Goal: Task Accomplishment & Management: Use online tool/utility

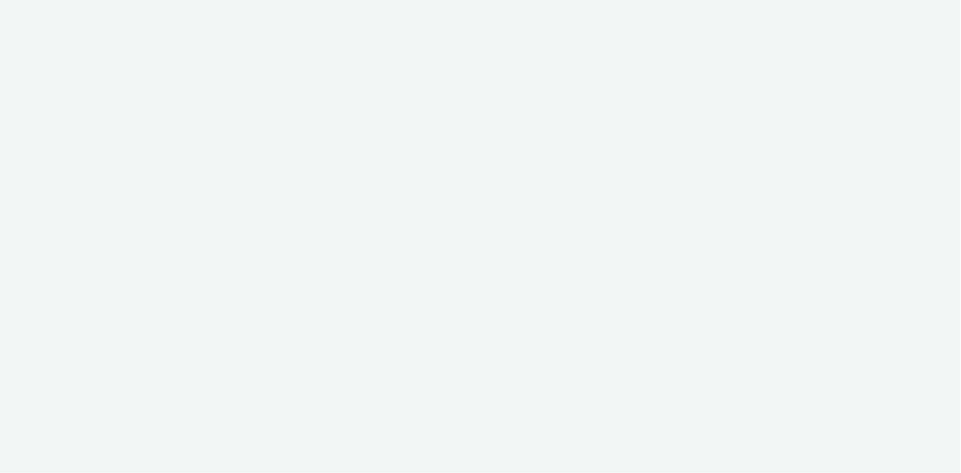
select select "24a55a22-8aa5-41c4-a59c-f152ca3b36a1"
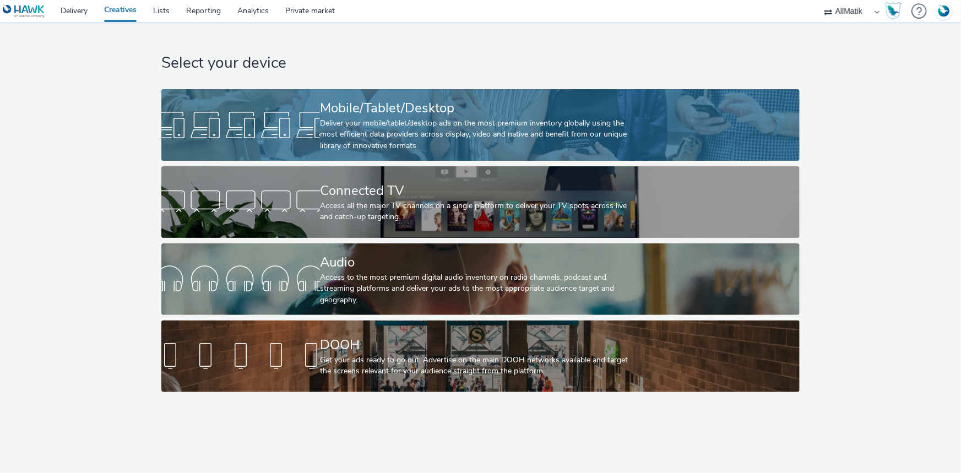
click at [496, 105] on div "Mobile/Tablet/Desktop" at bounding box center [478, 108] width 317 height 19
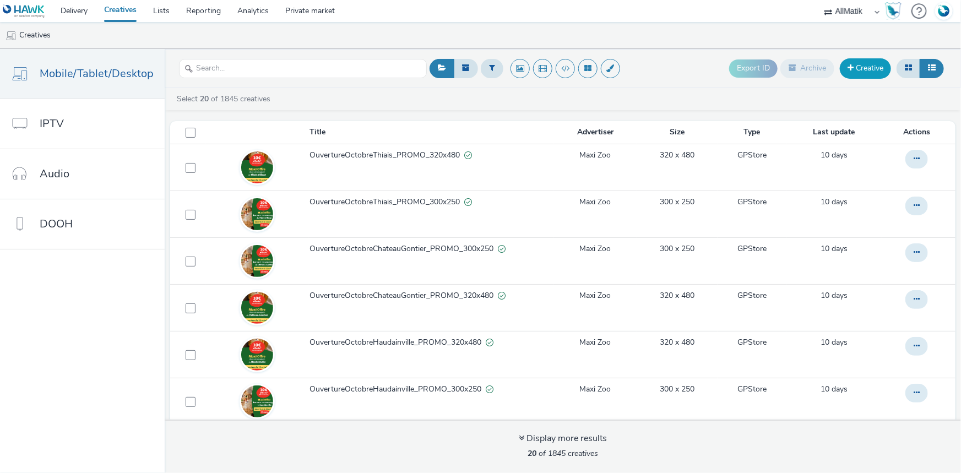
click at [859, 68] on link "Creative" at bounding box center [865, 68] width 51 height 20
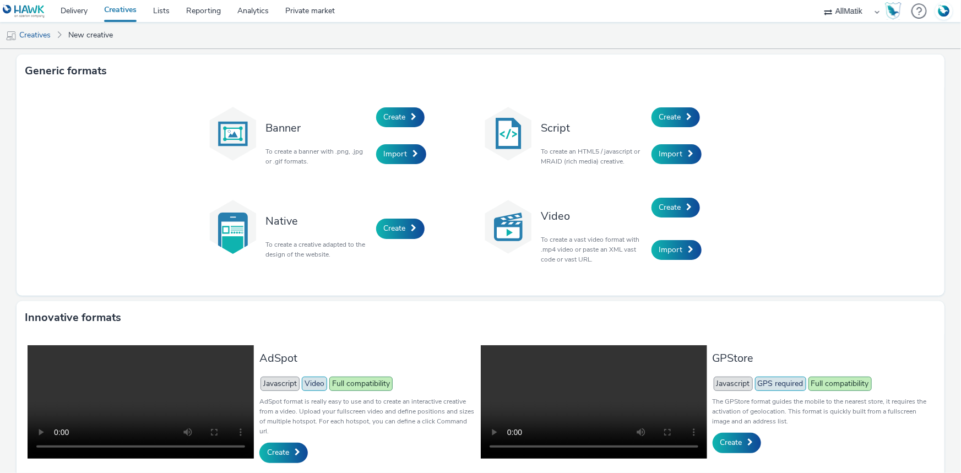
click at [719, 100] on div "Create" at bounding box center [704, 117] width 105 height 37
click at [697, 105] on div "Create" at bounding box center [704, 117] width 105 height 37
click at [679, 116] on link "Create" at bounding box center [676, 117] width 48 height 20
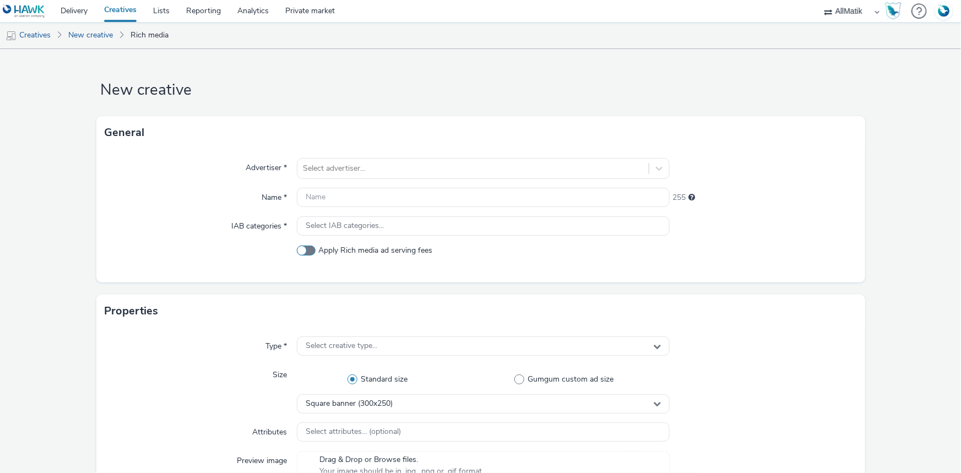
click at [305, 250] on span at bounding box center [306, 251] width 19 height 10
click at [304, 250] on input "Apply Rich media ad serving fees" at bounding box center [300, 250] width 7 height 7
checkbox input "true"
click at [316, 168] on div at bounding box center [473, 168] width 340 height 13
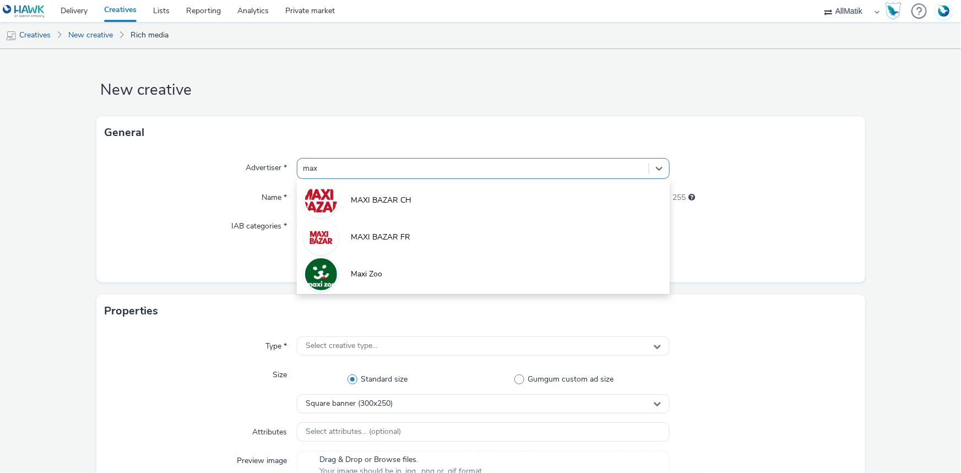
type input "max"
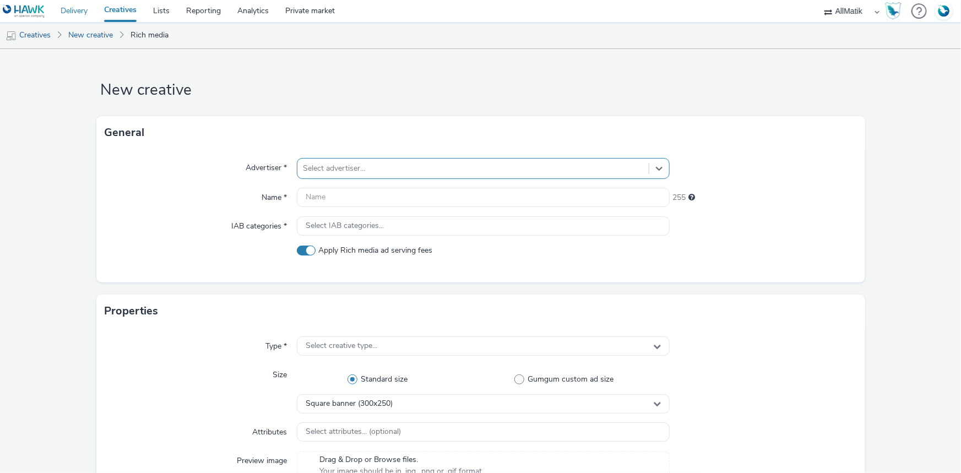
click at [79, 9] on link "Delivery" at bounding box center [74, 11] width 44 height 22
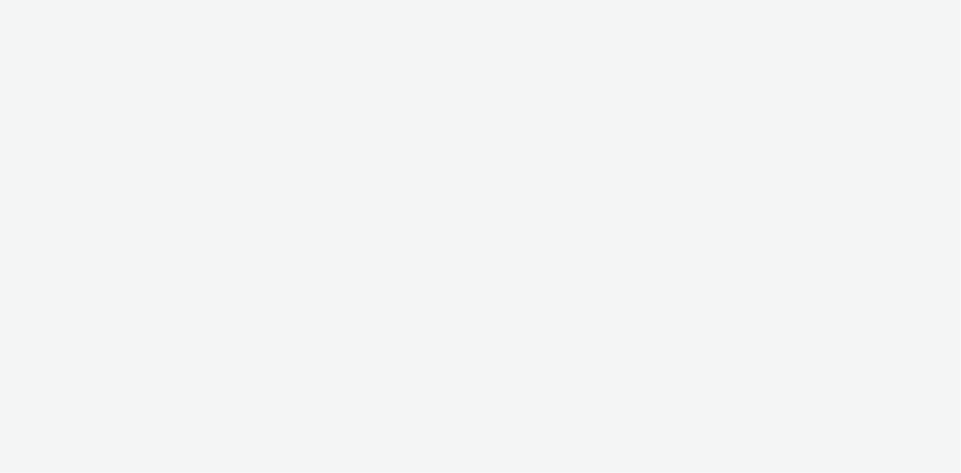
select select "24a55a22-8aa5-41c4-a59c-f152ca3b36a1"
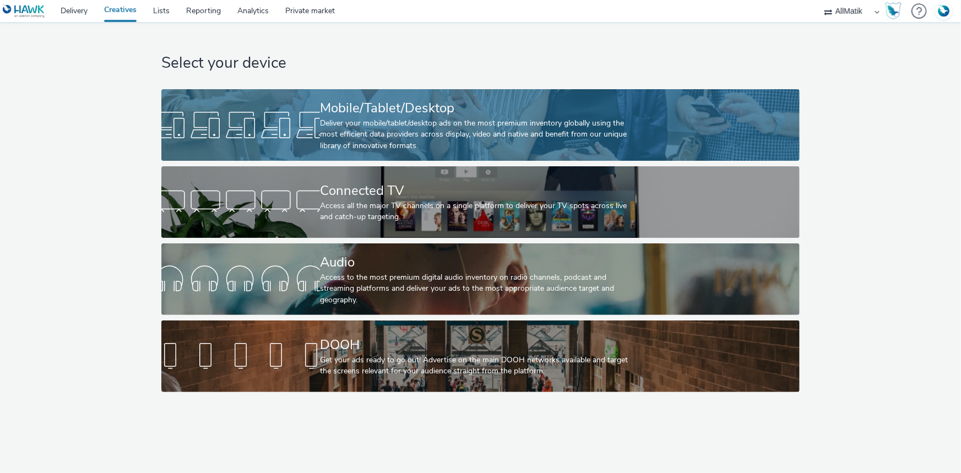
click at [372, 105] on div "Mobile/Tablet/Desktop" at bounding box center [478, 108] width 317 height 19
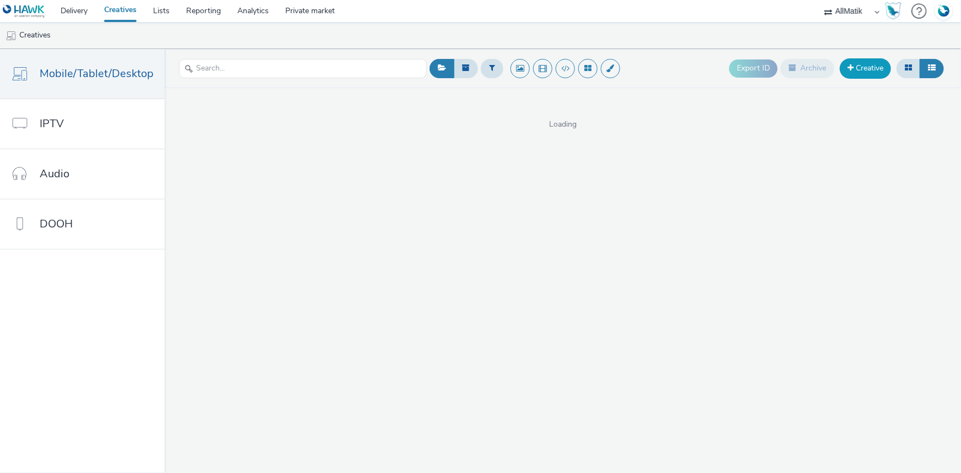
click at [881, 67] on link "Creative" at bounding box center [865, 68] width 51 height 20
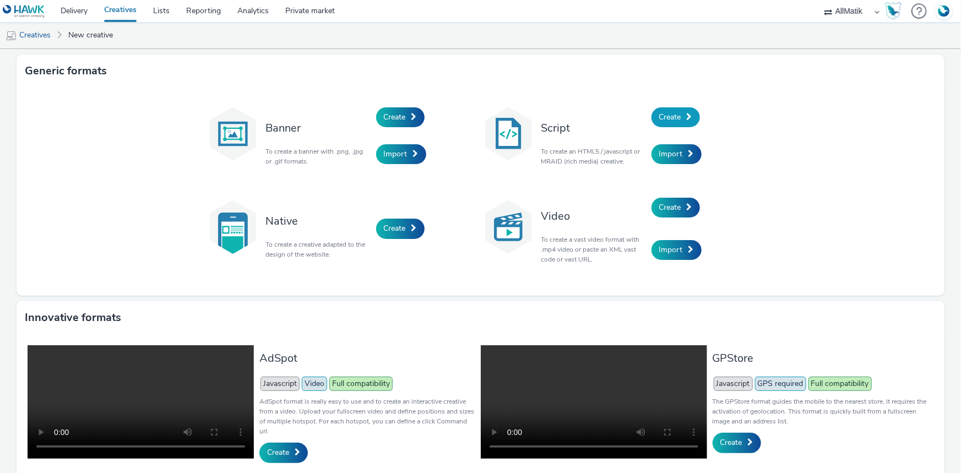
click at [660, 112] on span "Create" at bounding box center [670, 117] width 22 height 10
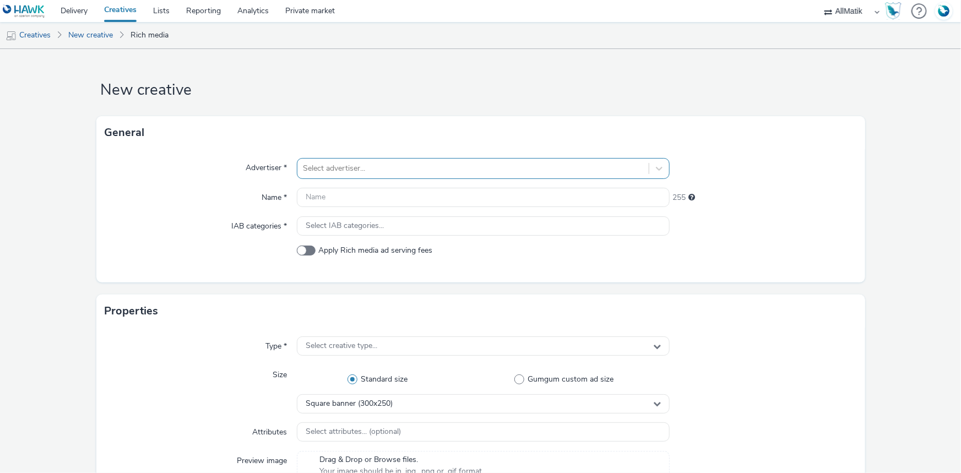
click at [317, 159] on div "Select advertiser..." at bounding box center [483, 168] width 373 height 21
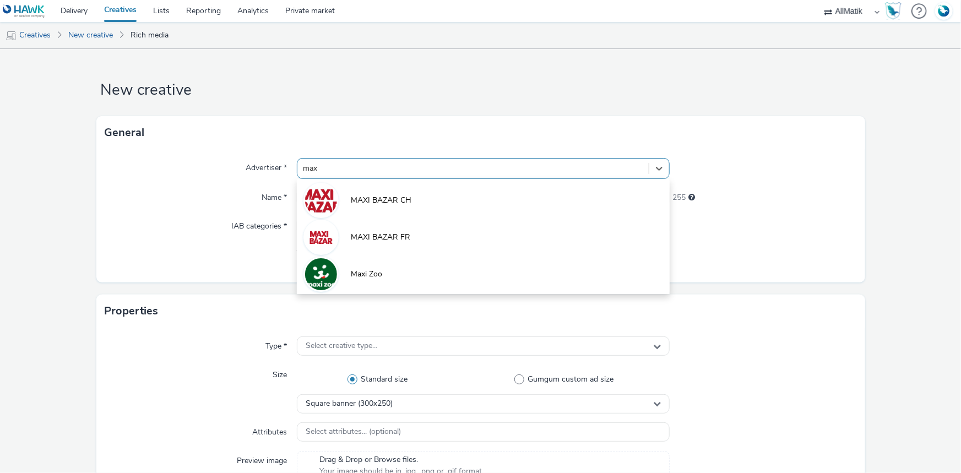
type input "maxi"
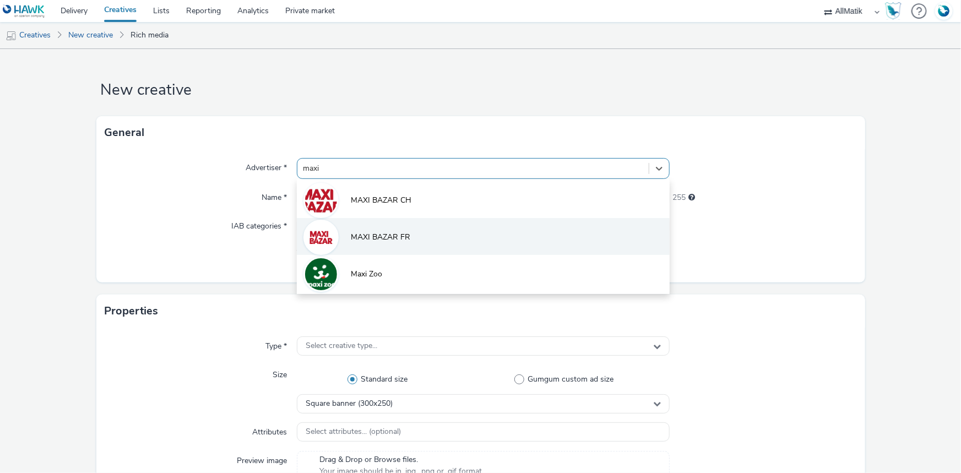
click at [375, 242] on li "MAXI BAZAR FR" at bounding box center [483, 236] width 373 height 37
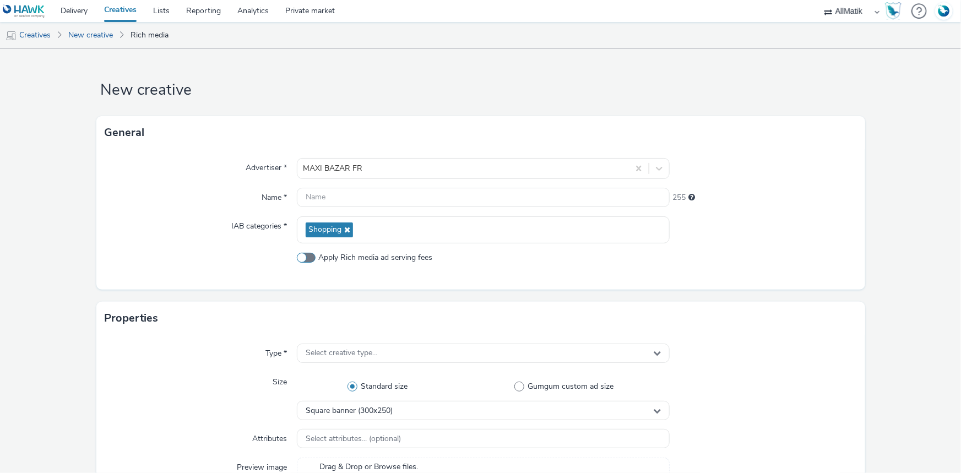
click at [310, 252] on label "Apply Rich media ad serving fees" at bounding box center [483, 257] width 373 height 11
click at [304, 254] on input "Apply Rich media ad serving fees" at bounding box center [300, 257] width 7 height 7
checkbox input "true"
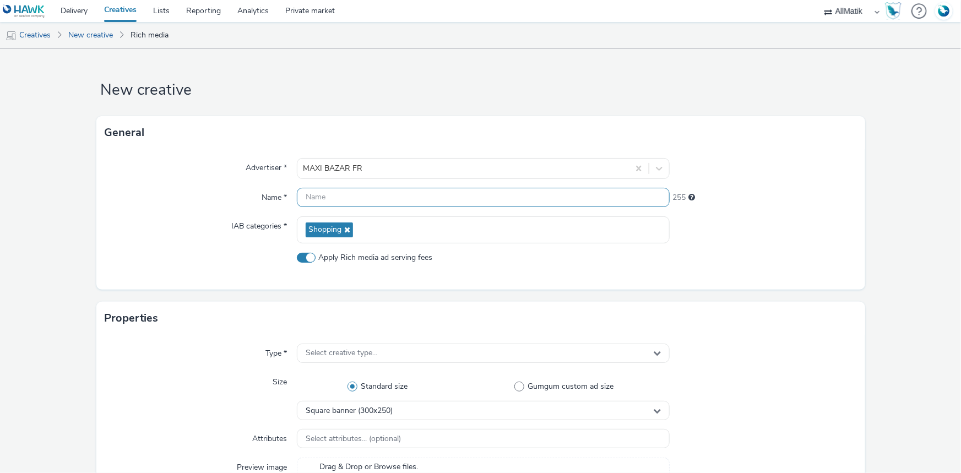
click at [435, 207] on input "text" at bounding box center [483, 197] width 373 height 19
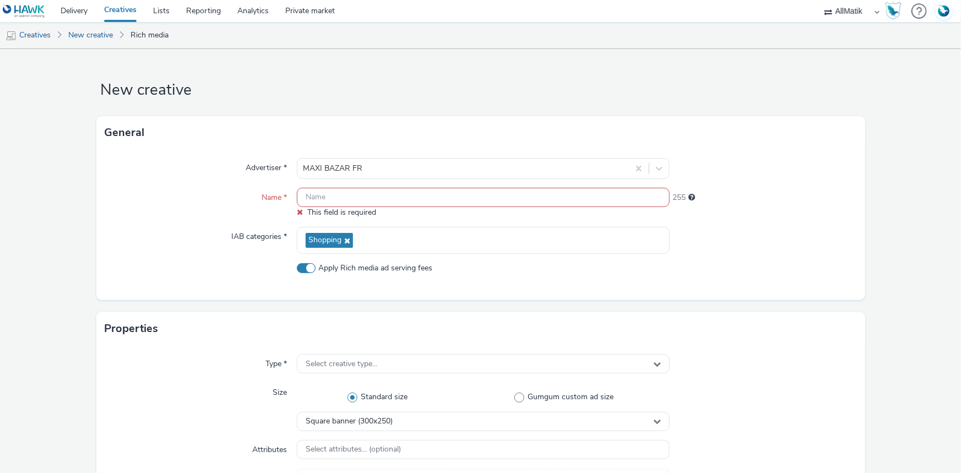
click at [328, 192] on input "text" at bounding box center [483, 197] width 373 height 19
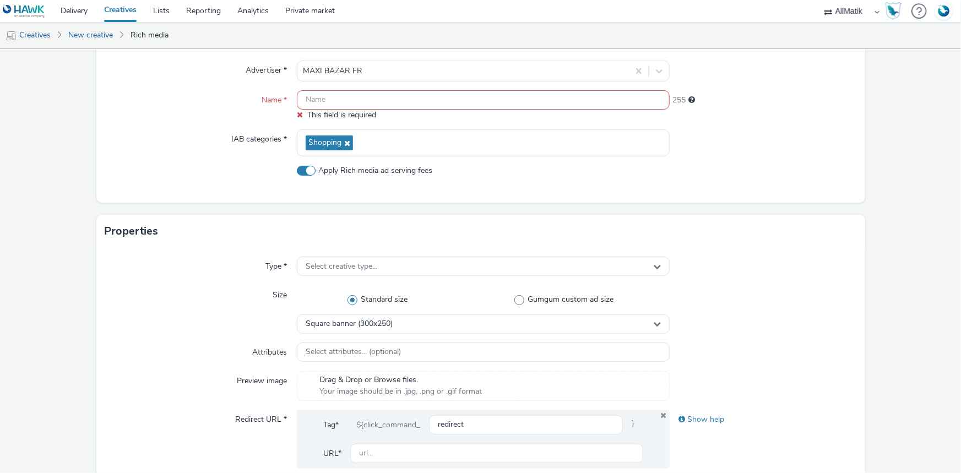
scroll to position [300, 0]
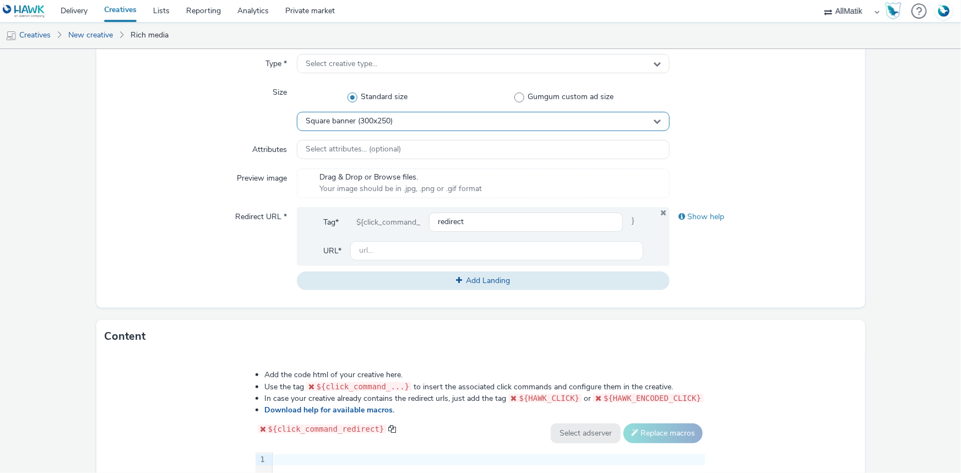
click at [386, 123] on span "Square banner (300x250)" at bounding box center [349, 121] width 87 height 9
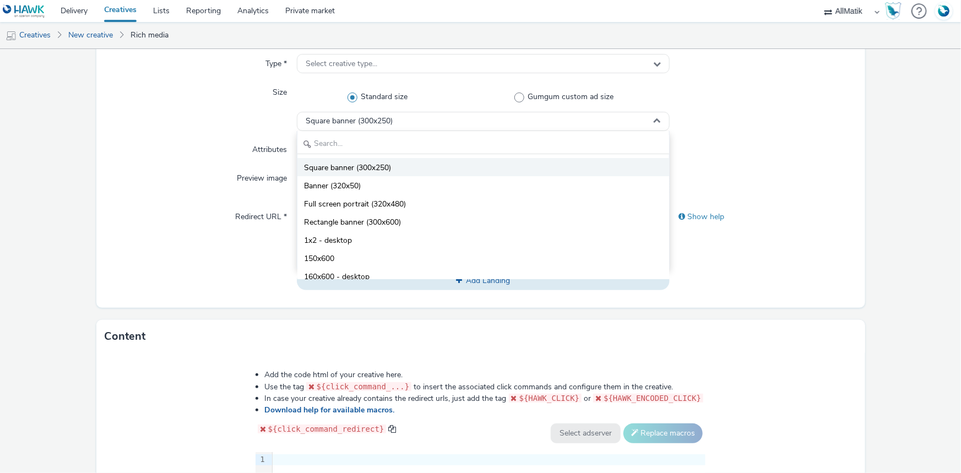
click at [382, 166] on span "Square banner (300x250)" at bounding box center [347, 168] width 87 height 11
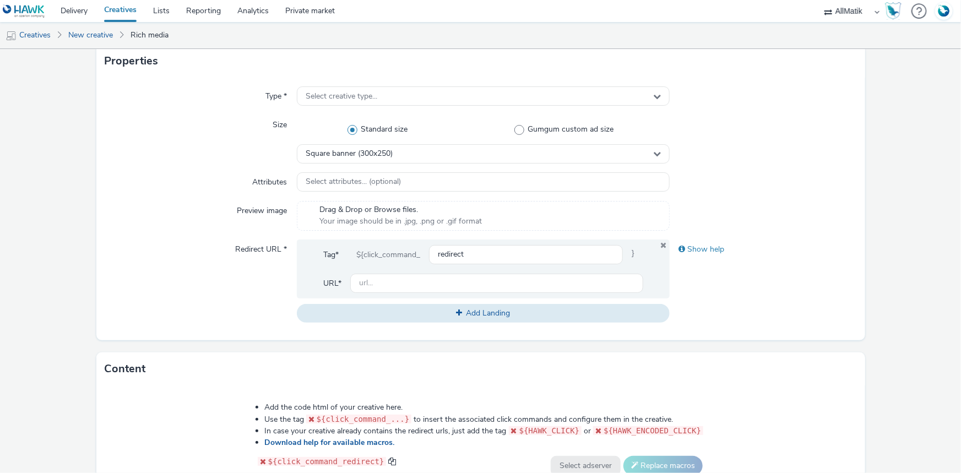
scroll to position [250, 0]
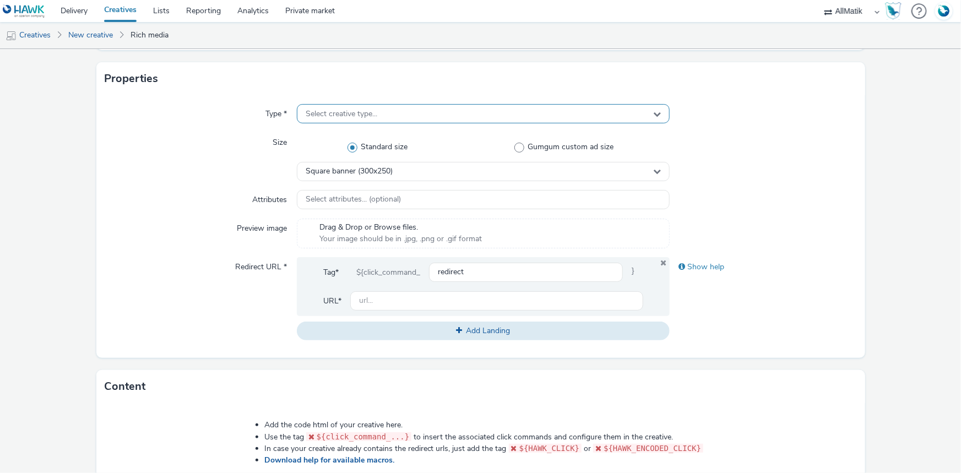
click at [369, 113] on span "Select creative type..." at bounding box center [342, 114] width 72 height 9
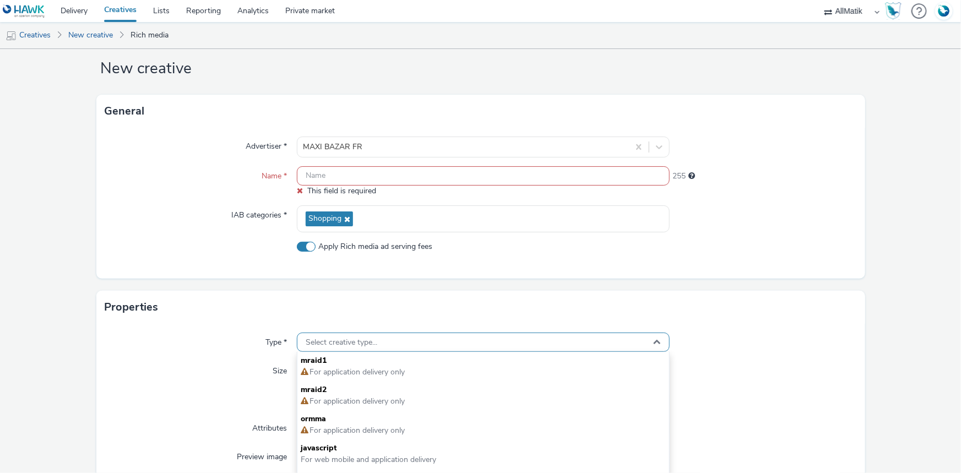
scroll to position [0, 0]
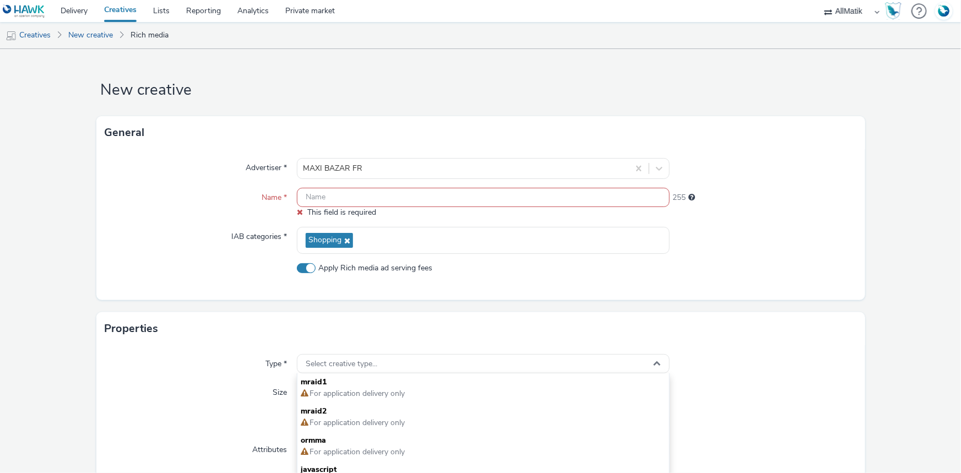
click at [381, 194] on input "text" at bounding box center [483, 197] width 373 height 19
paste input "Prod_1-Tract10Digital250925_300250_catalog"
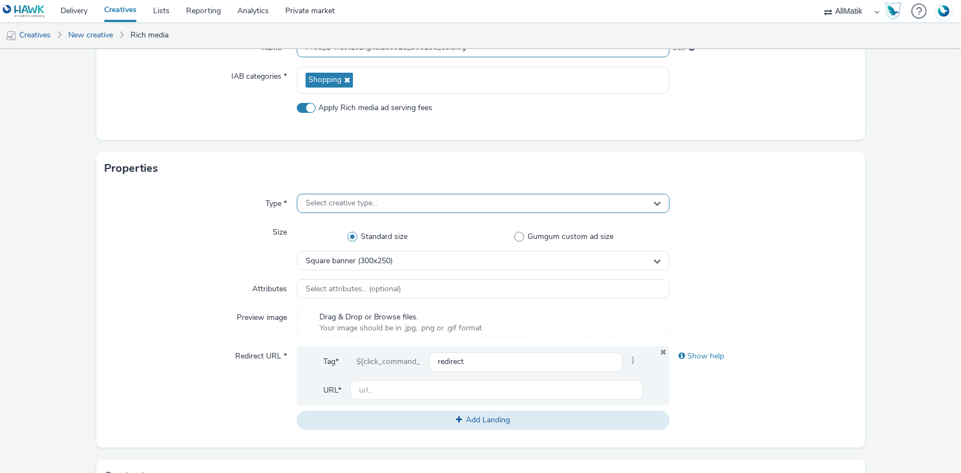
scroll to position [200, 0]
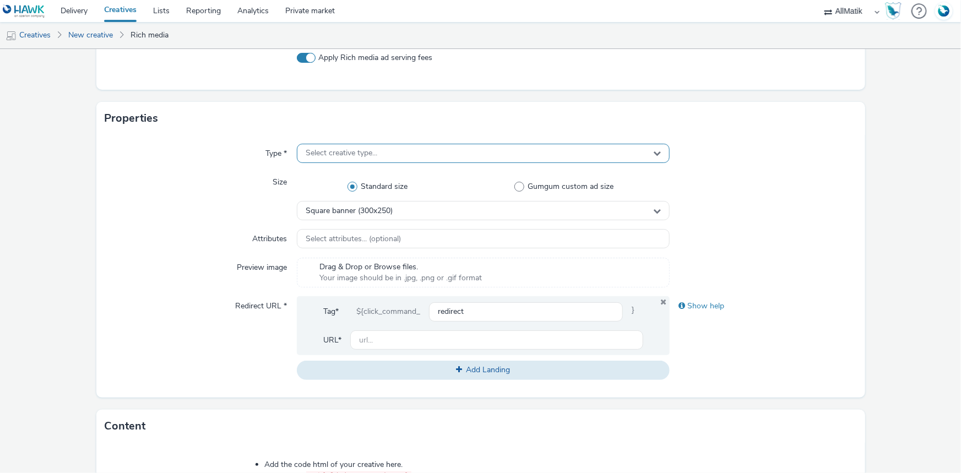
type input "Prod_1-Tract10Digital250925_300250_catalog"
click at [366, 157] on span "Select creative type..." at bounding box center [342, 153] width 72 height 9
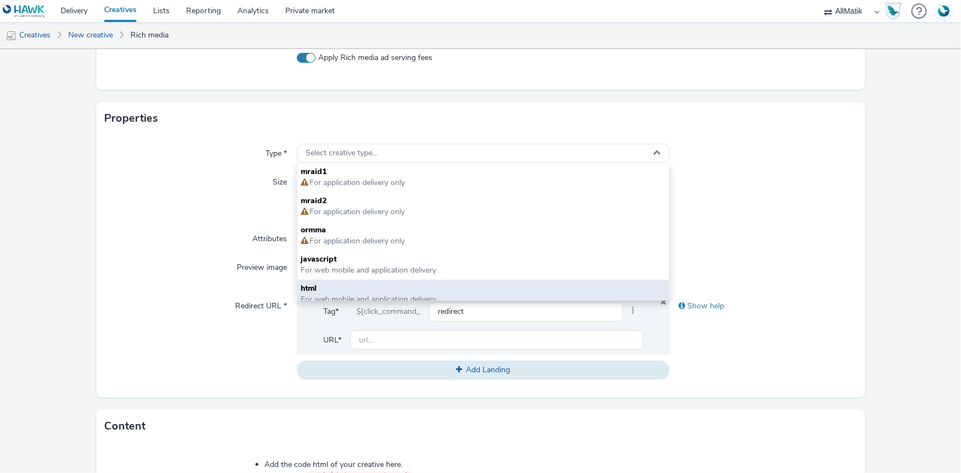
click at [327, 283] on span "html" at bounding box center [483, 288] width 365 height 11
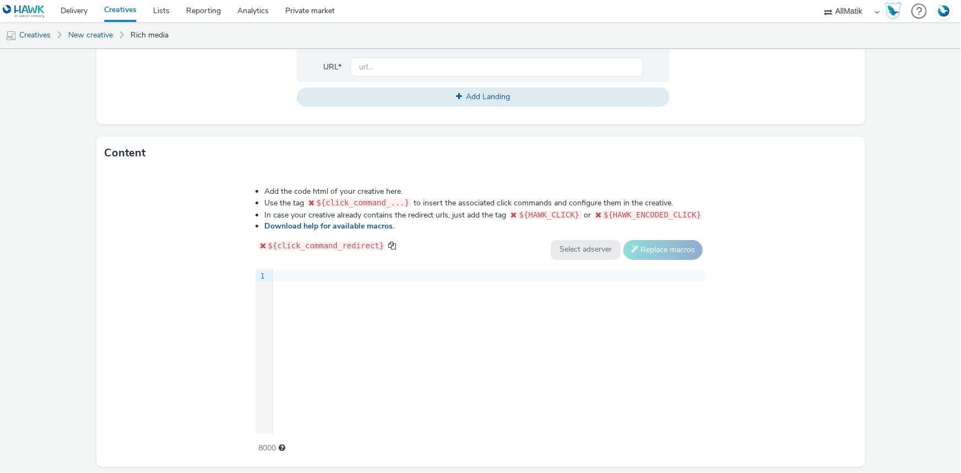
scroll to position [501, 0]
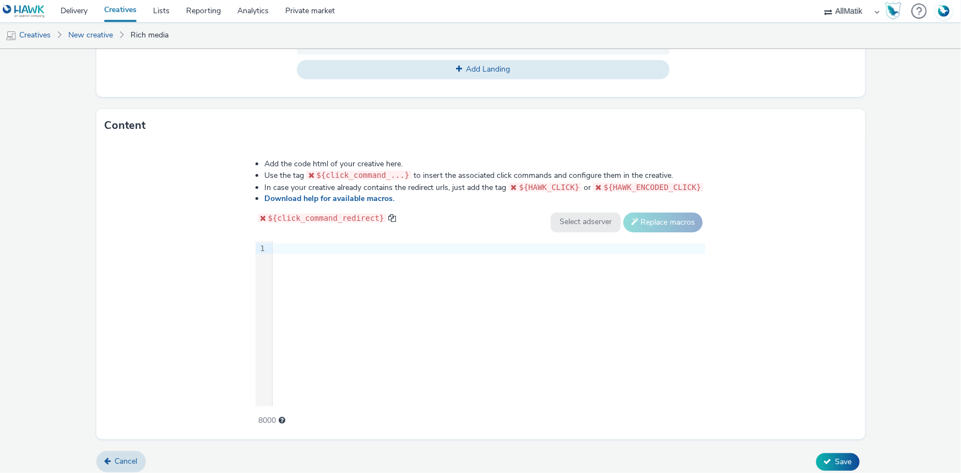
click at [325, 254] on div "9 1 ›" at bounding box center [481, 323] width 451 height 165
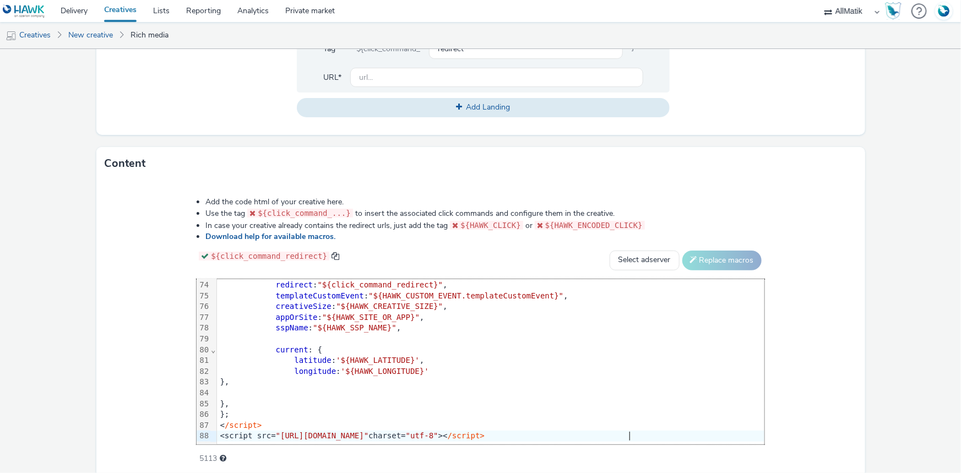
scroll to position [350, 0]
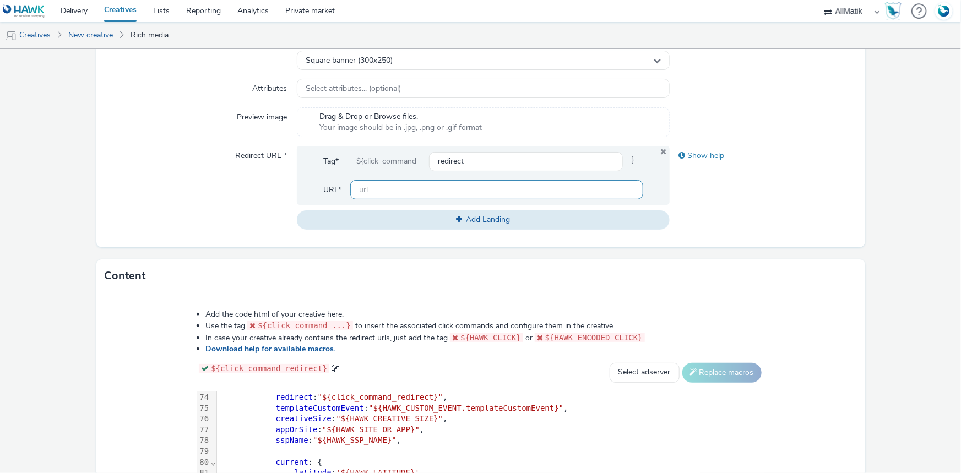
click at [362, 194] on input "text" at bounding box center [496, 189] width 293 height 19
paste input "[URL][DOMAIN_NAME]"
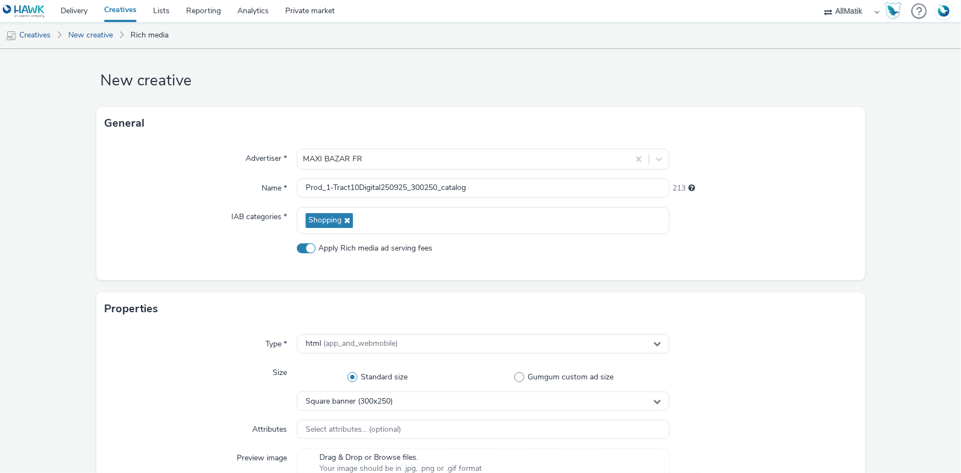
scroll to position [0, 0]
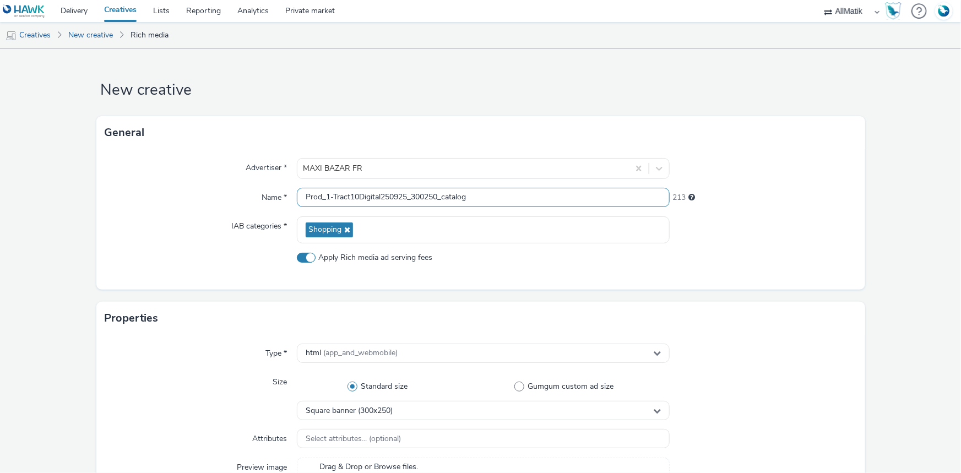
type input "[URL][DOMAIN_NAME]"
click at [484, 196] on input "Prod_1-Tract10Digital250925_300250_catalog" at bounding box center [483, 197] width 373 height 19
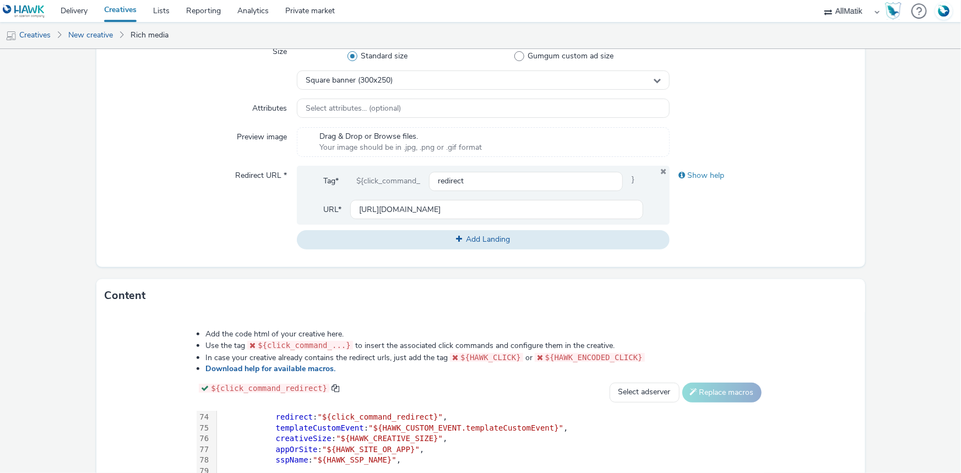
scroll to position [501, 0]
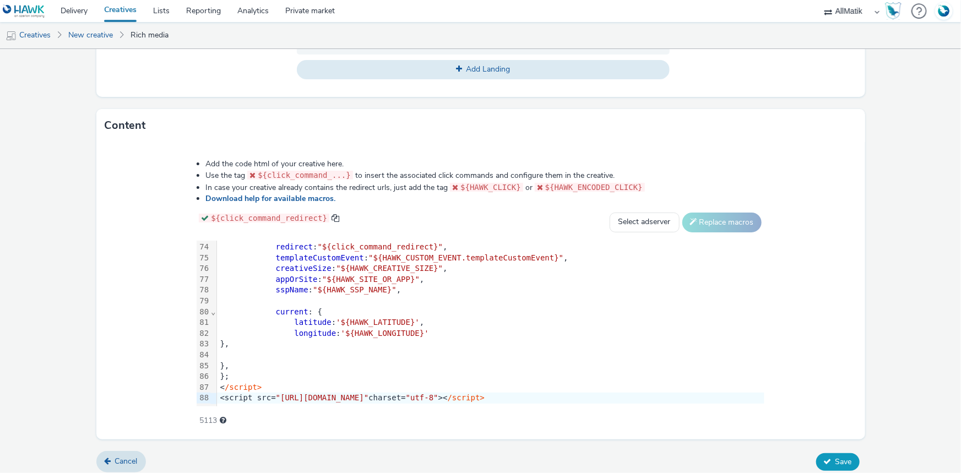
type input "Prod_1-Tract10Digital250925_300250_catalogue"
click at [826, 456] on button "Save" at bounding box center [838, 462] width 44 height 18
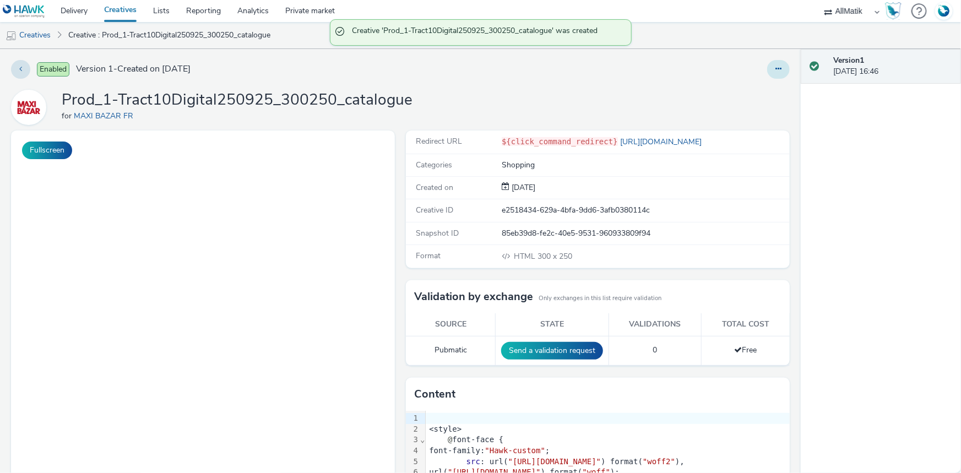
click at [775, 66] on button at bounding box center [778, 69] width 23 height 19
click at [740, 112] on link "Duplicate" at bounding box center [748, 113] width 83 height 22
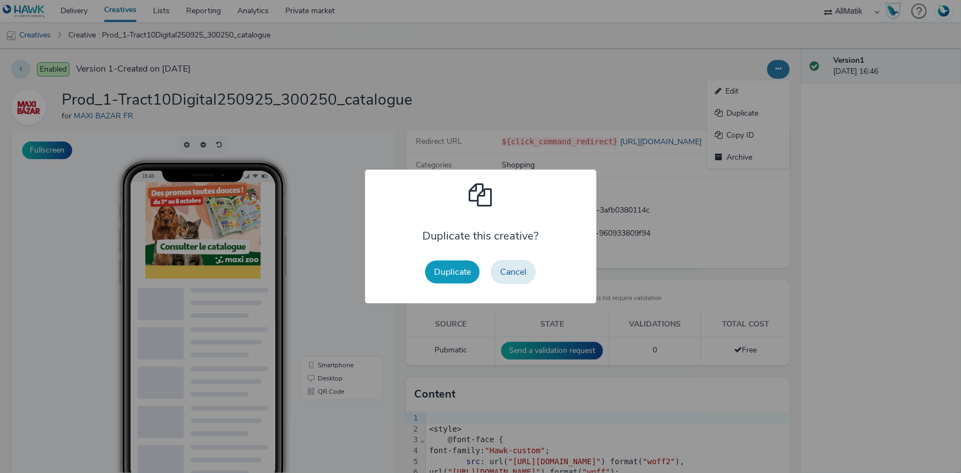
click at [435, 268] on button "Duplicate" at bounding box center [452, 272] width 55 height 23
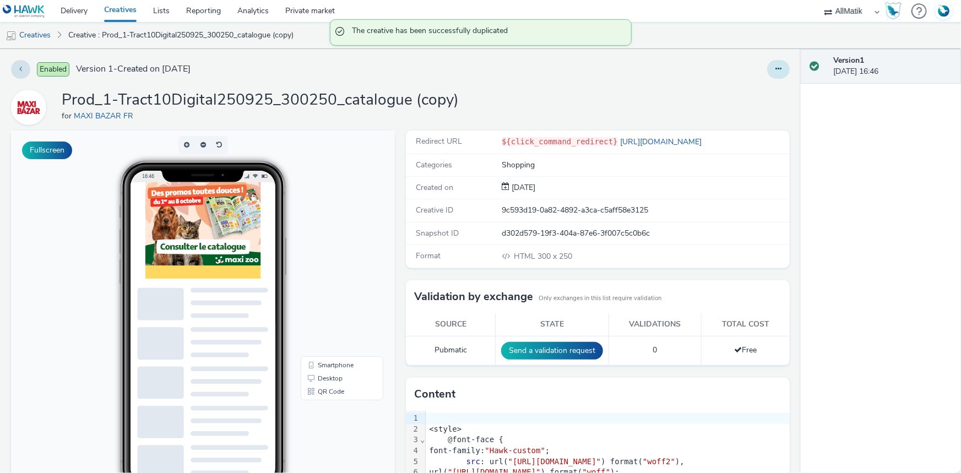
click at [767, 68] on button at bounding box center [778, 69] width 23 height 19
click at [735, 99] on link "Edit" at bounding box center [748, 91] width 83 height 22
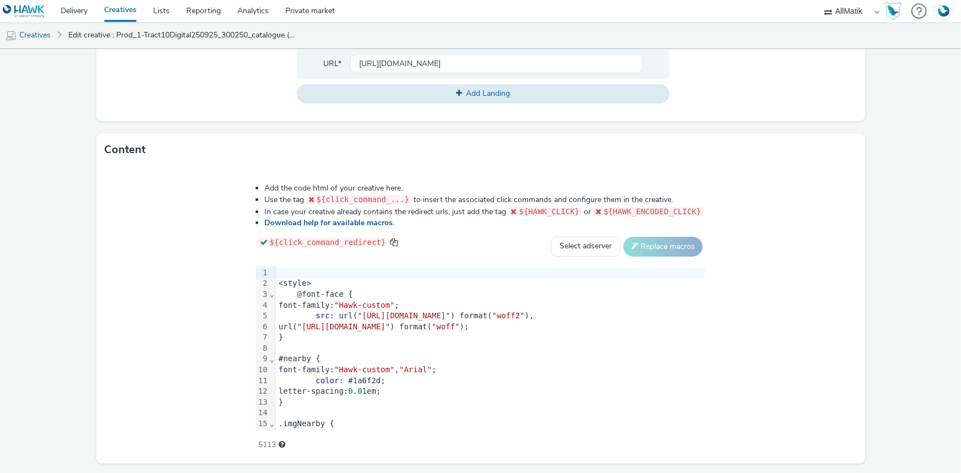
scroll to position [507, 0]
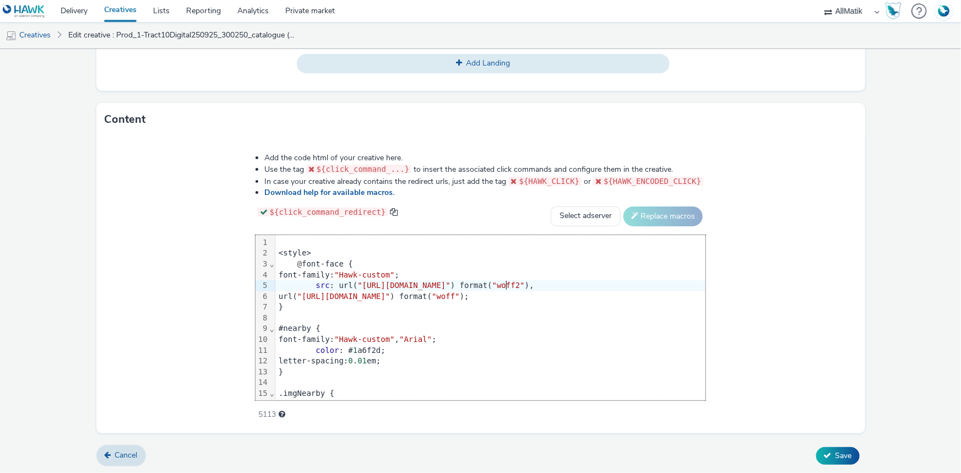
click at [418, 281] on span ""[URL][DOMAIN_NAME]"" at bounding box center [404, 285] width 93 height 9
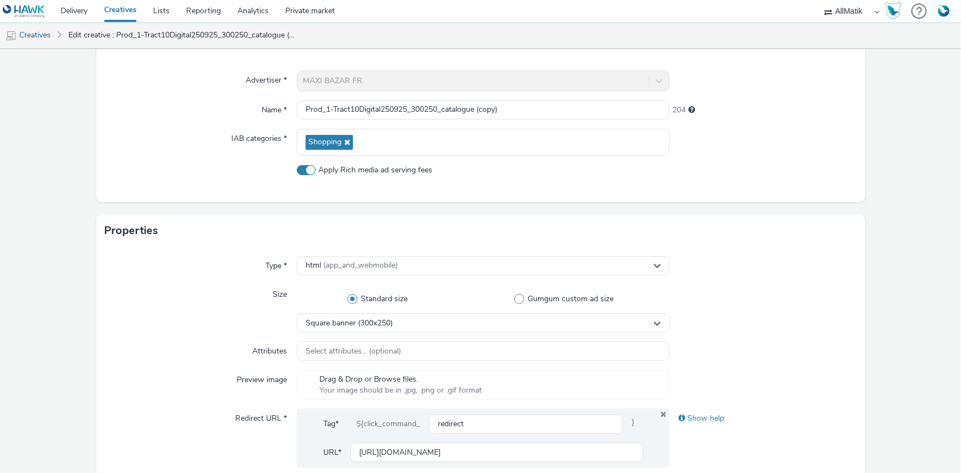
scroll to position [56, 0]
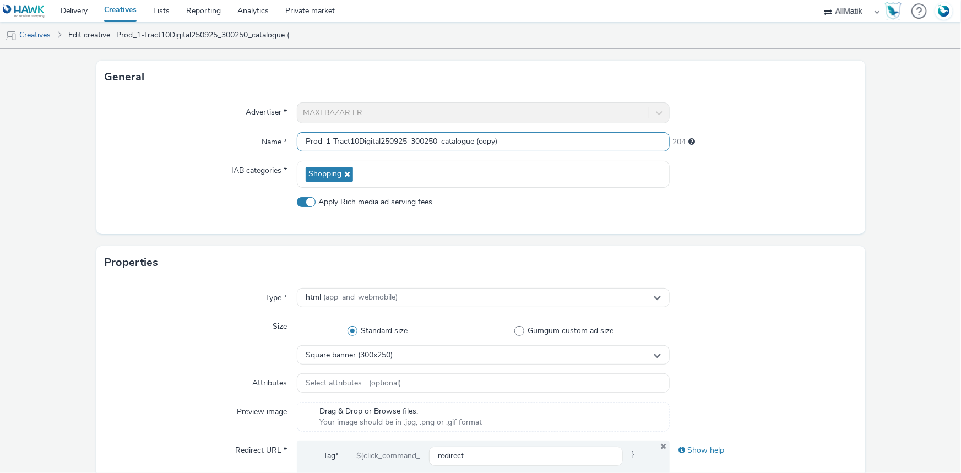
click at [393, 141] on input "Prod_1-Tract10Digital250925_300250_catalogue (copy)" at bounding box center [483, 141] width 373 height 19
paste input "style @font-face { font-family Hawk-custom; src url(httpsstatic.tabmo.iocreativ…"
type input "style @font-face { font-family Hawk-custom; src url(httpsstatic.tabmo.iocreativ…"
paste input "style @font-face { font-family Hawk-custom; src url(httpsstatic.tabmo.iocreativ…"
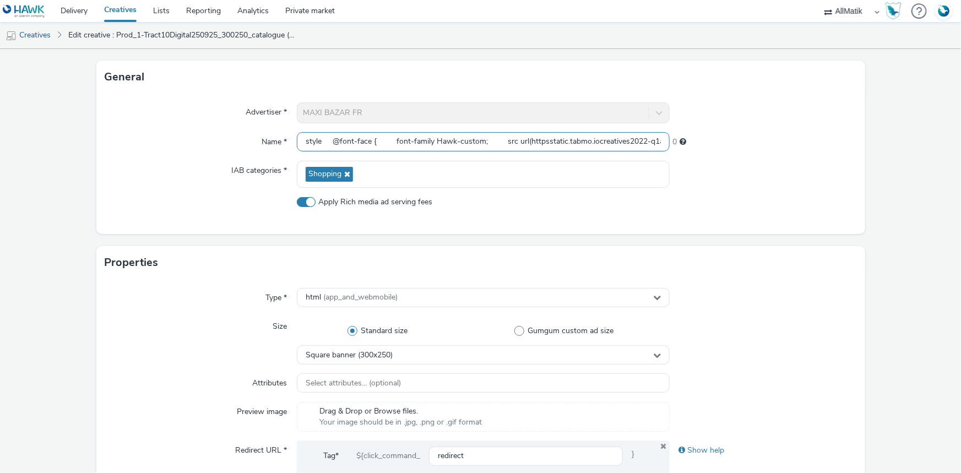
scroll to position [0, 494]
type input "style @font-face { font-family Hawk-custom; src url(httpsstatic.tabmo.iocreativ…"
click at [561, 137] on input "style @font-face { font-family Hawk-custom; src url(httpsstatic.tabmo.iocreativ…" at bounding box center [483, 141] width 373 height 19
paste input "Prod_2-Tract10Digital250925_300250_produit_1"
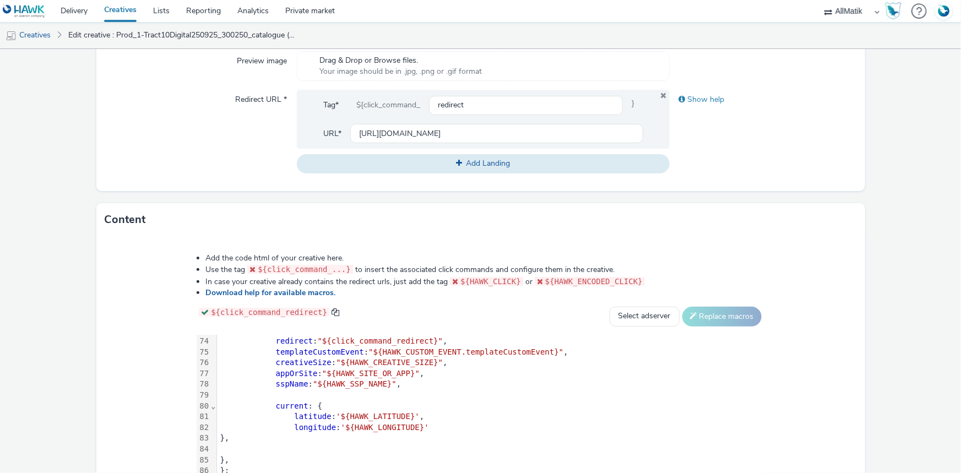
scroll to position [507, 0]
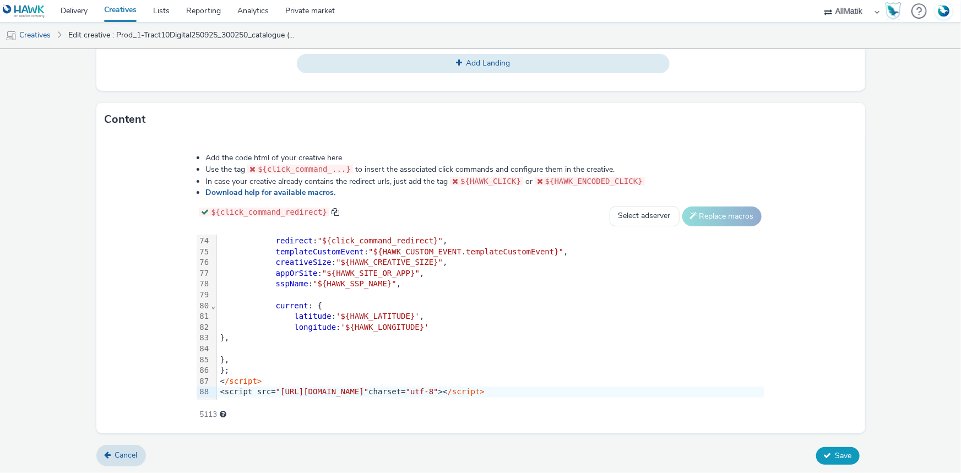
type input "Prod_2-Tract10Digital250925_300250_produit_1"
click at [826, 447] on button "Save" at bounding box center [838, 456] width 44 height 18
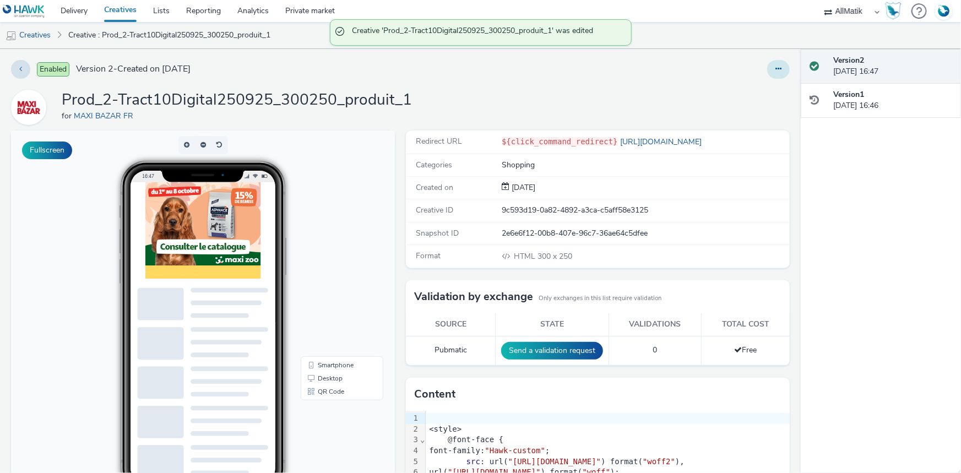
click at [772, 64] on button at bounding box center [778, 69] width 23 height 19
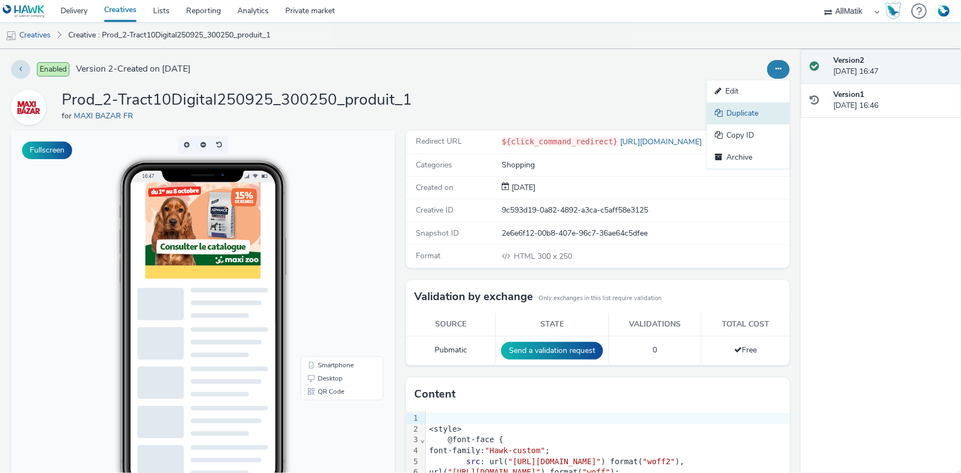
click at [757, 109] on link "Duplicate" at bounding box center [748, 113] width 83 height 22
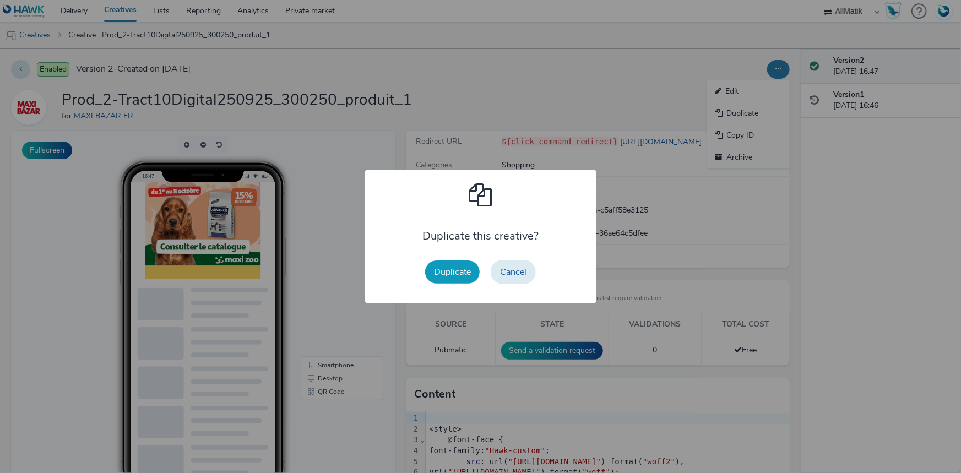
click at [458, 267] on button "Duplicate" at bounding box center [452, 272] width 55 height 23
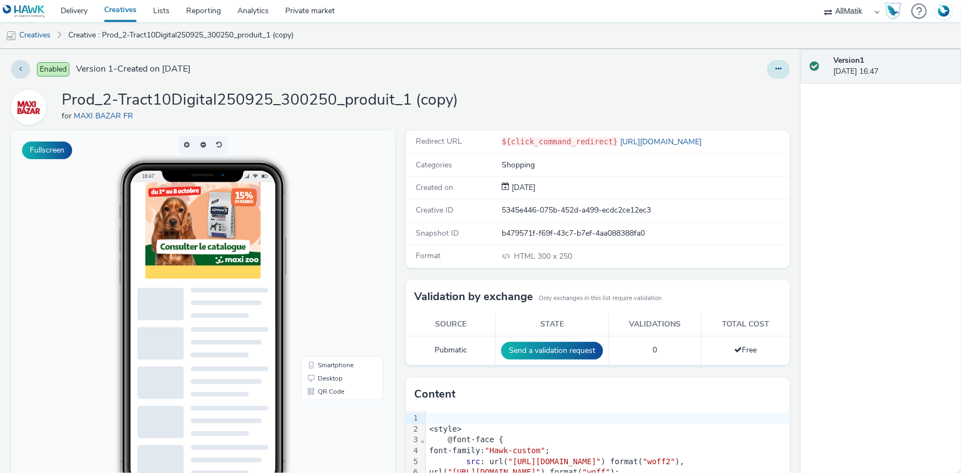
click at [775, 70] on button at bounding box center [778, 69] width 23 height 19
click at [745, 91] on link "Edit" at bounding box center [748, 91] width 83 height 22
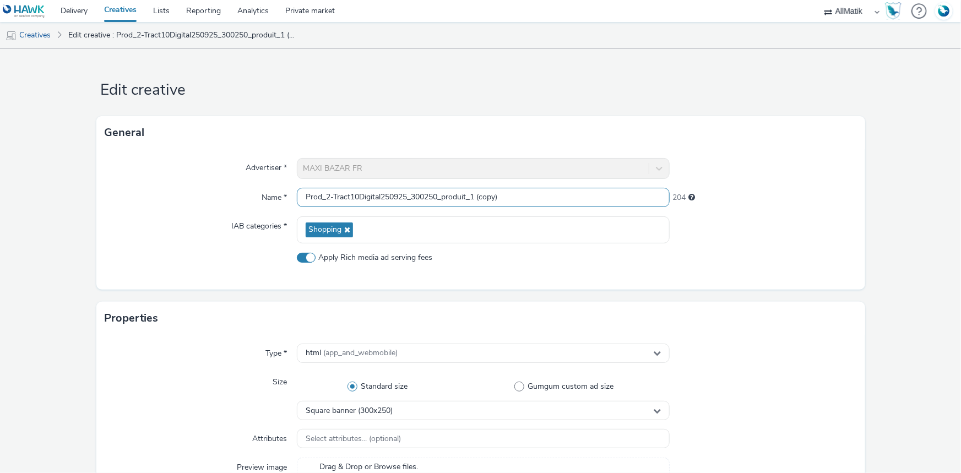
drag, startPoint x: 478, startPoint y: 198, endPoint x: 602, endPoint y: 198, distance: 123.9
click at [602, 198] on input "Prod_2-Tract10Digital250925_300250_produit_1 (copy)" at bounding box center [483, 197] width 373 height 19
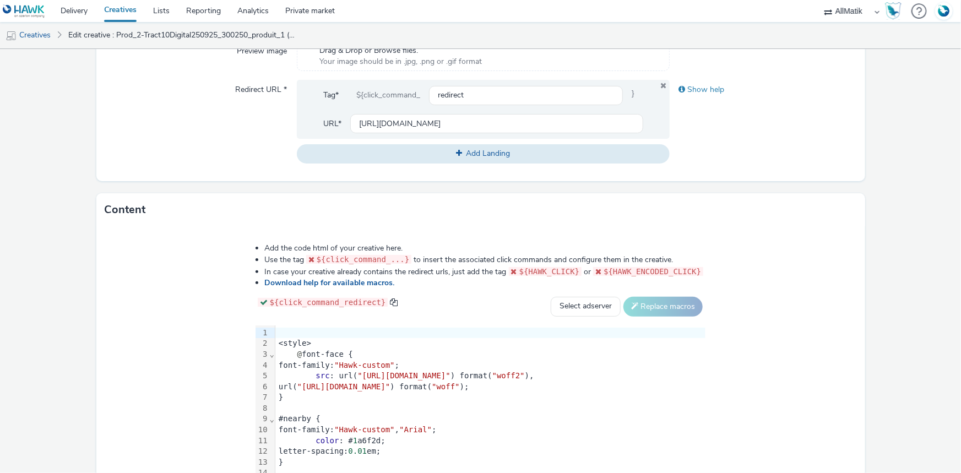
scroll to position [507, 0]
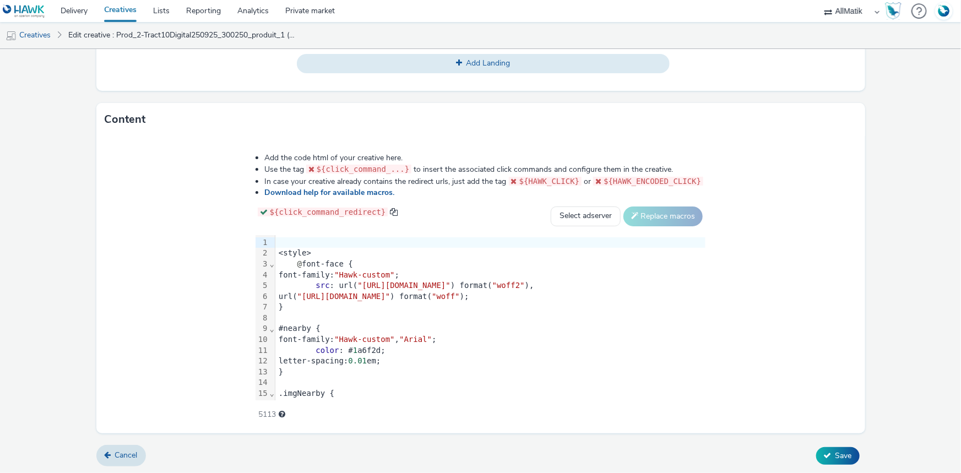
type input "Prod_3-Tract10Digital250925_300250_produit_2"
click at [441, 314] on div at bounding box center [490, 318] width 430 height 11
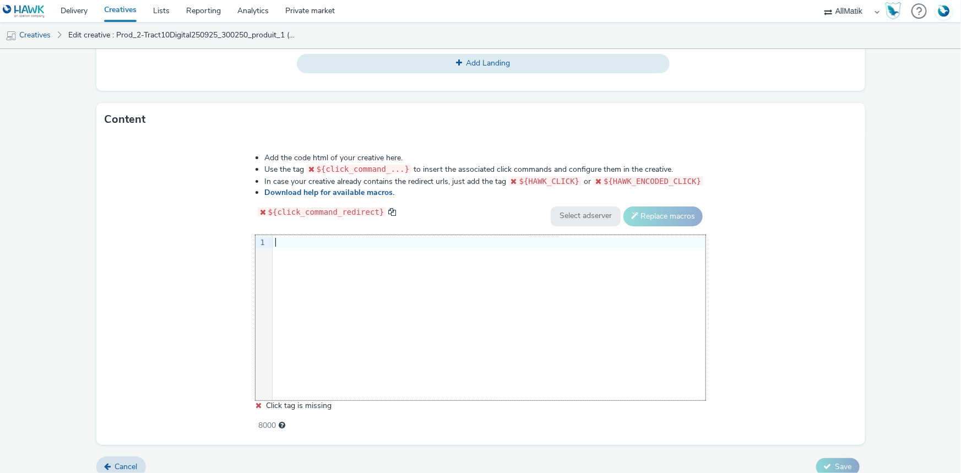
scroll to position [796, 0]
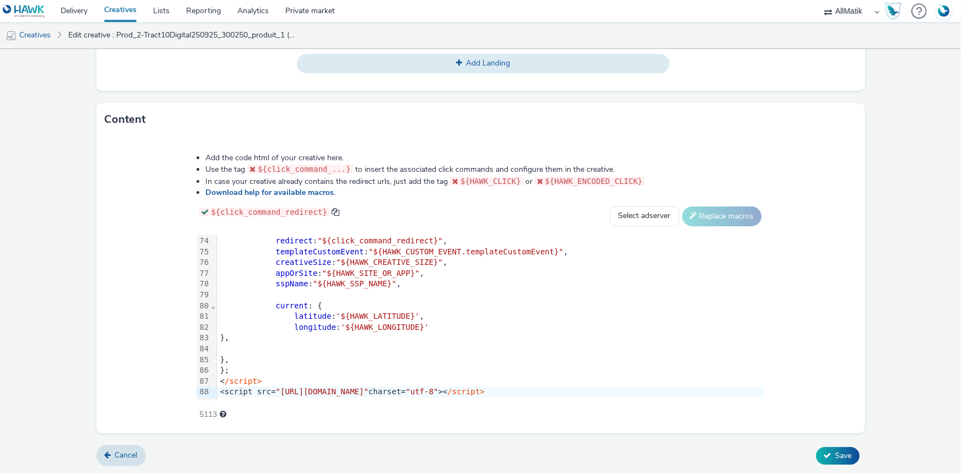
click at [807, 457] on div "Cancel Save" at bounding box center [480, 456] width 769 height 20
click at [824, 452] on icon at bounding box center [828, 456] width 8 height 8
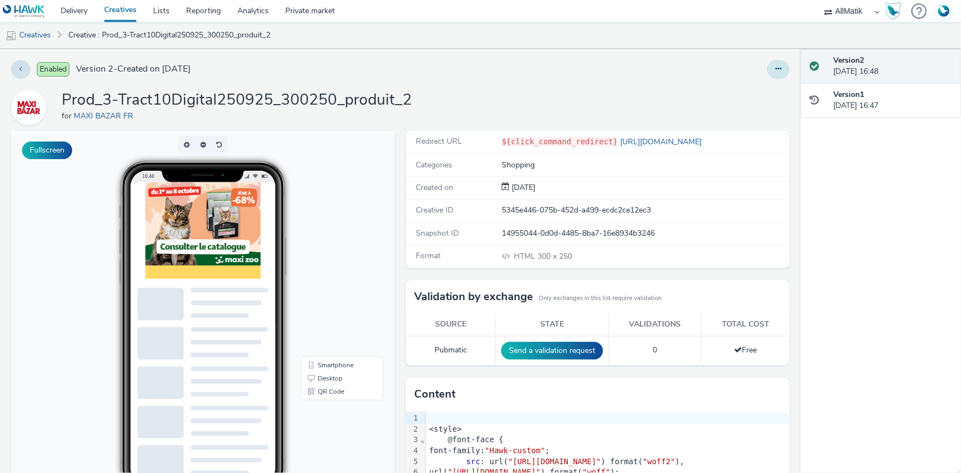
click at [767, 67] on button at bounding box center [778, 69] width 23 height 19
click at [733, 114] on link "Duplicate" at bounding box center [748, 113] width 83 height 22
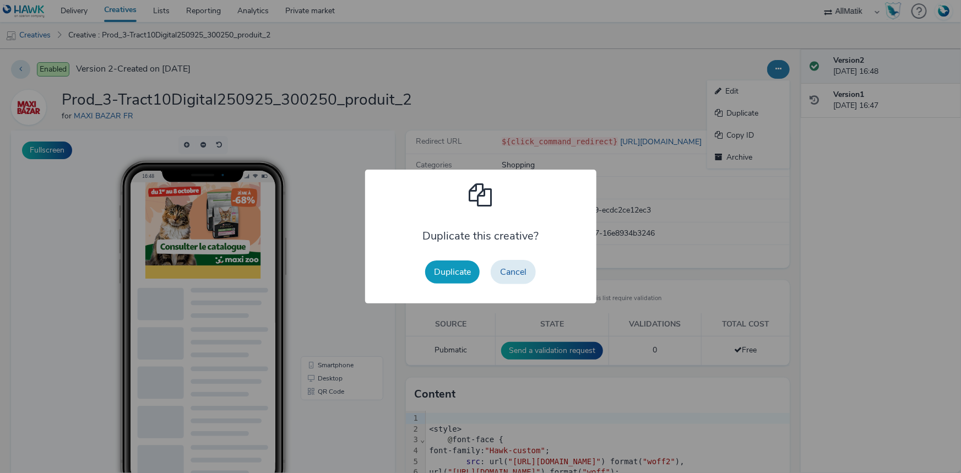
click at [458, 263] on button "Duplicate" at bounding box center [452, 272] width 55 height 23
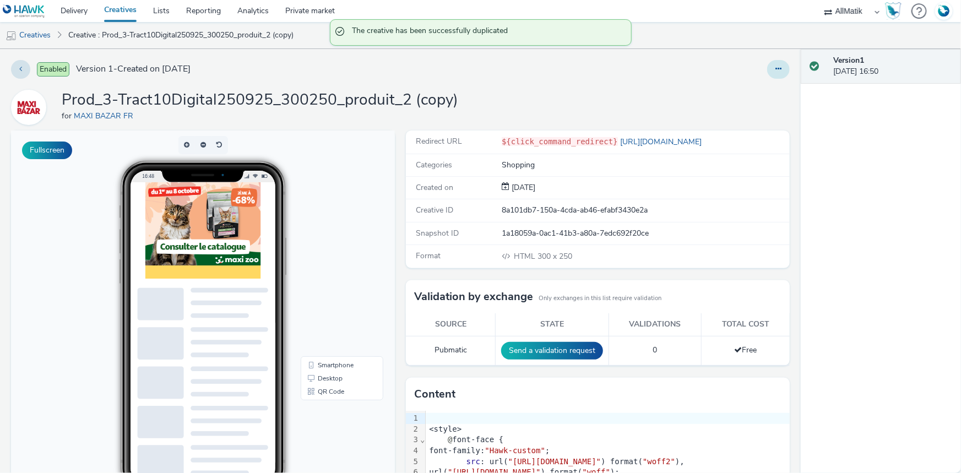
click at [767, 64] on button at bounding box center [778, 69] width 23 height 19
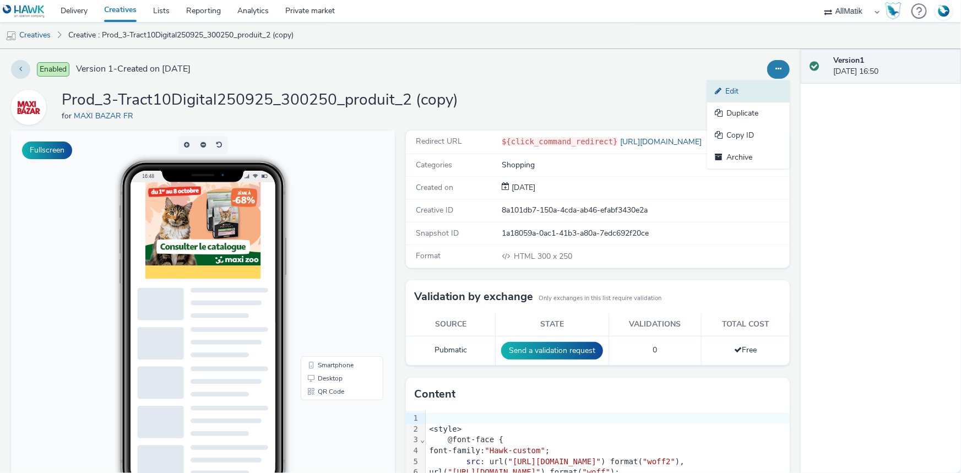
click at [735, 96] on link "Edit" at bounding box center [748, 91] width 83 height 22
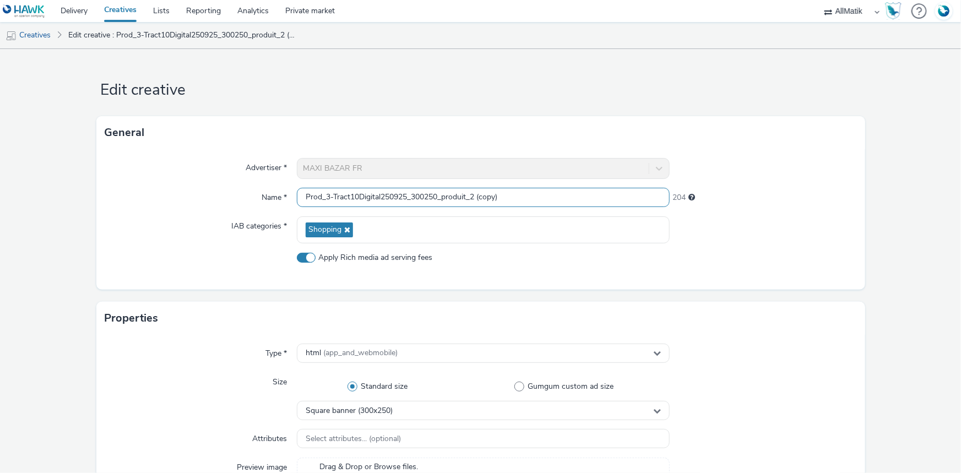
click at [328, 199] on input "Prod_3-Tract10Digital250925_300250_produit_2 (copy)" at bounding box center [483, 197] width 373 height 19
click at [518, 200] on input "Prod_4-Tract10Digital250925_300250_produit_2 (copy)" at bounding box center [483, 197] width 373 height 19
type input "Prod_4-Tract10Digital250925_300250_produit_3"
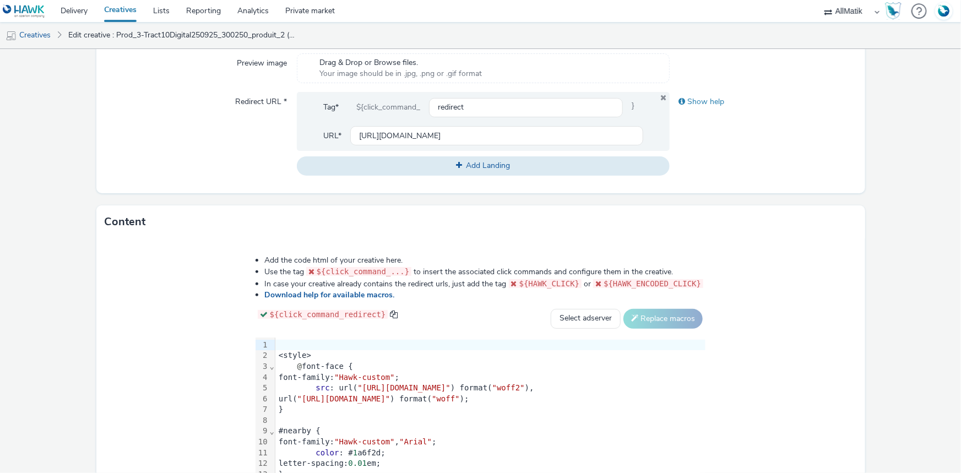
scroll to position [507, 0]
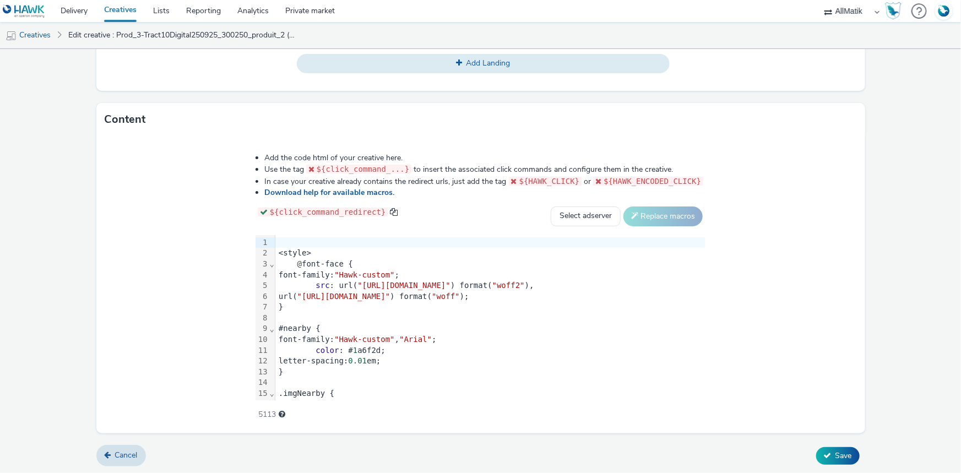
drag, startPoint x: 267, startPoint y: 285, endPoint x: 264, endPoint y: 275, distance: 10.3
click at [358, 285] on span ""[URL][DOMAIN_NAME]"" at bounding box center [404, 285] width 93 height 9
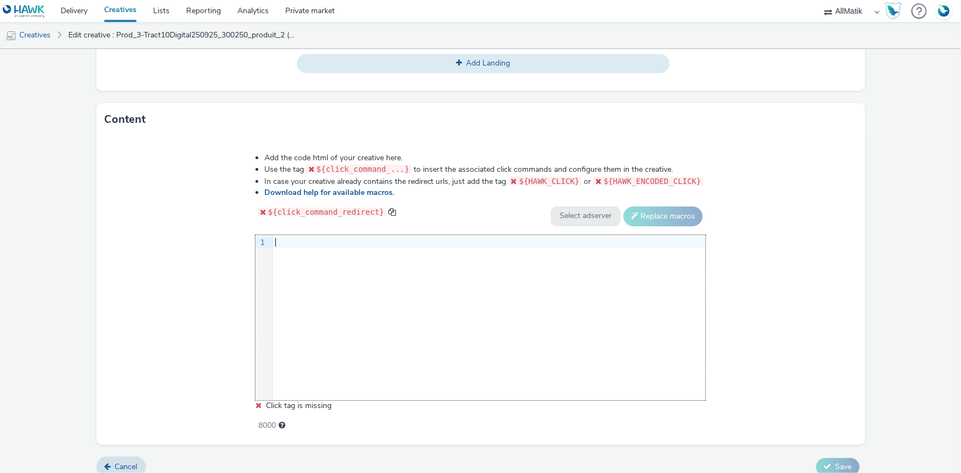
scroll to position [796, 0]
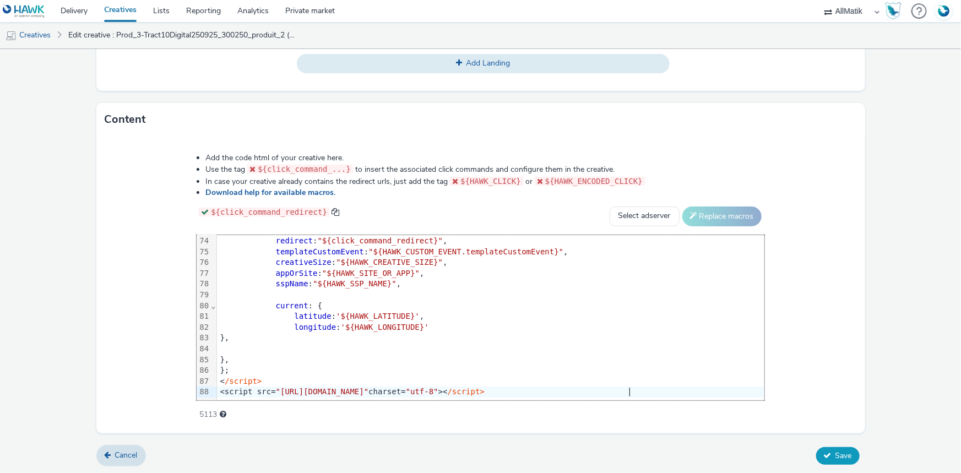
click at [821, 447] on button "Save" at bounding box center [838, 456] width 44 height 18
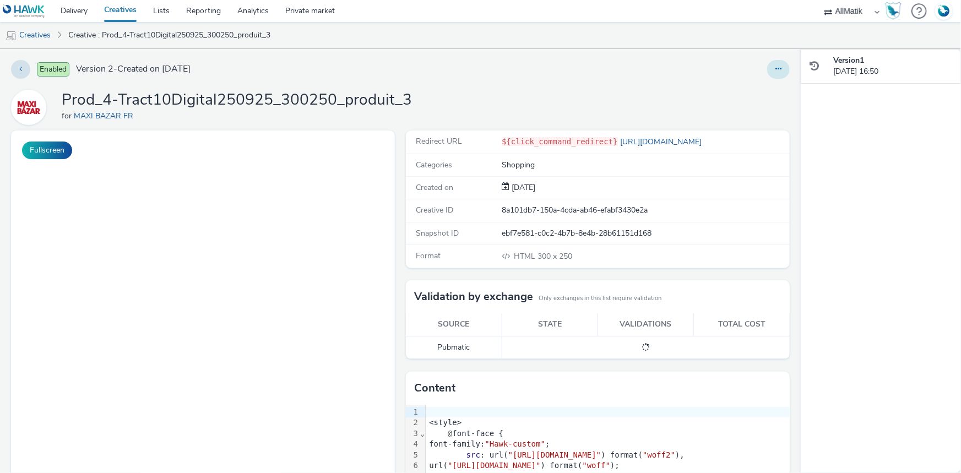
click at [776, 68] on icon at bounding box center [779, 69] width 6 height 8
click at [738, 110] on link "Duplicate" at bounding box center [748, 113] width 83 height 22
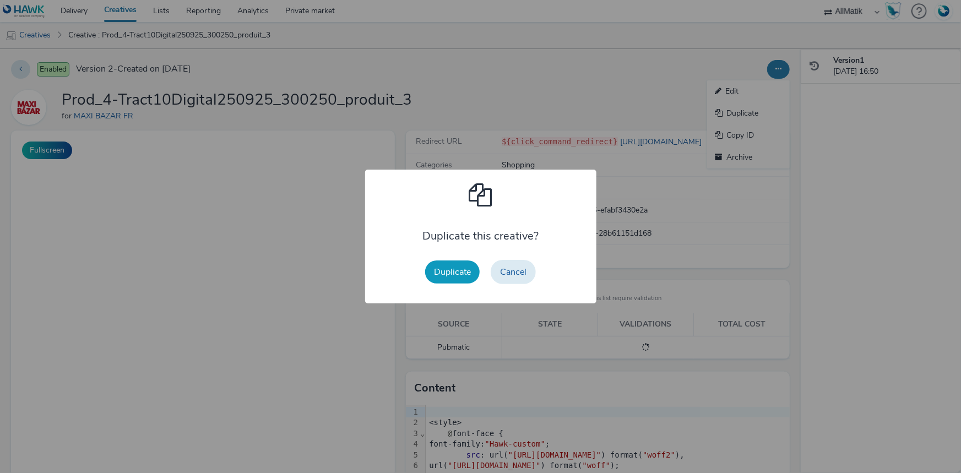
click at [474, 272] on button "Duplicate" at bounding box center [452, 272] width 55 height 23
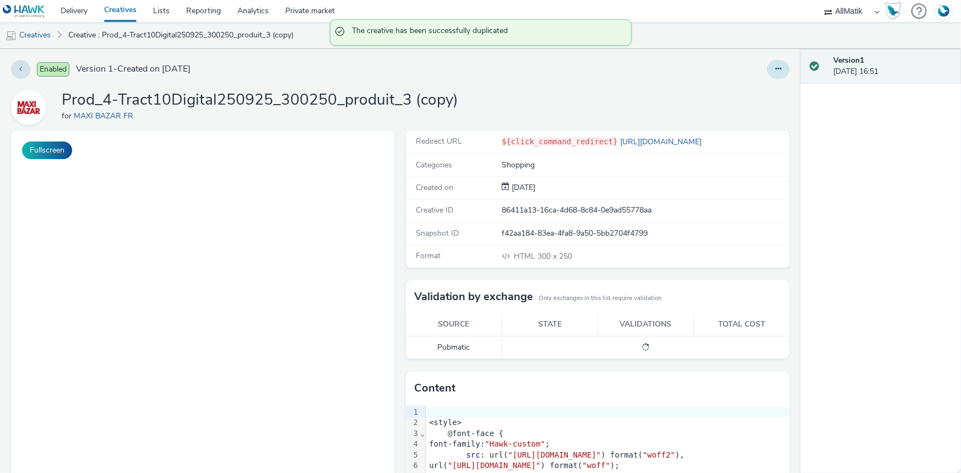
click at [776, 71] on icon at bounding box center [779, 69] width 6 height 8
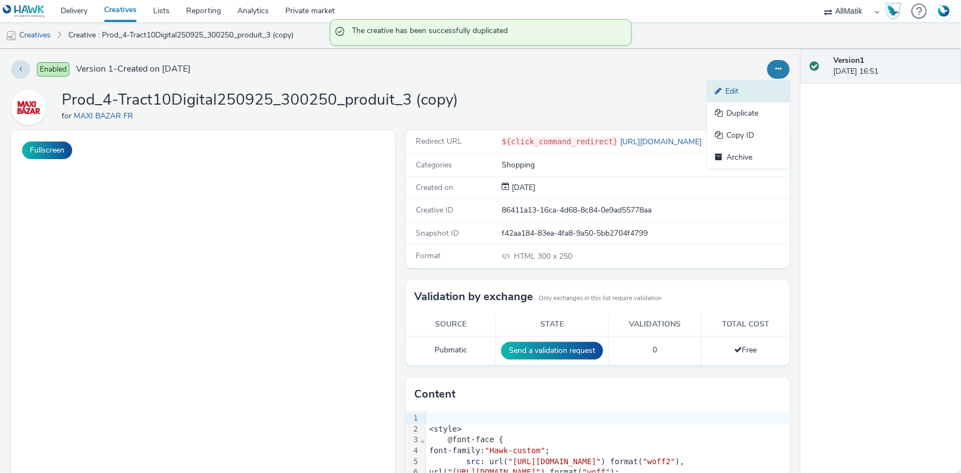
click at [740, 92] on link "Edit" at bounding box center [748, 91] width 83 height 22
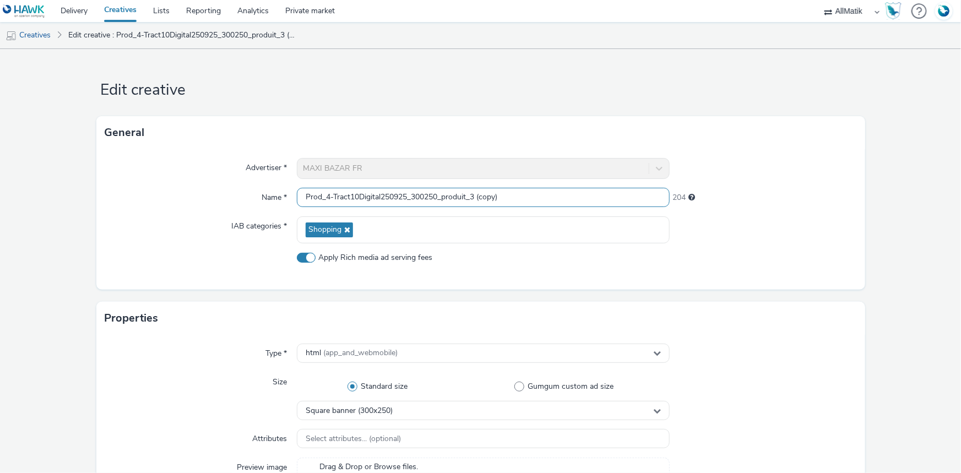
drag, startPoint x: 517, startPoint y: 199, endPoint x: 474, endPoint y: 211, distance: 44.0
click at [474, 211] on div "Advertiser * MAXI BAZAR FR Name * Prod_4-Tract10Digital250925_300250_produit_3 …" at bounding box center [480, 219] width 769 height 140
click at [312, 198] on input "Prod_4-Tract10Digital250925_300250_produit_3 (copy)" at bounding box center [483, 197] width 373 height 19
paste input "Prod_1-Tract10Digital250925_300600_catalogue"
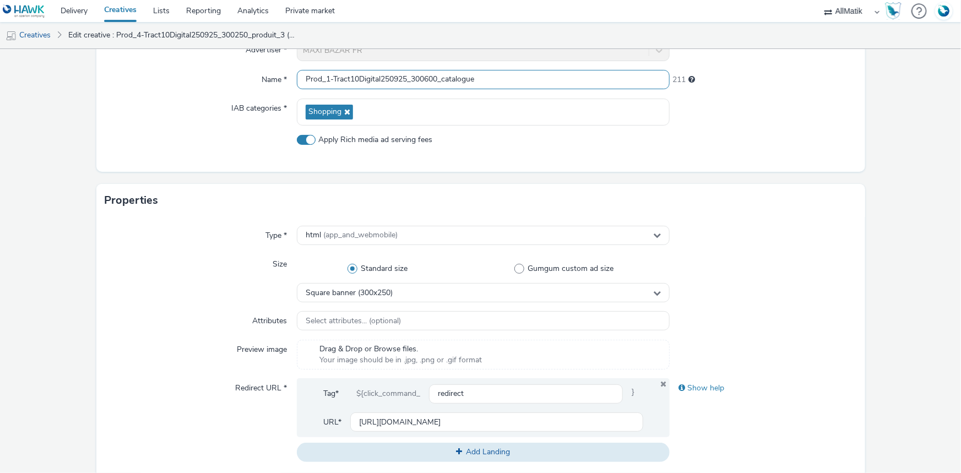
scroll to position [100, 0]
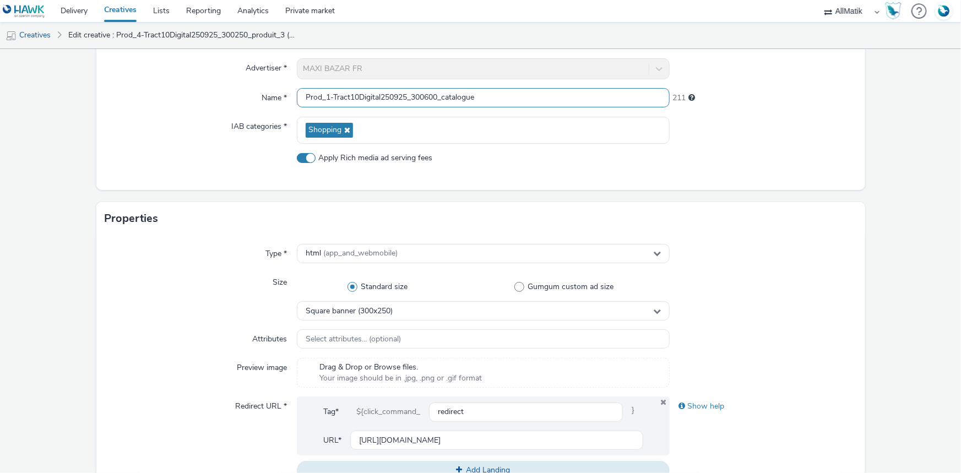
type input "Prod_1-Tract10Digital250925_300600_catalogue"
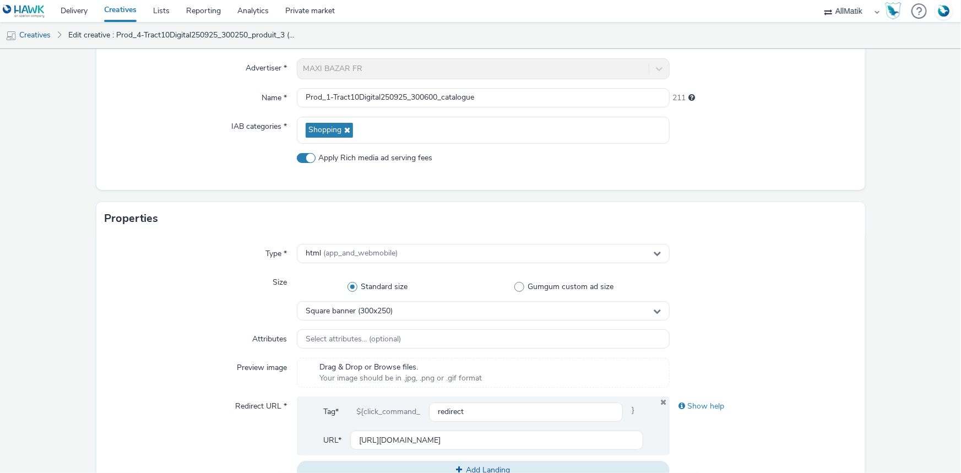
drag, startPoint x: 794, startPoint y: 174, endPoint x: 788, endPoint y: 178, distance: 7.9
click at [794, 174] on div "Advertiser * MAXI BAZAR FR Name * Prod_1-Tract10Digital250925_300600_catalogue …" at bounding box center [480, 120] width 769 height 140
click at [383, 312] on span "Square banner (300x250)" at bounding box center [349, 311] width 87 height 9
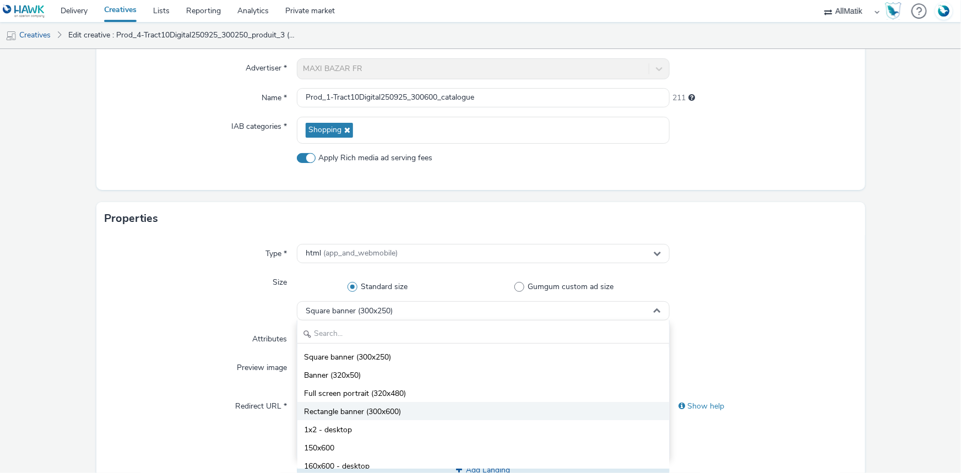
click at [404, 408] on li "Rectangle banner (300x600)" at bounding box center [483, 411] width 372 height 18
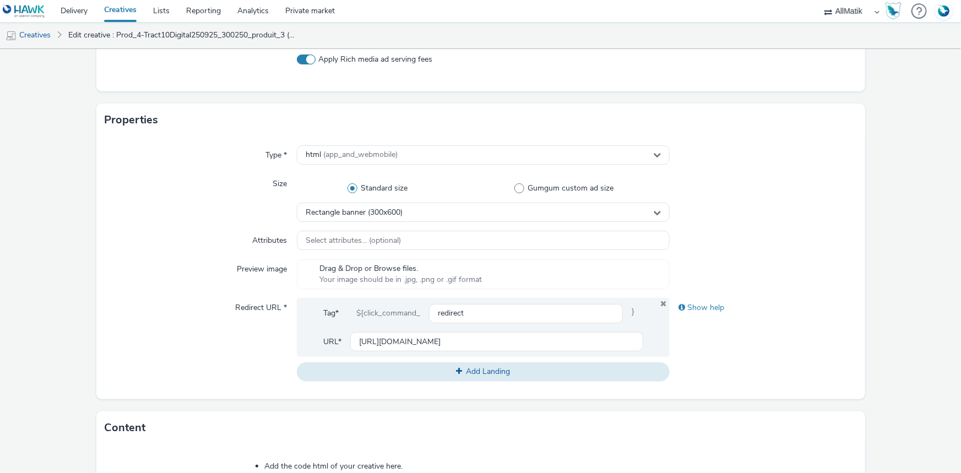
scroll to position [400, 0]
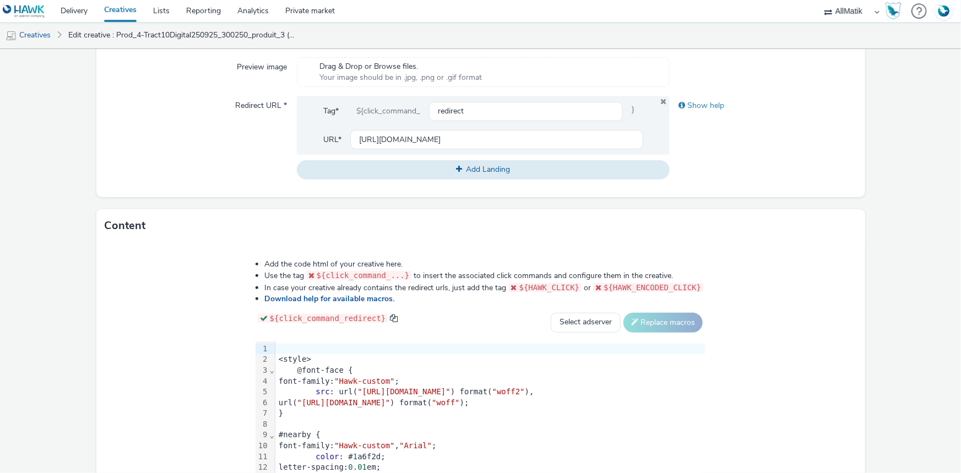
click at [407, 372] on div "@ font-face {" at bounding box center [490, 370] width 430 height 11
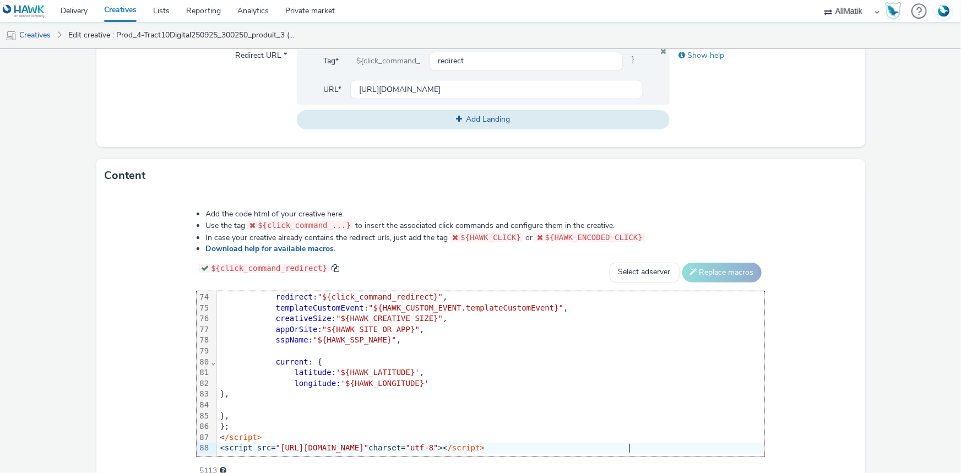
scroll to position [507, 0]
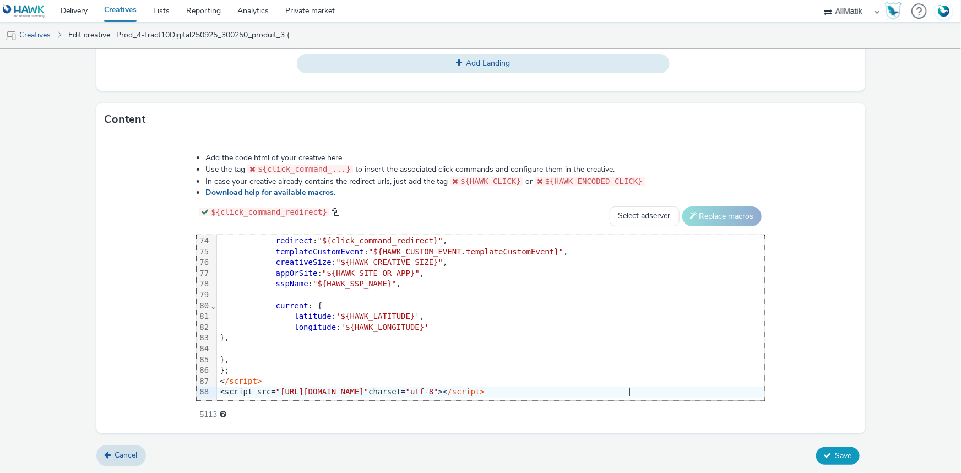
click at [838, 461] on button "Save" at bounding box center [838, 456] width 44 height 18
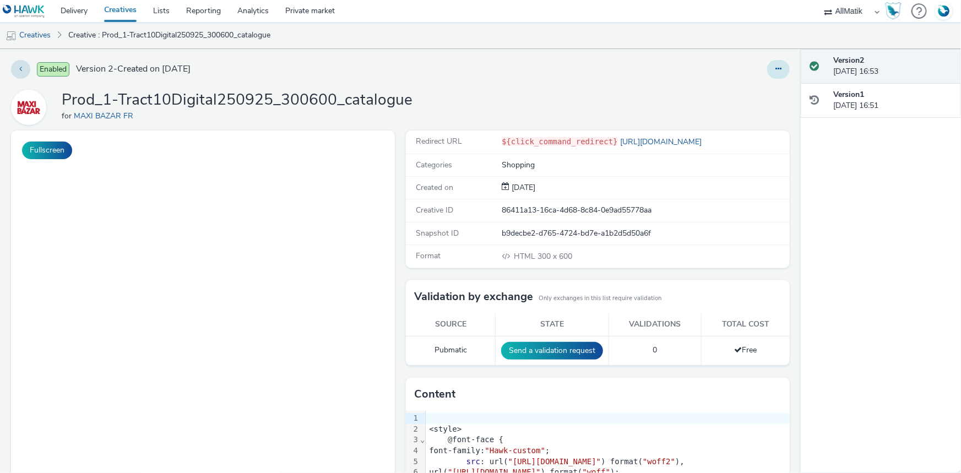
click at [771, 74] on button at bounding box center [778, 69] width 23 height 19
click at [752, 105] on link "Duplicate" at bounding box center [748, 113] width 83 height 22
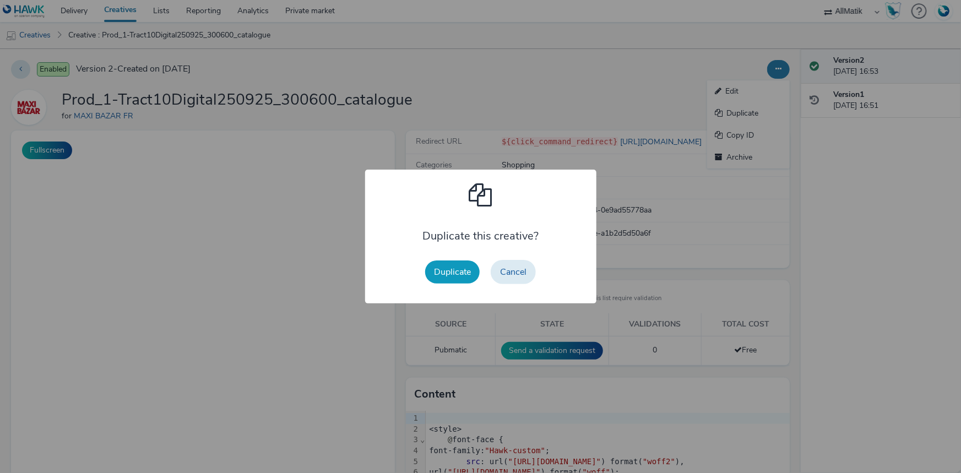
click at [448, 264] on button "Duplicate" at bounding box center [452, 272] width 55 height 23
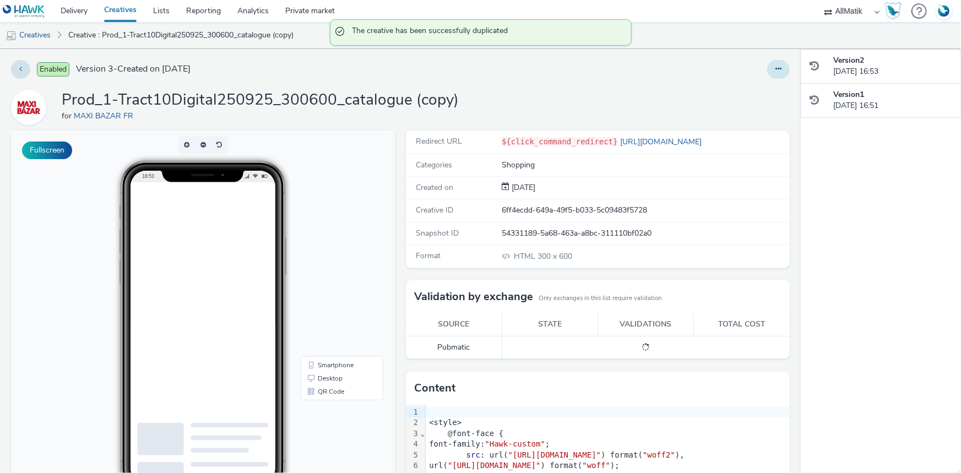
drag, startPoint x: 773, startPoint y: 67, endPoint x: 766, endPoint y: 76, distance: 11.8
click at [776, 67] on icon at bounding box center [779, 69] width 6 height 8
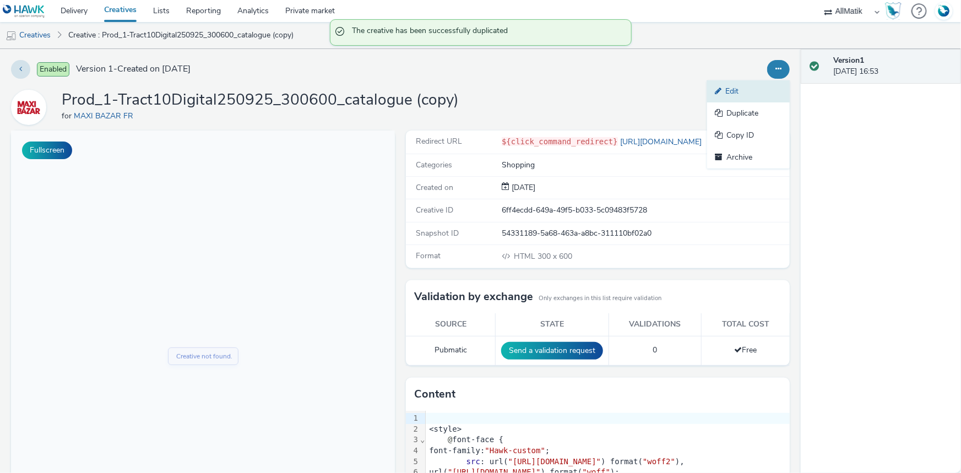
click at [729, 88] on link "Edit" at bounding box center [748, 91] width 83 height 22
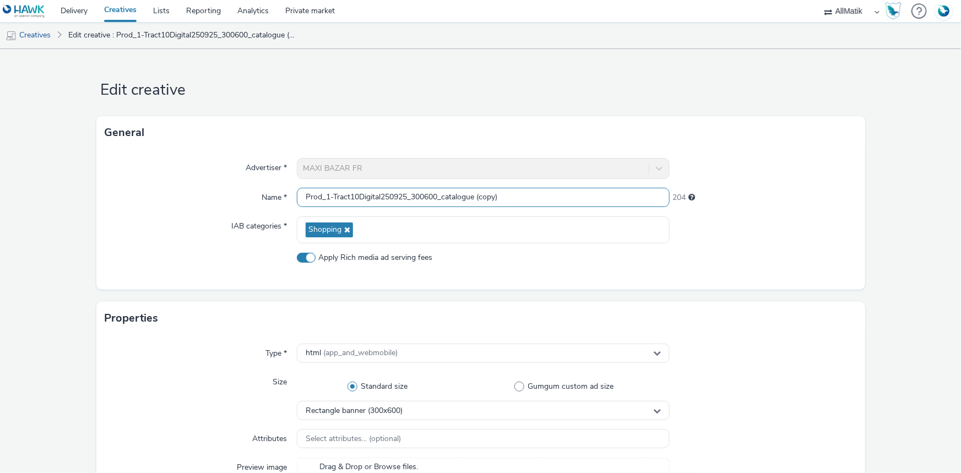
drag, startPoint x: 534, startPoint y: 195, endPoint x: 476, endPoint y: 201, distance: 58.2
click at [476, 201] on input "Prod_1-Tract10Digital250925_300600_catalogue (copy)" at bounding box center [483, 197] width 373 height 19
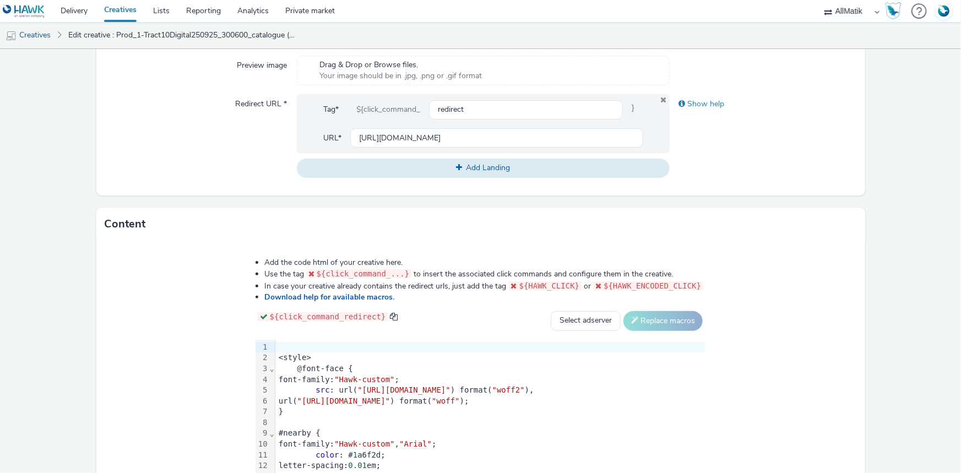
scroll to position [507, 0]
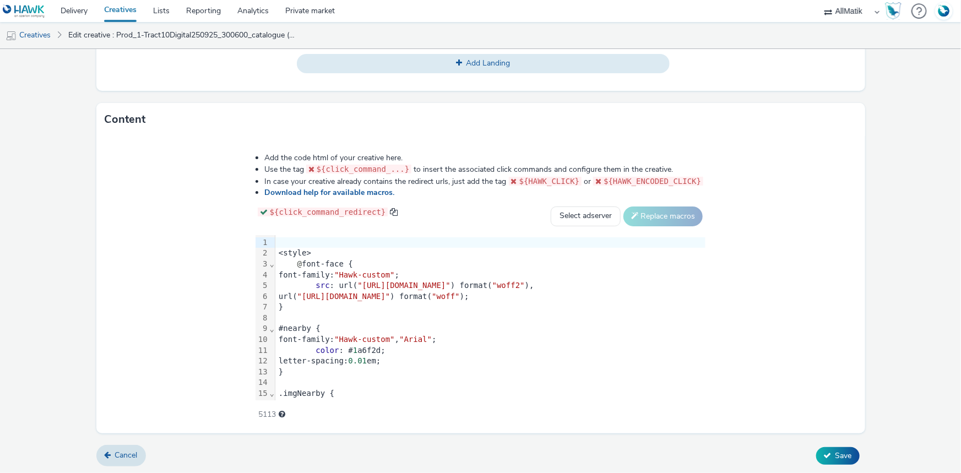
click at [275, 313] on div at bounding box center [490, 318] width 430 height 11
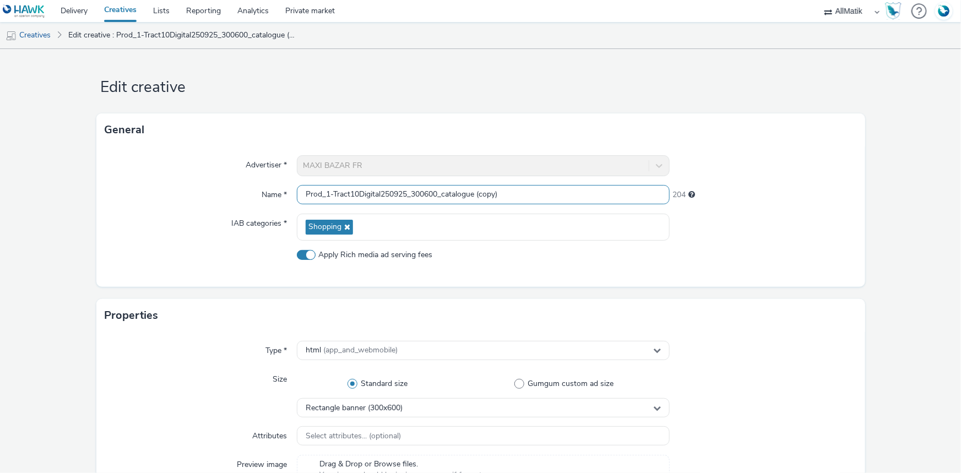
scroll to position [0, 0]
click at [367, 202] on input "Prod_1-Tract10Digital250925_300600_catalogue (copy)" at bounding box center [483, 197] width 373 height 19
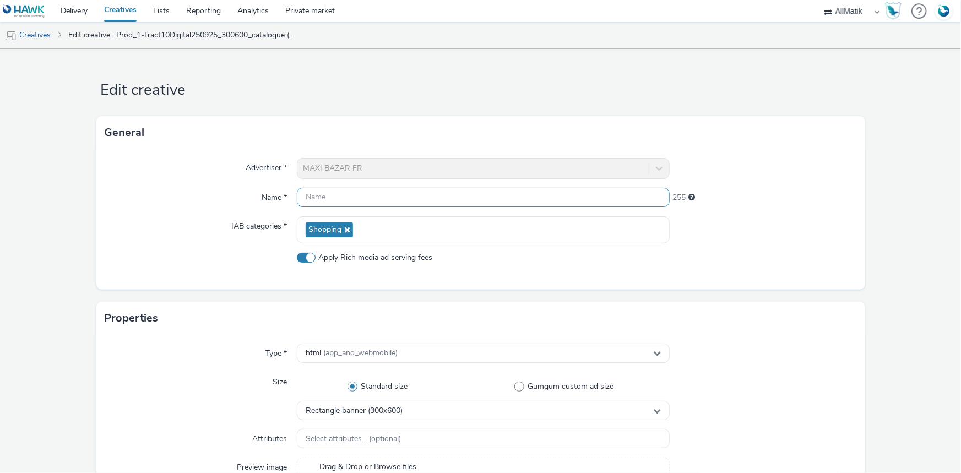
paste input "Prod_2-Tract10Digital250925_300600_produit_1"
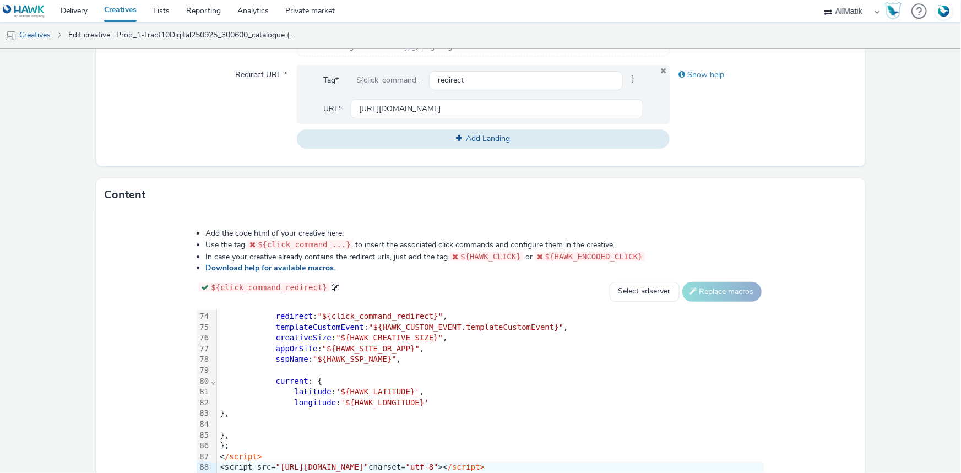
scroll to position [507, 0]
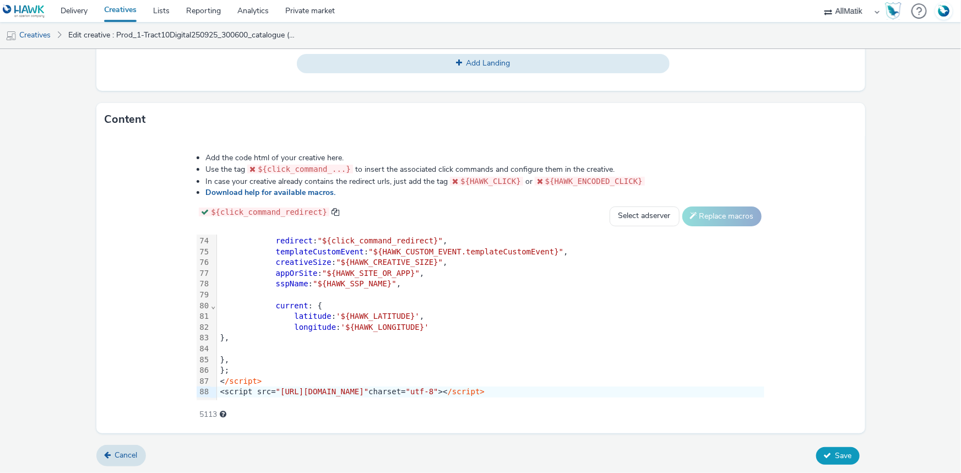
type input "Prod_2-Tract10Digital250925_300600_produit_1"
click at [837, 453] on span "Save" at bounding box center [844, 456] width 17 height 10
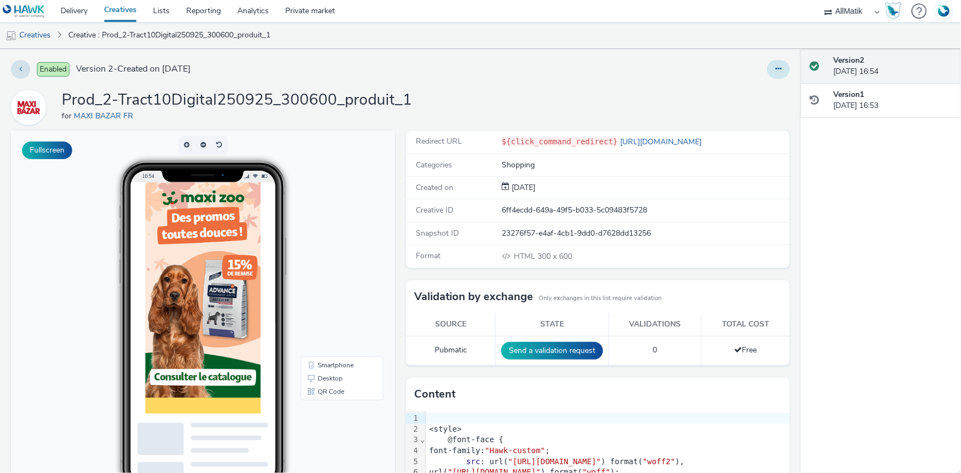
click at [777, 63] on button at bounding box center [778, 69] width 23 height 19
click at [727, 114] on link "Duplicate" at bounding box center [748, 113] width 83 height 22
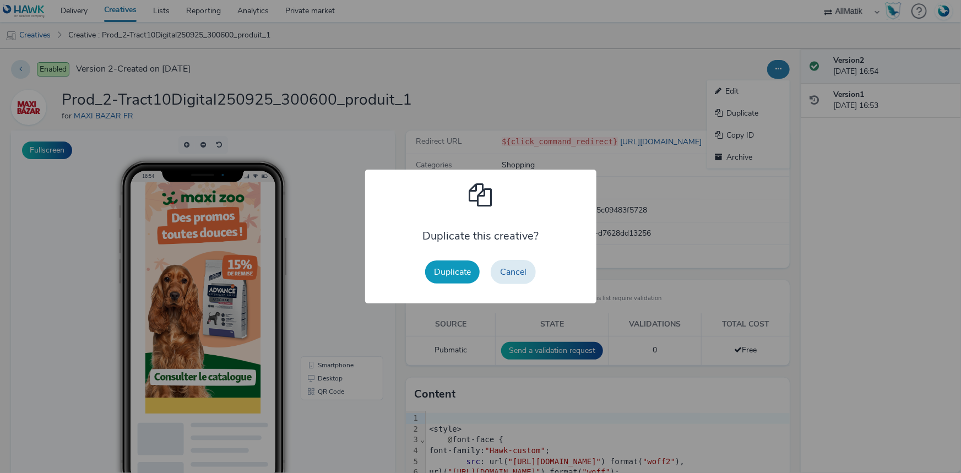
click at [433, 275] on button "Duplicate" at bounding box center [452, 272] width 55 height 23
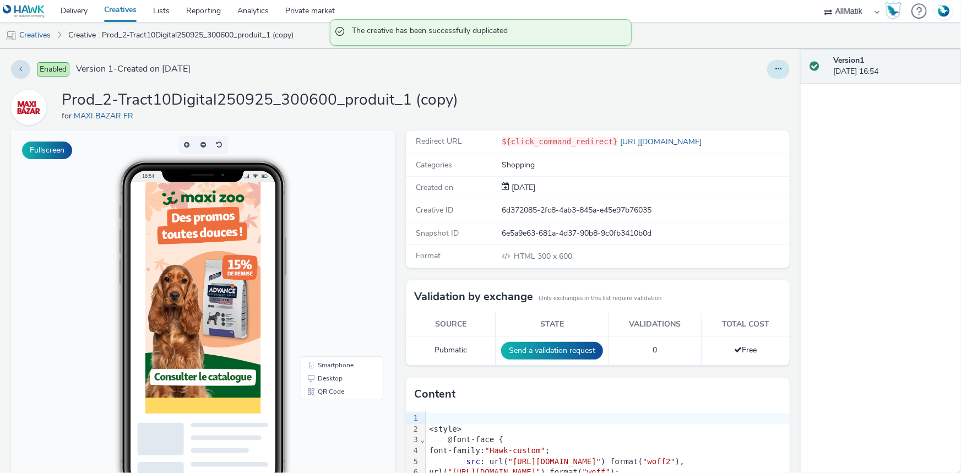
click at [767, 68] on button at bounding box center [778, 69] width 23 height 19
click at [749, 96] on link "Edit" at bounding box center [748, 91] width 83 height 22
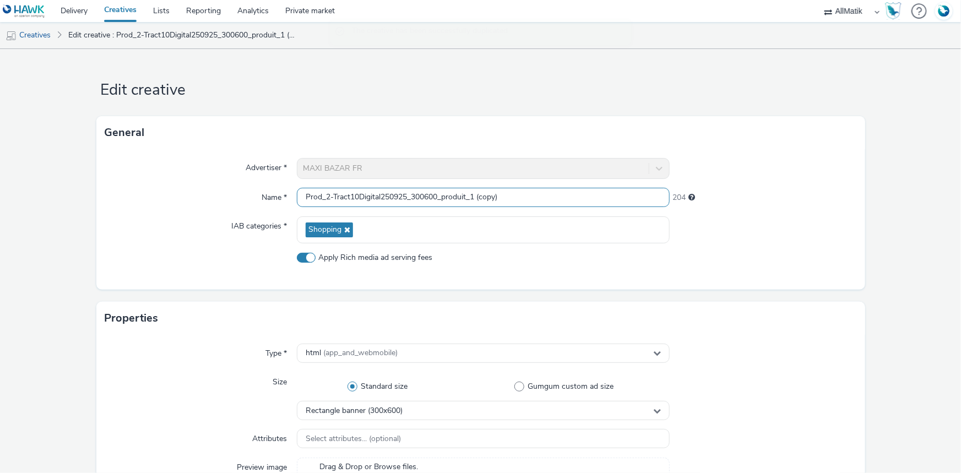
click at [484, 201] on input "Prod_2-Tract10Digital250925_300600_produit_1 (copy)" at bounding box center [483, 197] width 373 height 19
paste input "Prod_3-Tract10Digital250925_300600_produit_2"
type input "Prod_3-Tract10Digital250925_300600_produit_2"
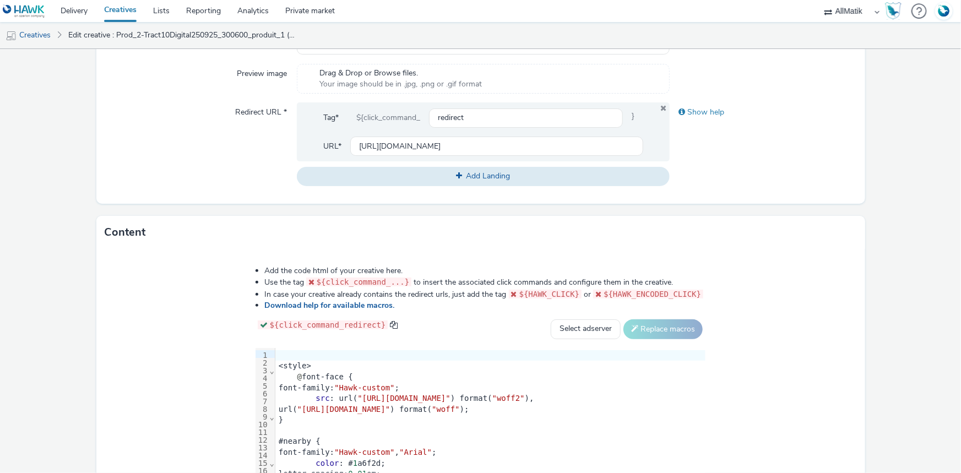
scroll to position [400, 0]
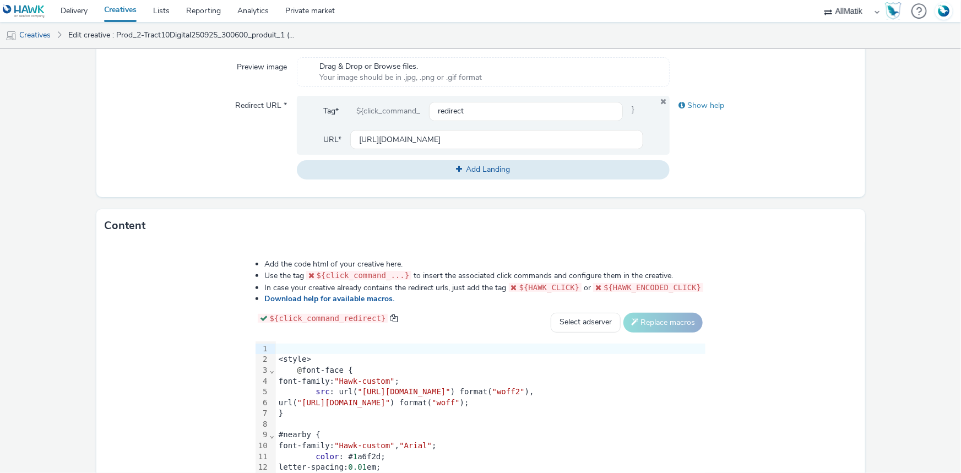
click at [441, 408] on div "}" at bounding box center [490, 413] width 430 height 11
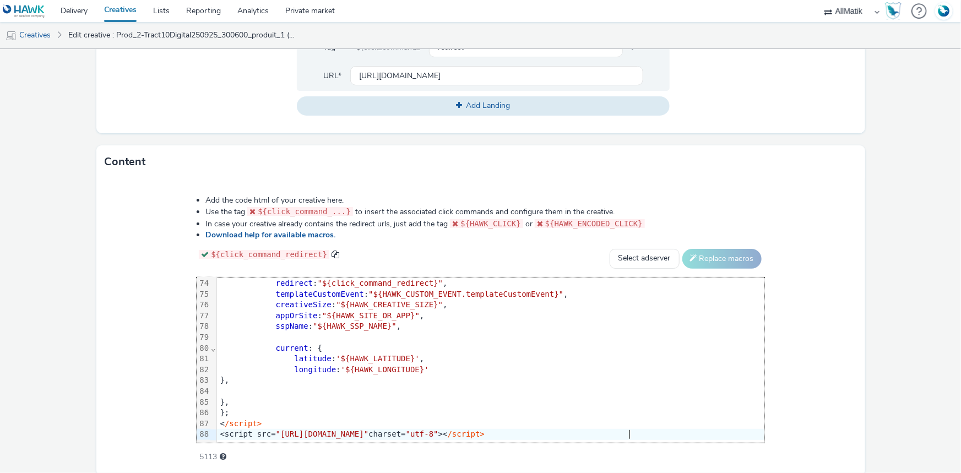
scroll to position [507, 0]
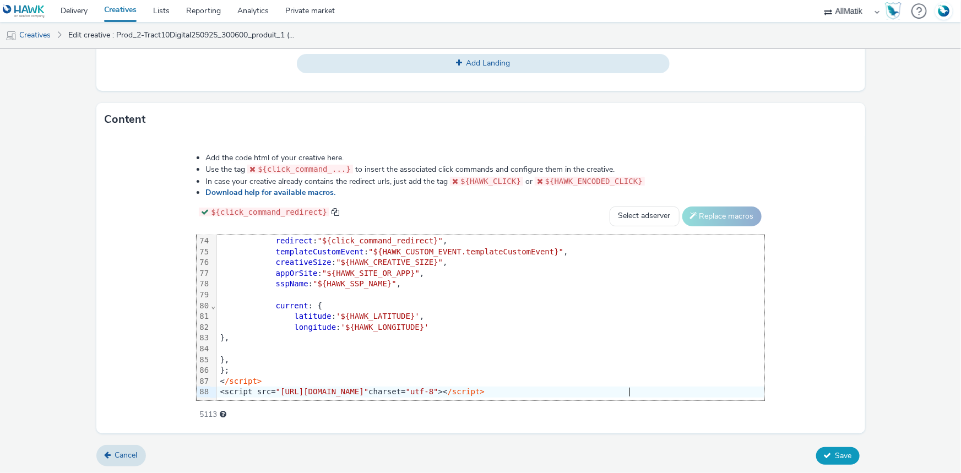
click at [842, 452] on span "Save" at bounding box center [844, 456] width 17 height 10
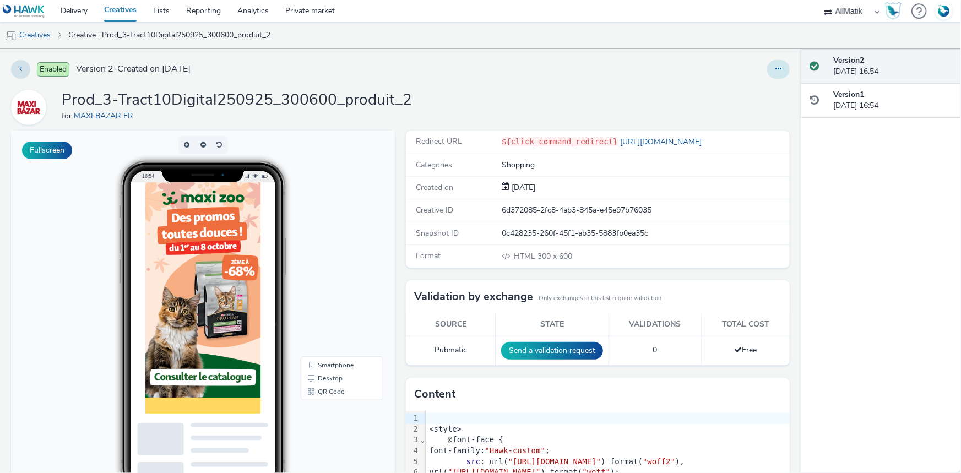
click at [776, 71] on icon at bounding box center [779, 69] width 6 height 8
click at [762, 108] on link "Duplicate" at bounding box center [748, 113] width 83 height 22
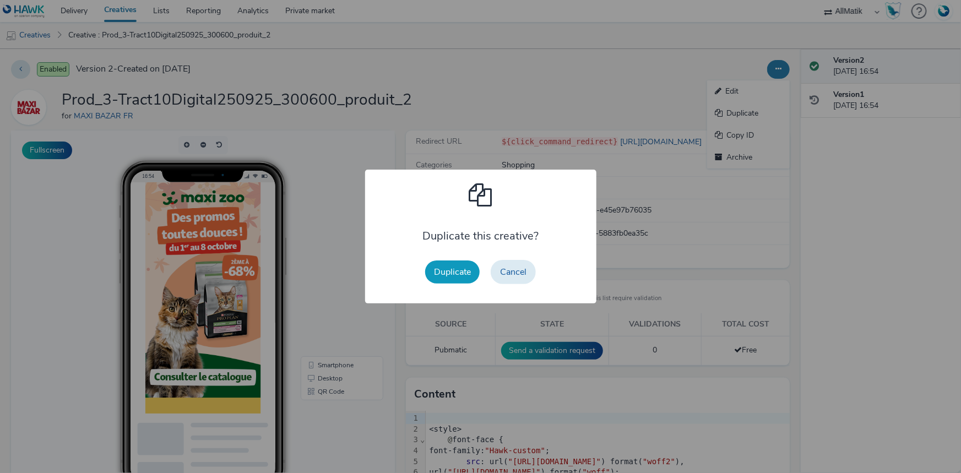
click at [424, 280] on div "Duplicate Cancel" at bounding box center [481, 271] width 122 height 35
click at [434, 274] on button "Duplicate" at bounding box center [452, 272] width 55 height 23
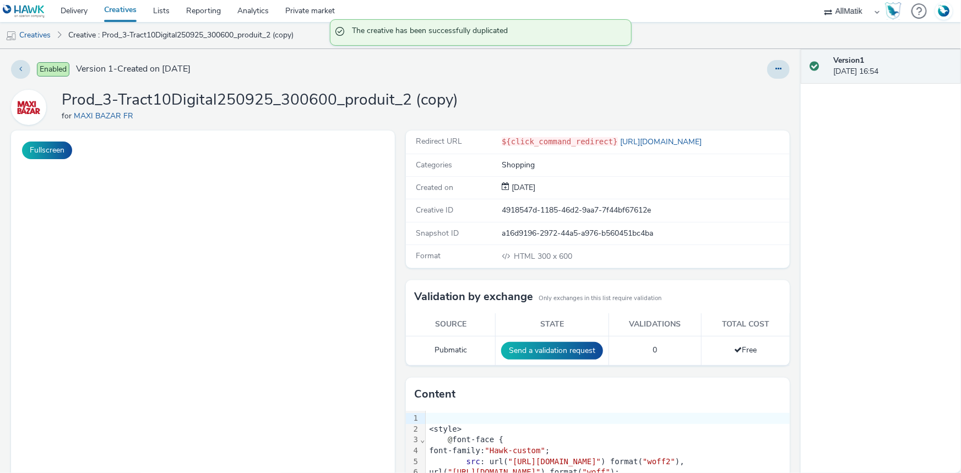
click at [767, 71] on button at bounding box center [778, 69] width 23 height 19
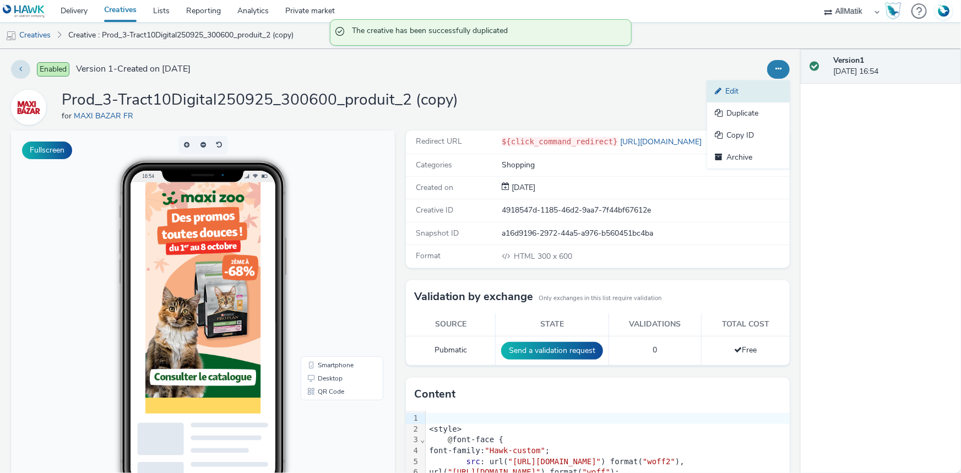
click at [740, 88] on link "Edit" at bounding box center [748, 91] width 83 height 22
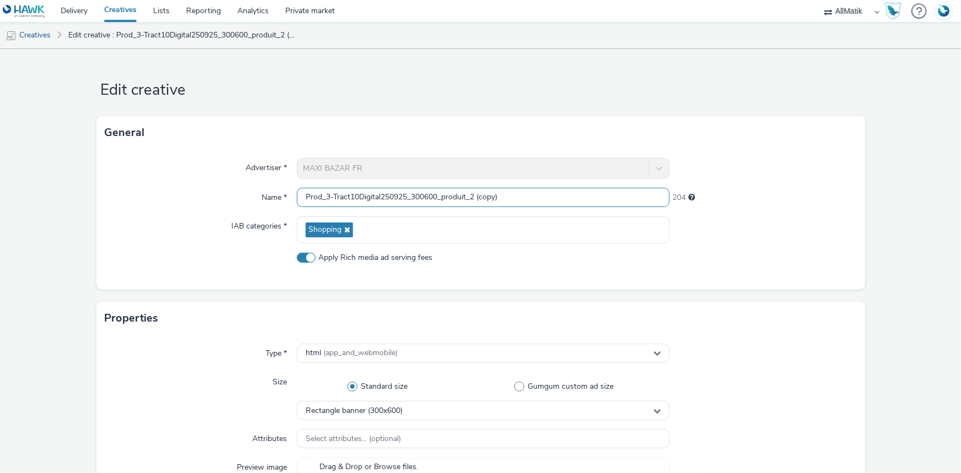
click at [509, 191] on input "Prod_3-Tract10Digital250925_300600_produit_2 (copy)" at bounding box center [483, 197] width 373 height 19
paste input "Prod_4-Tract10Digital250925_300600_produit_3"
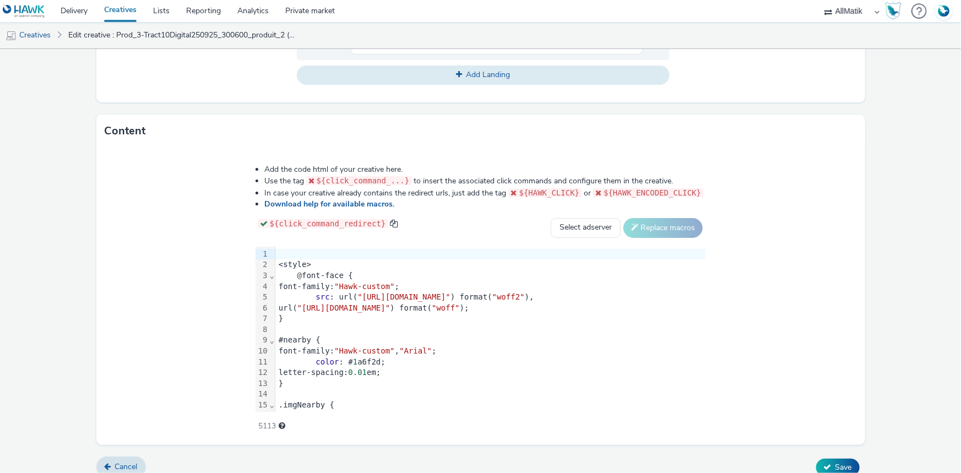
scroll to position [507, 0]
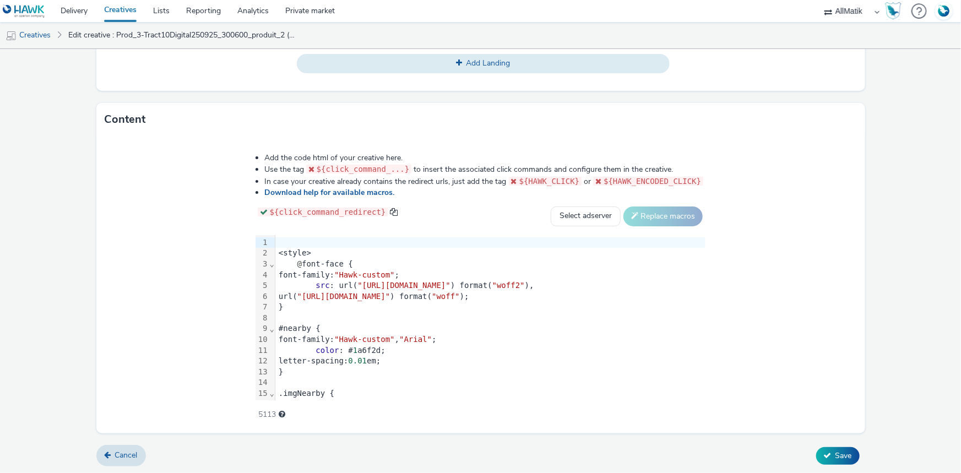
type input "Prod_4-Tract10Digital250925_300600_produit_3"
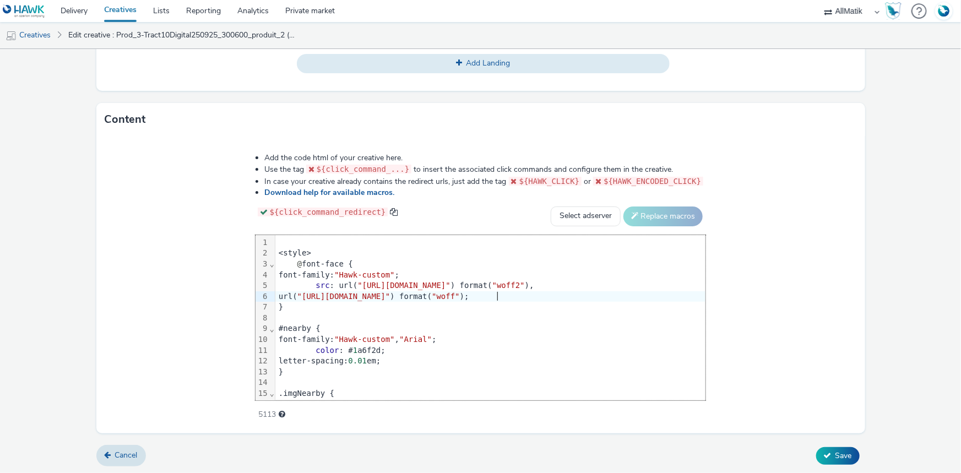
click at [391, 292] on span ""[URL][DOMAIN_NAME]"" at bounding box center [343, 296] width 93 height 9
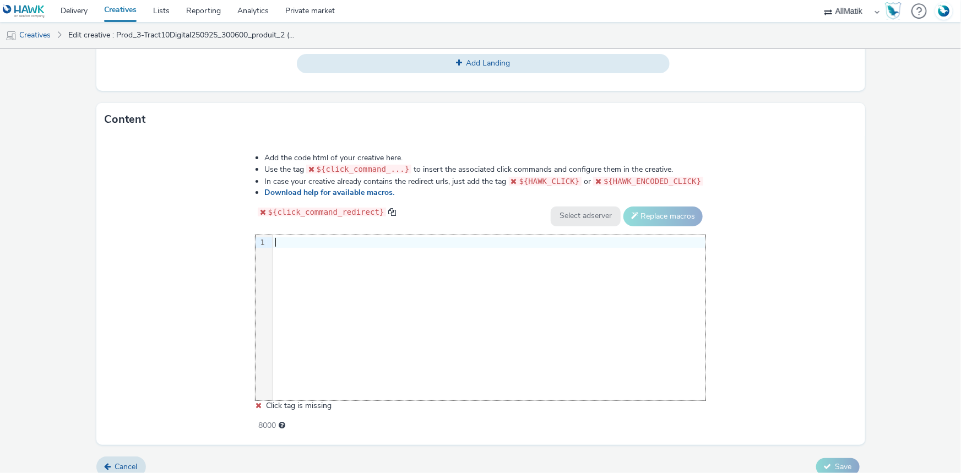
click at [491, 271] on div "9 1 ›" at bounding box center [481, 317] width 451 height 165
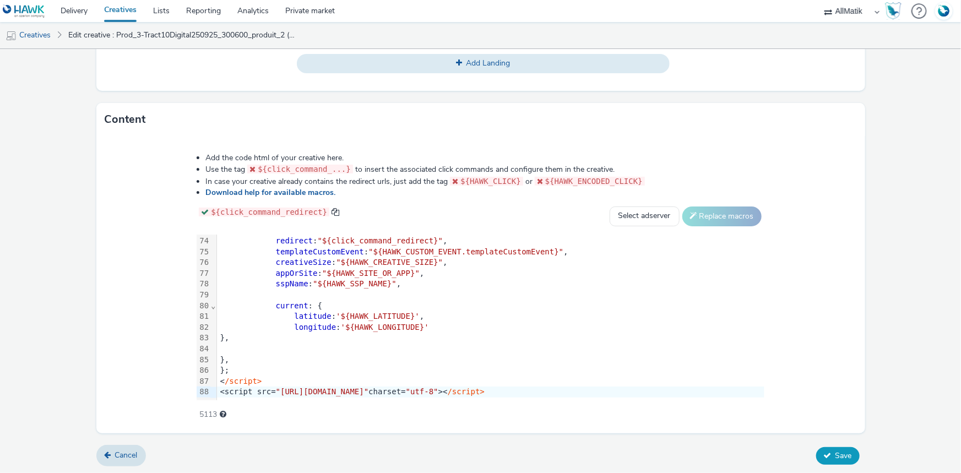
click at [824, 454] on icon at bounding box center [828, 456] width 8 height 8
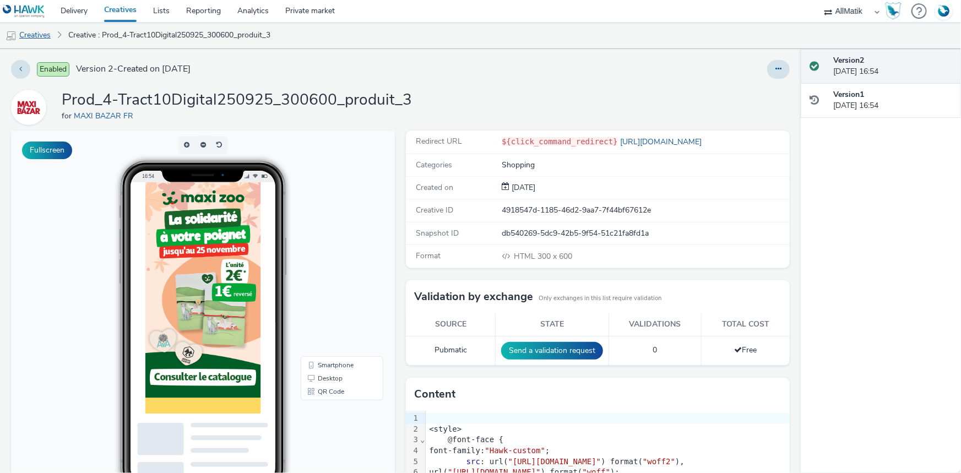
click at [41, 36] on link "Creatives" at bounding box center [28, 35] width 56 height 26
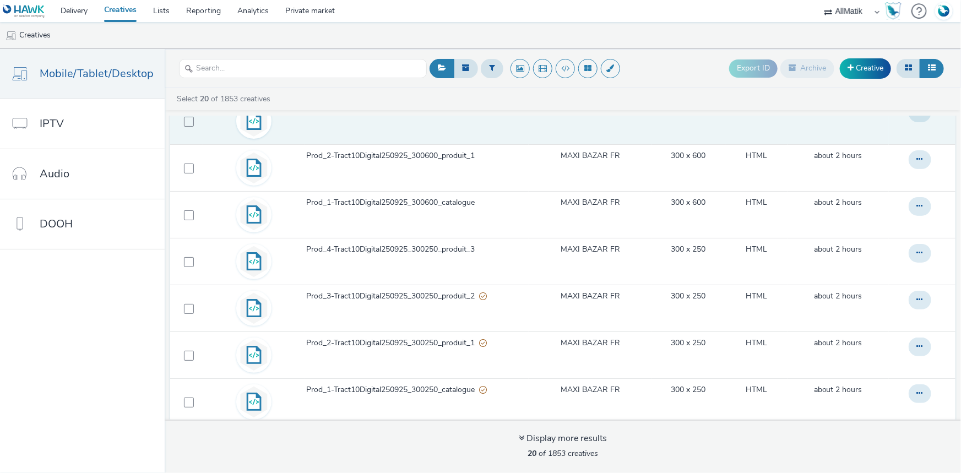
scroll to position [150, 0]
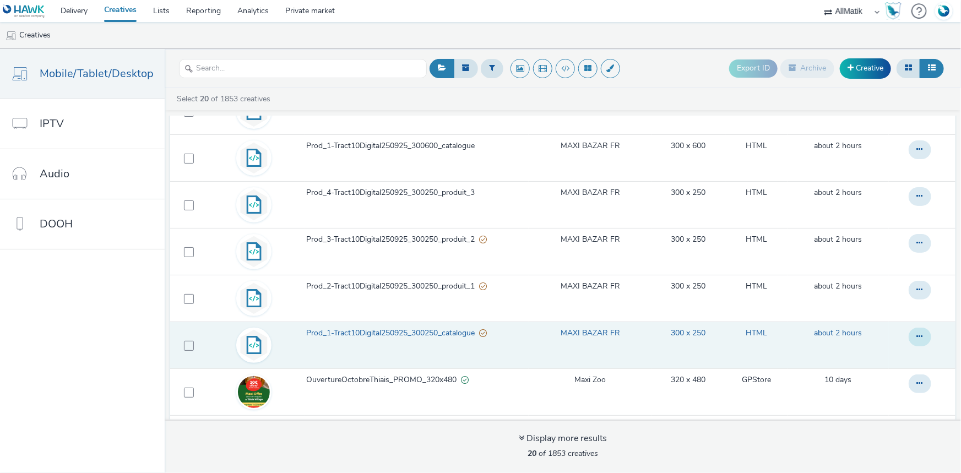
click at [909, 334] on button at bounding box center [920, 337] width 23 height 19
click at [873, 380] on link "Duplicate" at bounding box center [890, 381] width 83 height 22
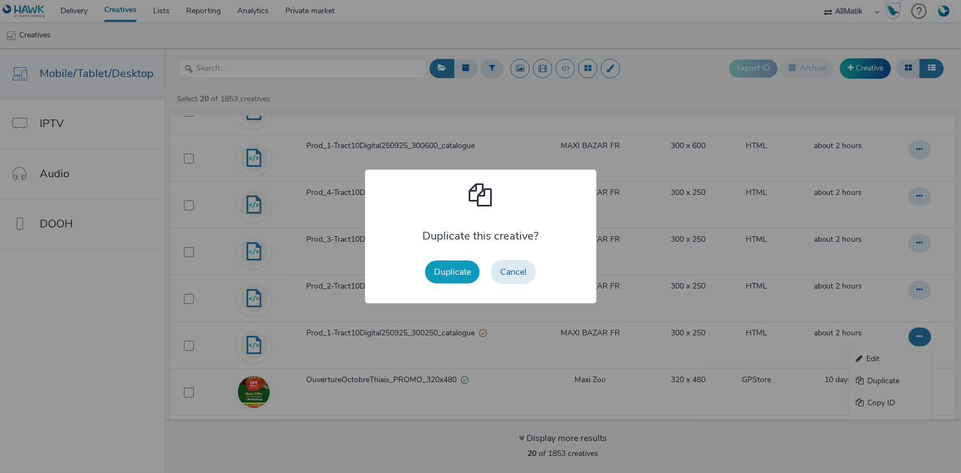
click at [445, 270] on button "Duplicate" at bounding box center [452, 272] width 55 height 23
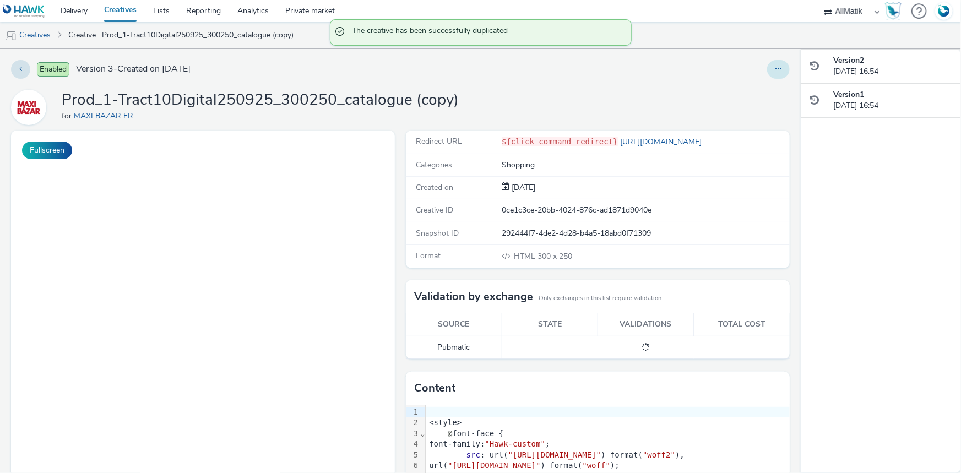
click at [767, 68] on button at bounding box center [778, 69] width 23 height 19
click at [718, 88] on link "Edit" at bounding box center [748, 91] width 83 height 22
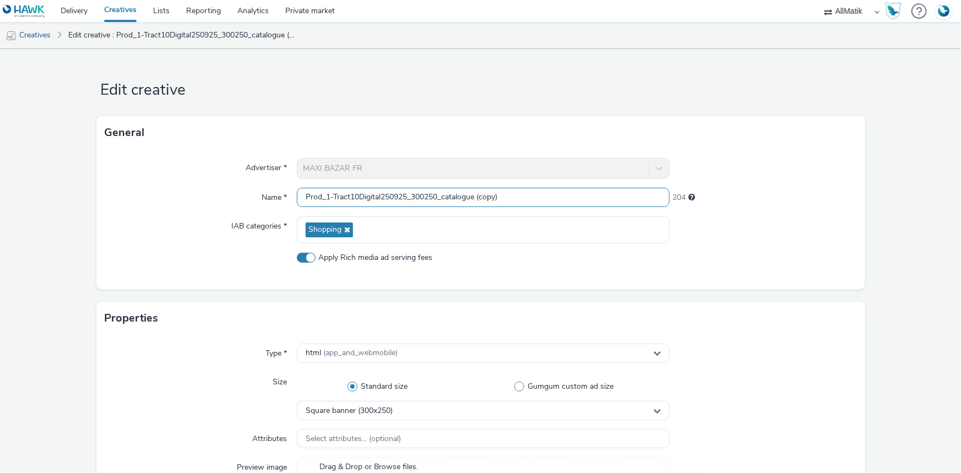
click at [494, 198] on input "Prod_1-Tract10Digital250925_300250_catalogue (copy)" at bounding box center [483, 197] width 373 height 19
paste input "Prod_1-Prod-Tract10Hybride250925_300250_catalog"
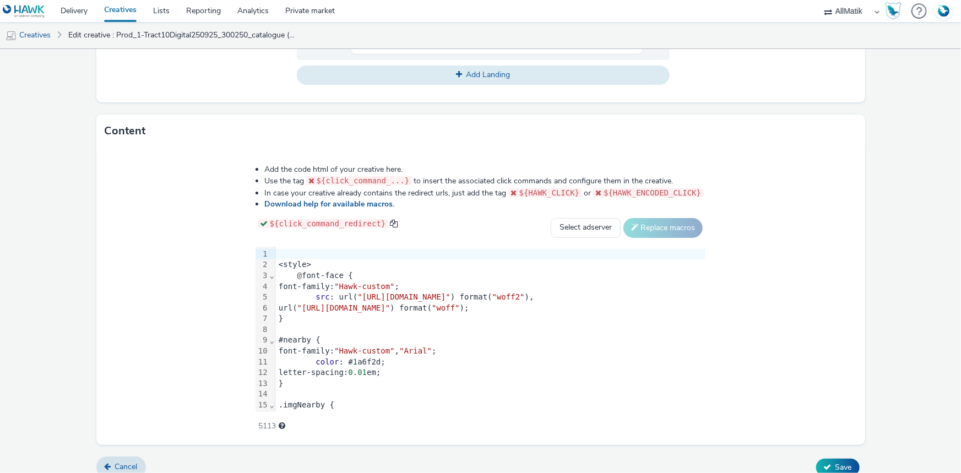
scroll to position [507, 0]
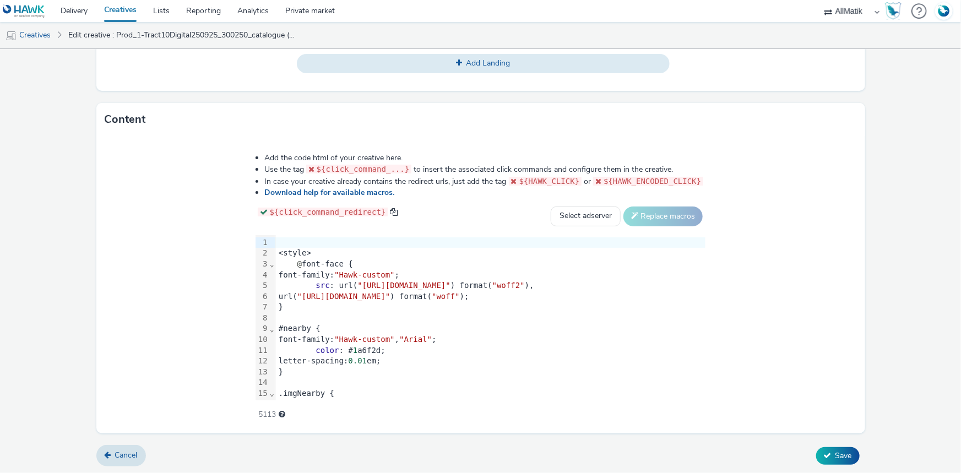
type input "Prod_1-Prod-Tract10Hybride250925_300250_catalogue"
click at [453, 328] on div "#nearby {" at bounding box center [490, 328] width 430 height 11
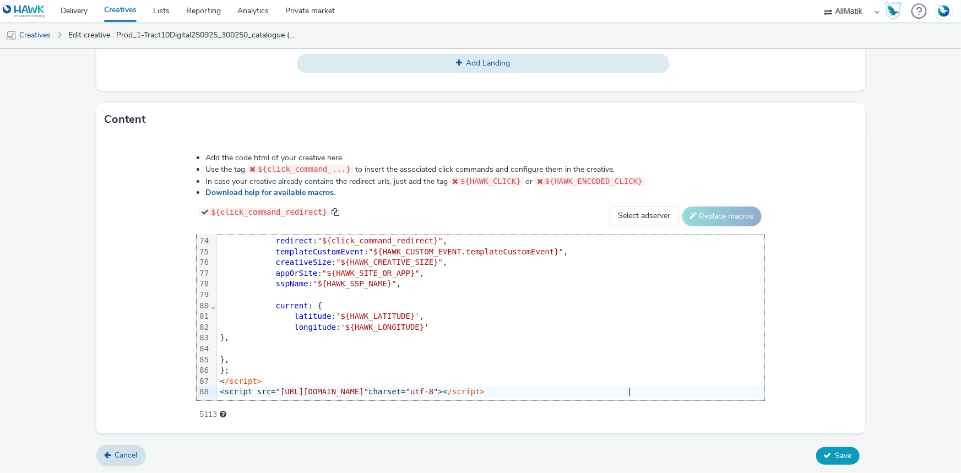
click at [841, 453] on span "Save" at bounding box center [844, 456] width 17 height 10
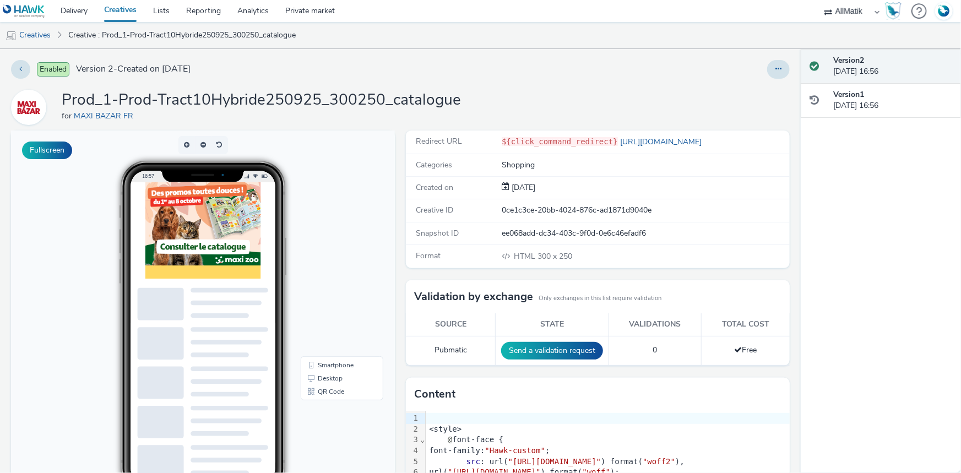
click at [782, 63] on div at bounding box center [778, 69] width 23 height 19
click at [779, 65] on button at bounding box center [778, 69] width 23 height 19
click at [739, 118] on link "Duplicate" at bounding box center [748, 113] width 83 height 22
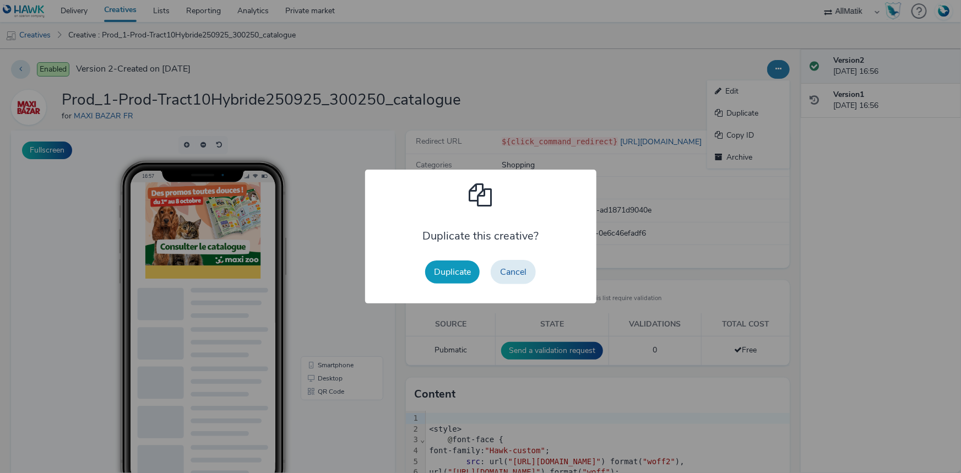
click at [449, 283] on button "Duplicate" at bounding box center [452, 272] width 55 height 23
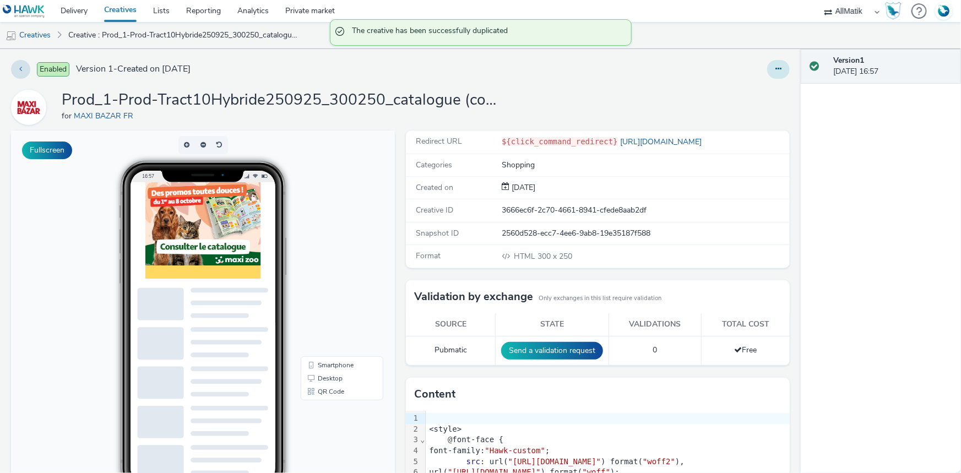
click at [769, 74] on button at bounding box center [778, 69] width 23 height 19
click at [746, 95] on link "Edit" at bounding box center [748, 91] width 83 height 22
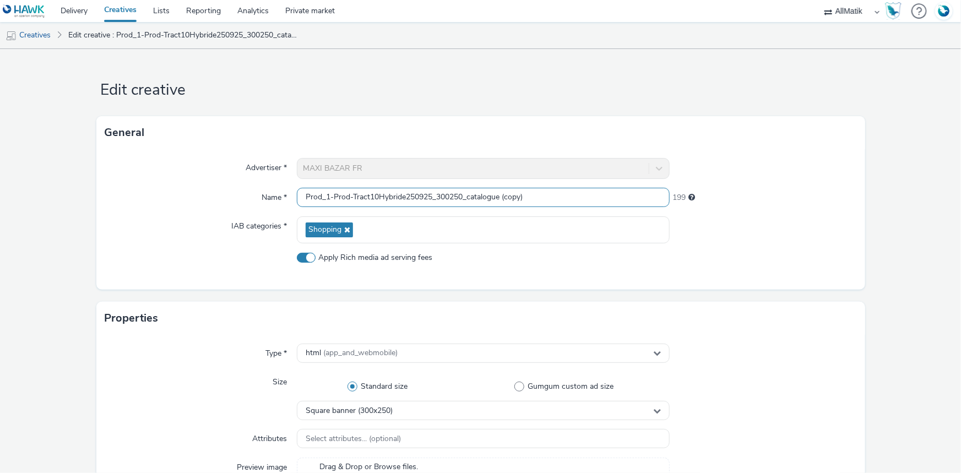
click at [483, 191] on input "Prod_1-Prod-Tract10Hybride250925_300250_catalogue (copy)" at bounding box center [483, 197] width 373 height 19
paste input "Prod_2-Prod-Tract10Hybride250925_300250_produit_1"
type input "Prod_2-Prod-Tract10Hybride250925_300250_produit_1"
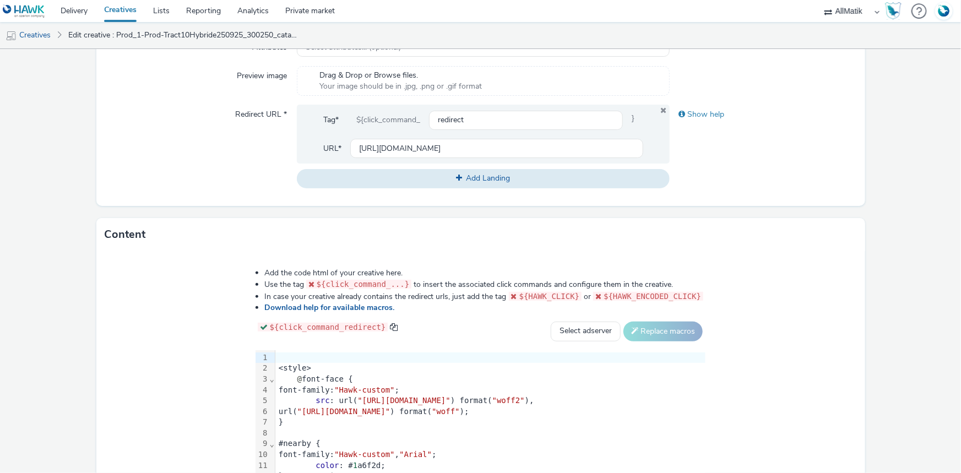
scroll to position [507, 0]
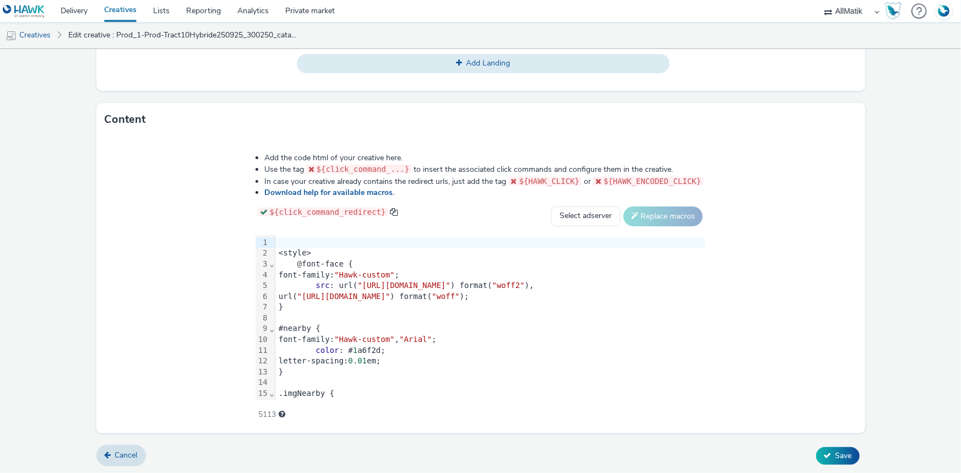
click at [275, 340] on div "font-family: "Hawk-custom" , "Arial" ;" at bounding box center [490, 339] width 430 height 11
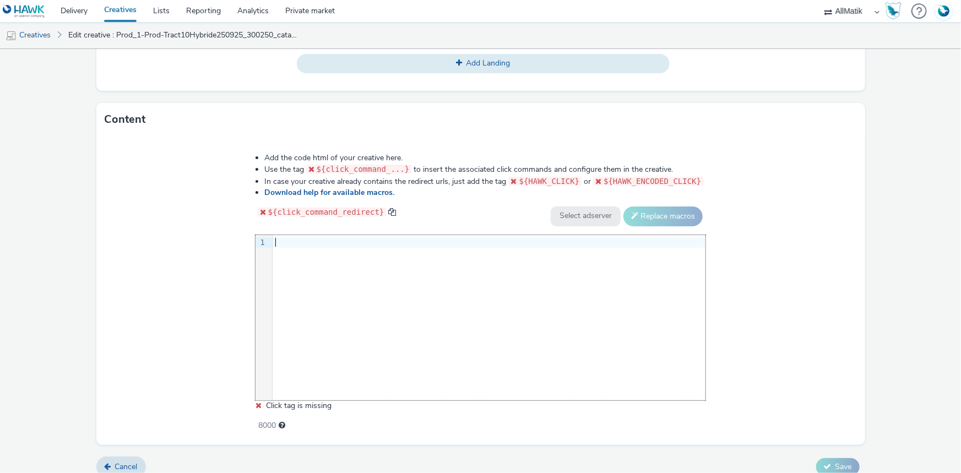
scroll to position [796, 0]
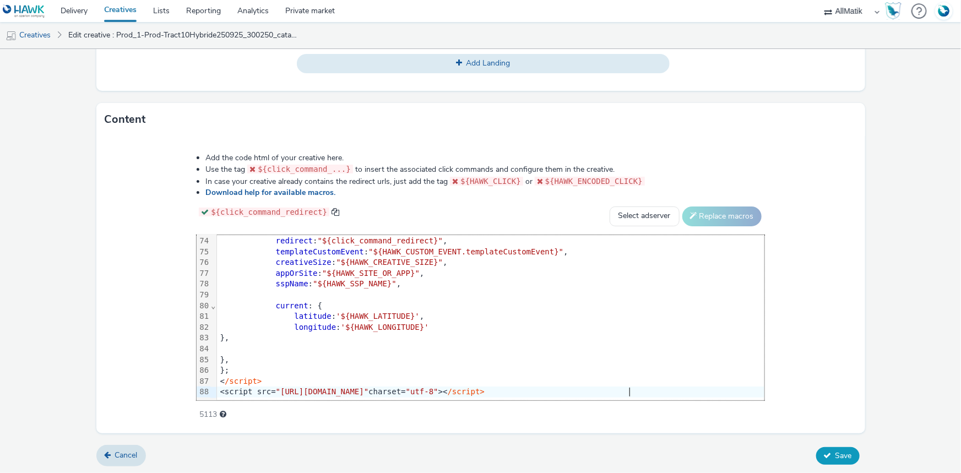
click at [825, 453] on button "Save" at bounding box center [838, 456] width 44 height 18
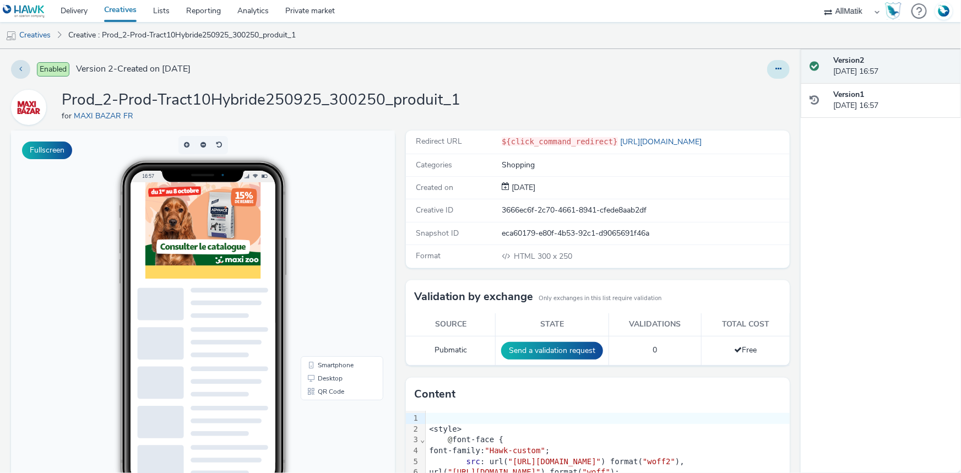
click at [776, 72] on icon at bounding box center [779, 69] width 6 height 8
click at [748, 107] on link "Duplicate" at bounding box center [748, 113] width 83 height 22
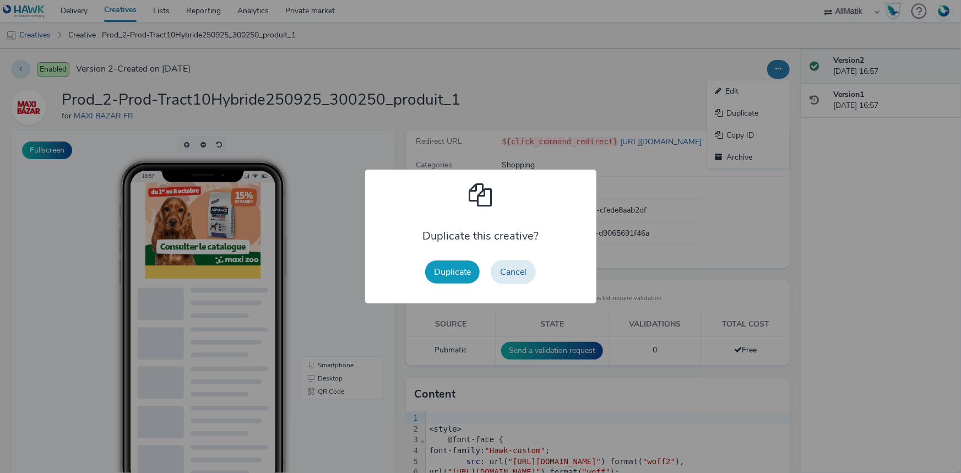
click at [459, 279] on button "Duplicate" at bounding box center [452, 272] width 55 height 23
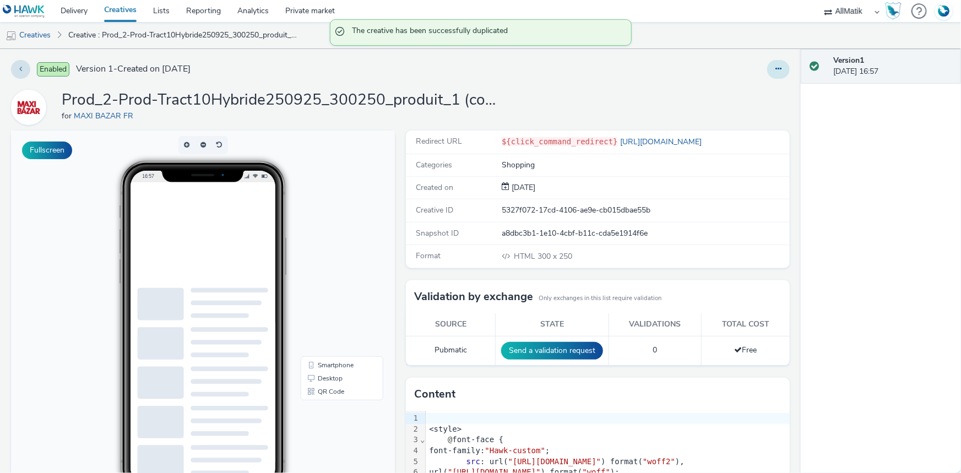
click at [748, 67] on div at bounding box center [635, 69] width 312 height 19
click at [767, 66] on button at bounding box center [778, 69] width 23 height 19
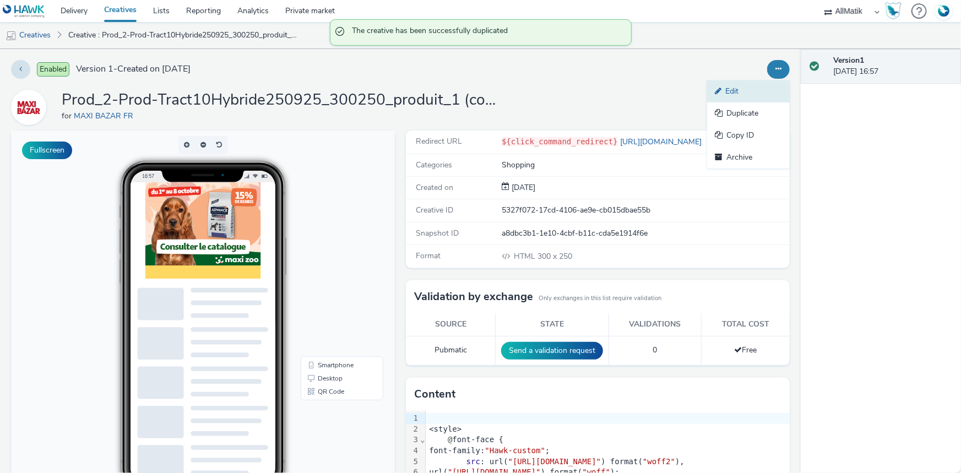
click at [724, 92] on link "Edit" at bounding box center [748, 91] width 83 height 22
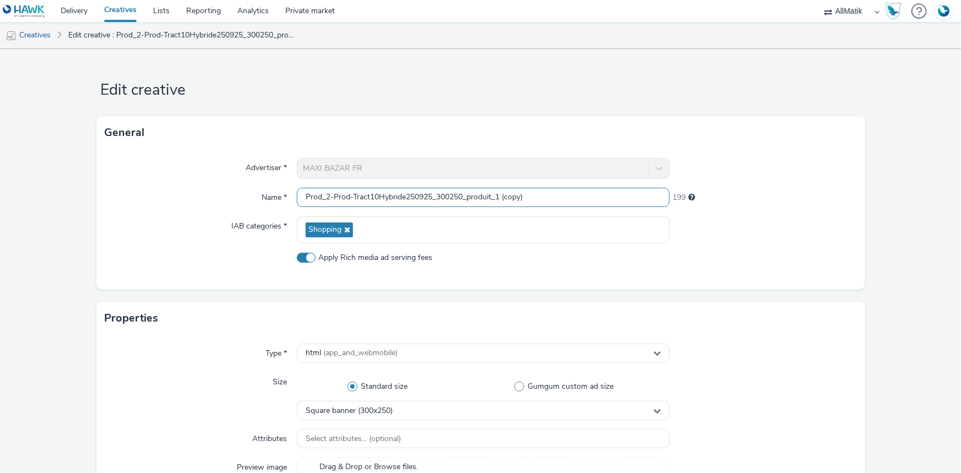
click at [519, 196] on input "Prod_2-Prod-Tract10Hybride250925_300250_produit_1 (copy)" at bounding box center [483, 197] width 373 height 19
paste input "Prod_3-Prod-Tract10Hybride250925_300250_produit_2"
type input "Prod_3-Prod-Tract10Hybride250925_300250_produit_2"
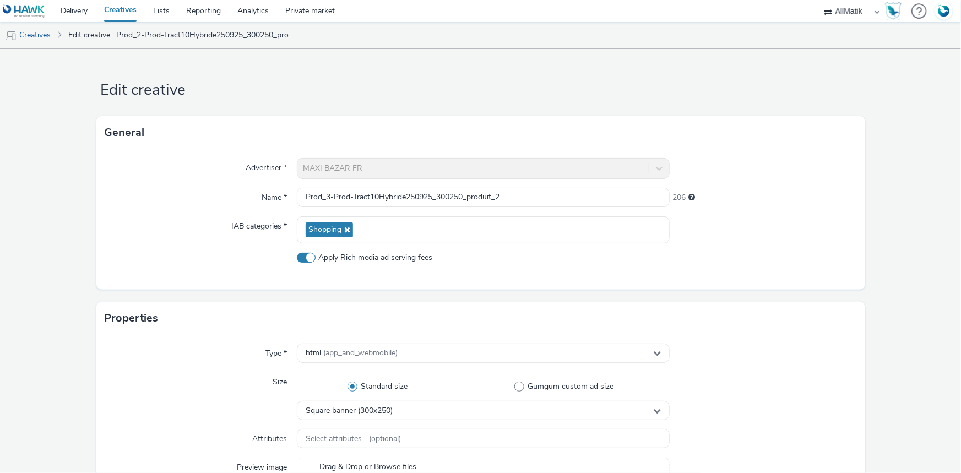
scroll to position [400, 0]
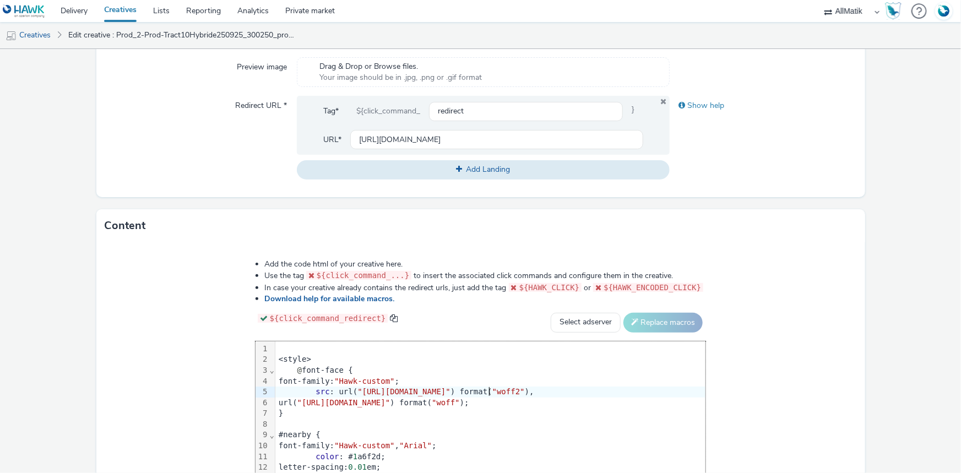
click at [404, 395] on div "src : url( "https://static.tabmo.io/creatives/2022-q1/april/maxi-zoo/skolar-san…" at bounding box center [490, 392] width 430 height 11
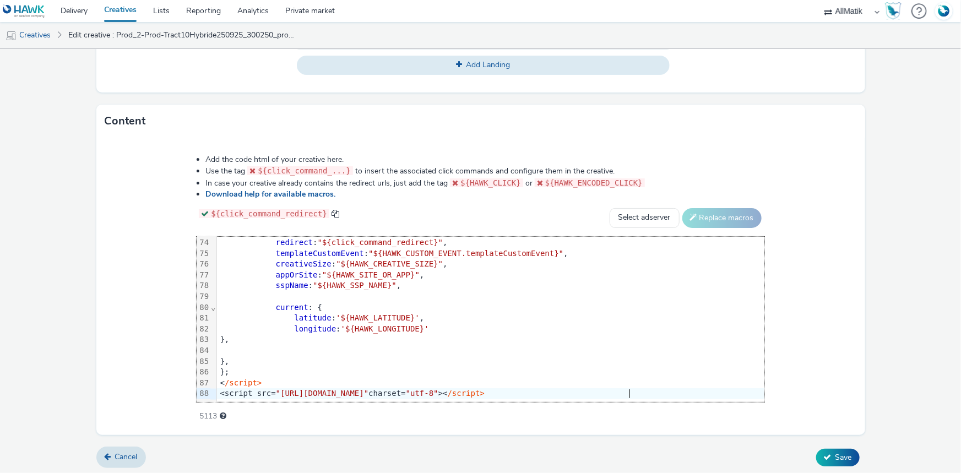
scroll to position [507, 0]
click at [841, 458] on span "Save" at bounding box center [844, 456] width 17 height 10
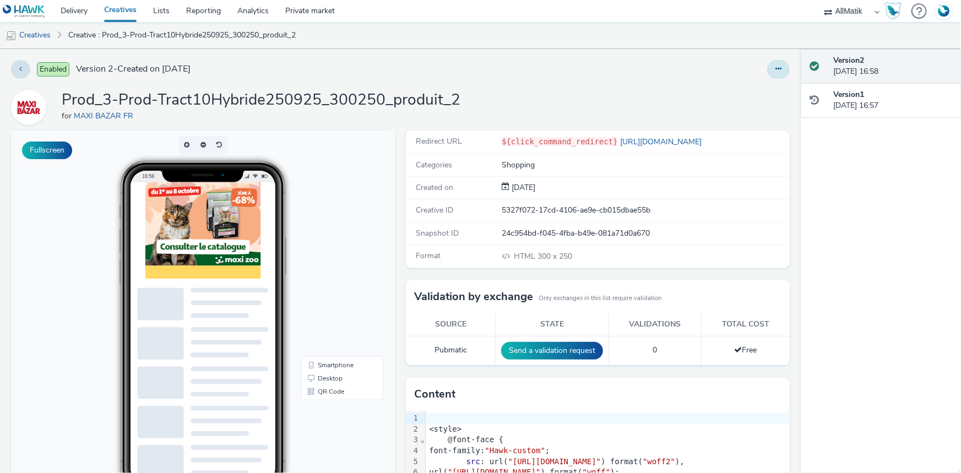
click at [776, 69] on icon at bounding box center [779, 69] width 6 height 8
click at [757, 114] on link "Duplicate" at bounding box center [748, 113] width 83 height 22
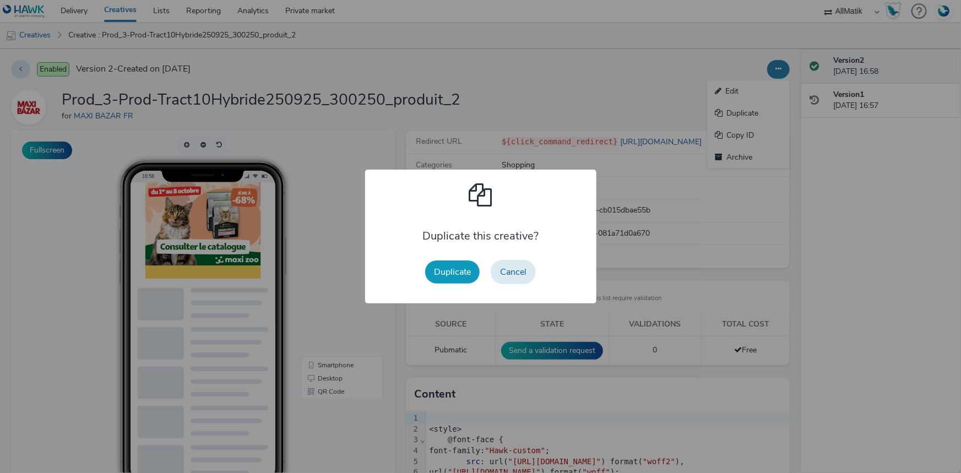
click at [463, 277] on button "Duplicate" at bounding box center [452, 272] width 55 height 23
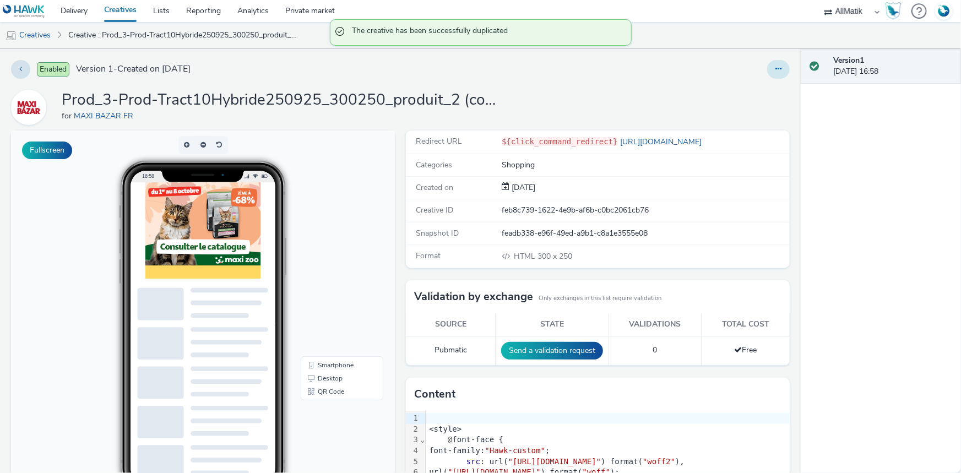
click at [777, 74] on button at bounding box center [778, 69] width 23 height 19
click at [725, 101] on link "Edit" at bounding box center [748, 91] width 83 height 22
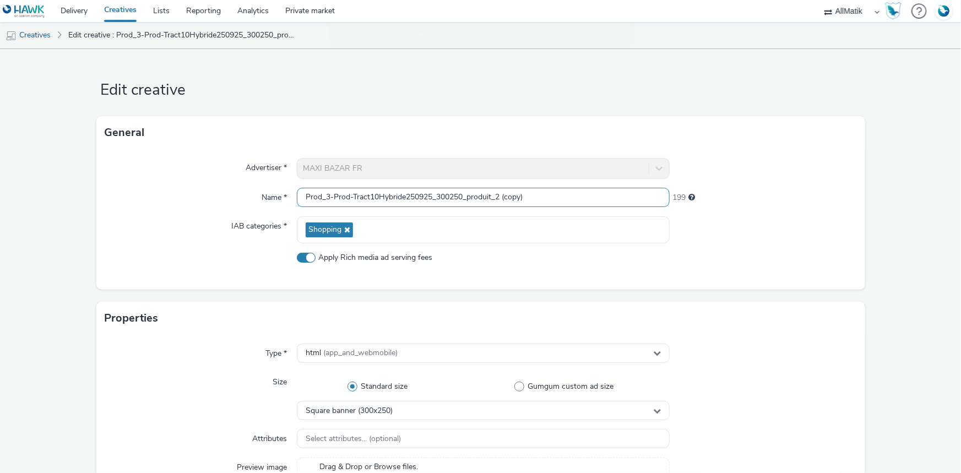
click at [419, 192] on input "Prod_3-Prod-Tract10Hybride250925_300250_produit_2 (copy)" at bounding box center [483, 197] width 373 height 19
paste input "Prod_4-Prod-Tract10Hybride250925_300250_produit_3"
type input "Prod_4-Prod-Tract10Hybride250925_300250_produit_3"
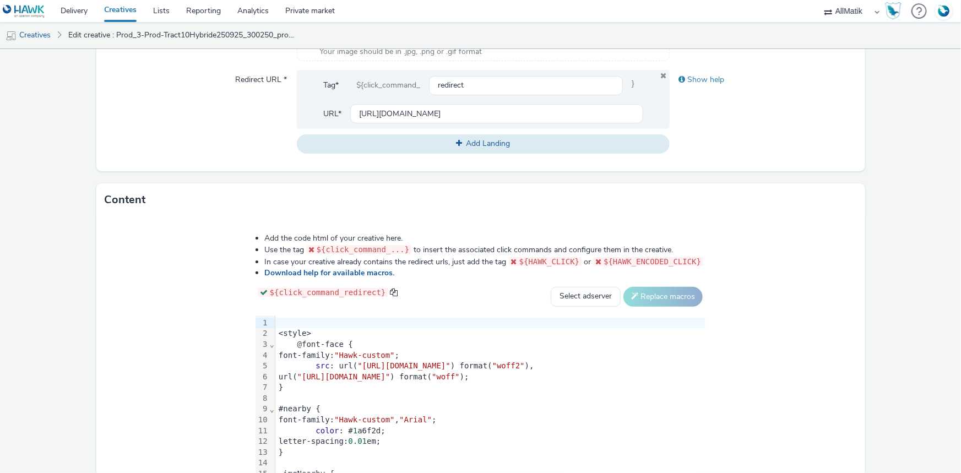
scroll to position [507, 0]
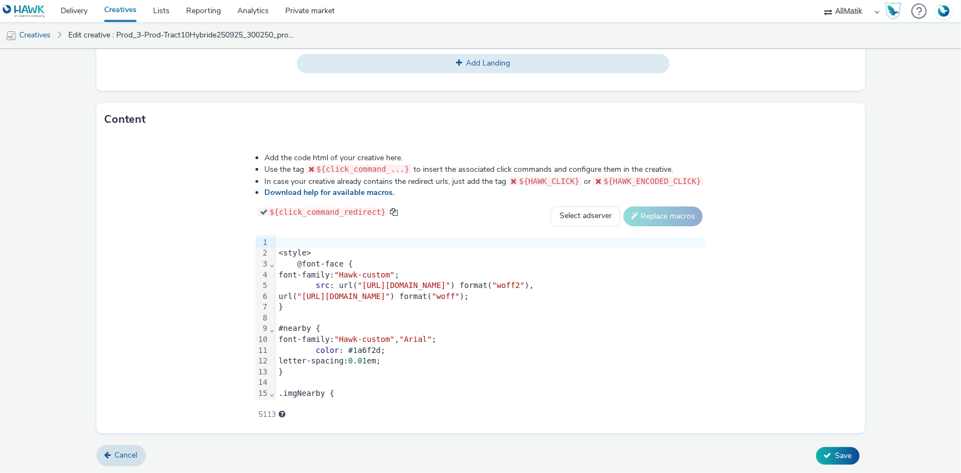
click at [363, 332] on div "#nearby {" at bounding box center [490, 328] width 430 height 11
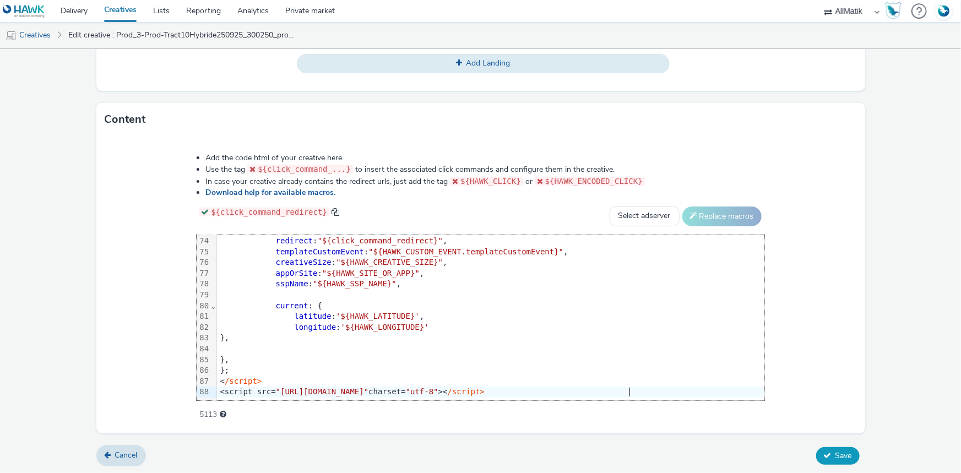
click at [848, 457] on button "Save" at bounding box center [838, 456] width 44 height 18
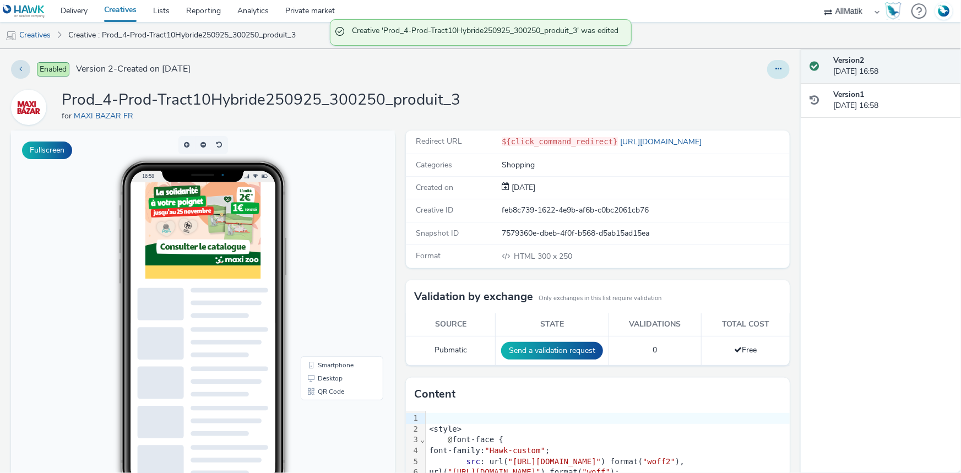
click at [767, 67] on button at bounding box center [778, 69] width 23 height 19
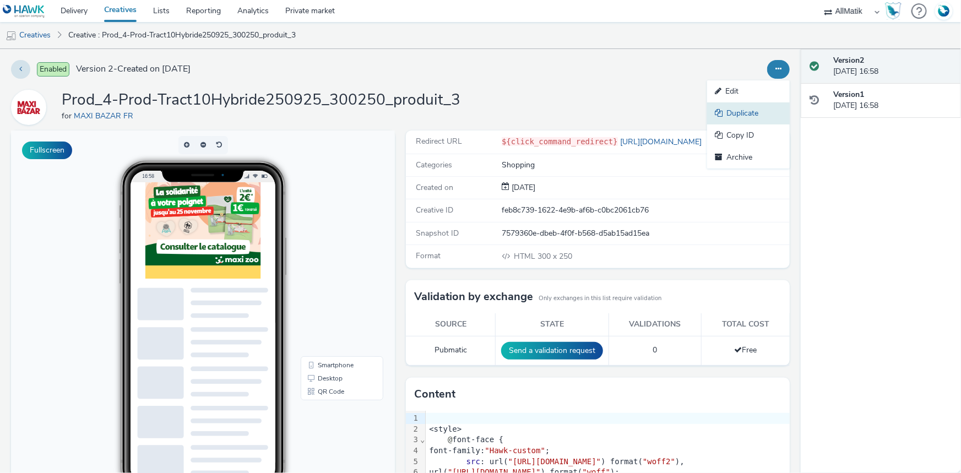
click at [743, 115] on link "Duplicate" at bounding box center [748, 113] width 83 height 22
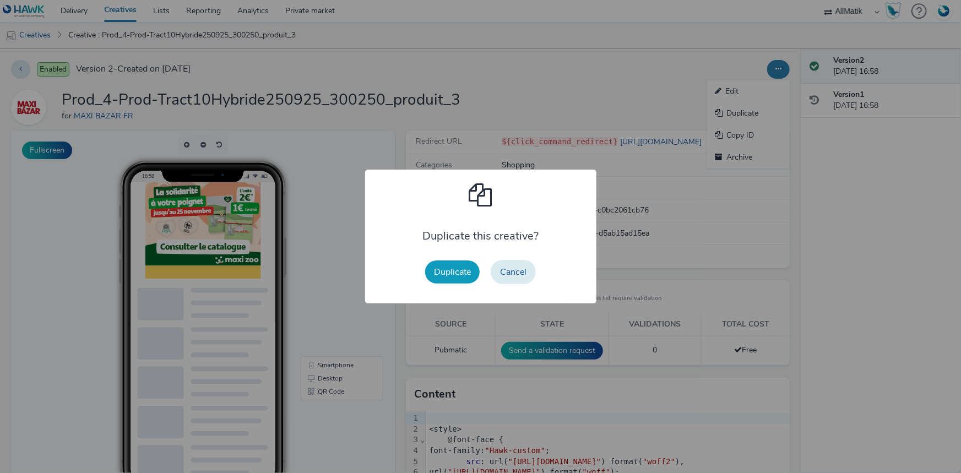
click at [459, 275] on button "Duplicate" at bounding box center [452, 272] width 55 height 23
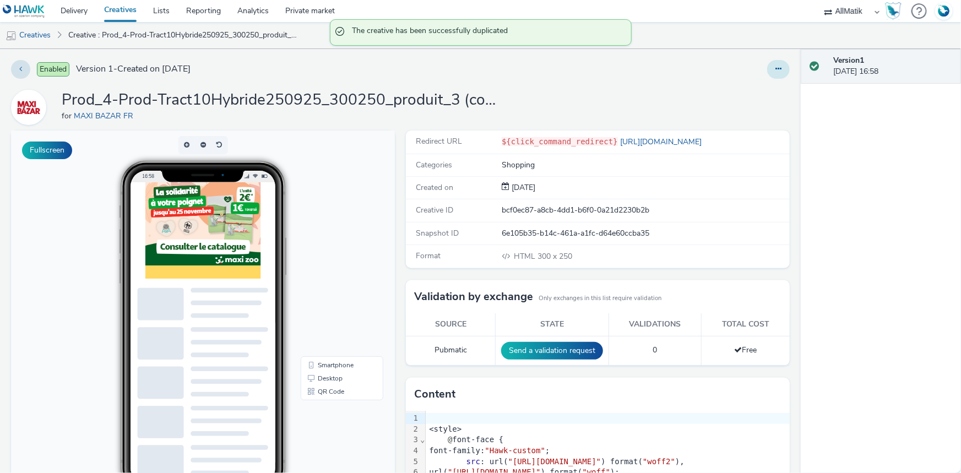
click at [767, 67] on button at bounding box center [778, 69] width 23 height 19
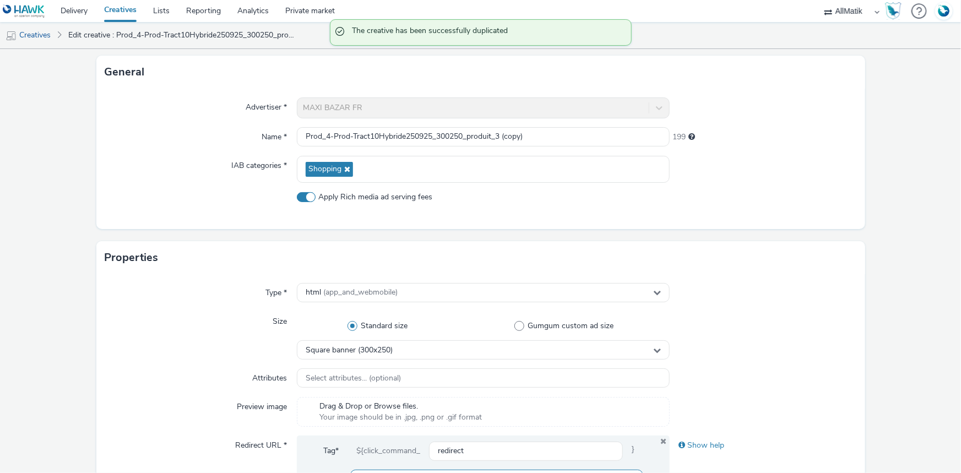
scroll to position [250, 0]
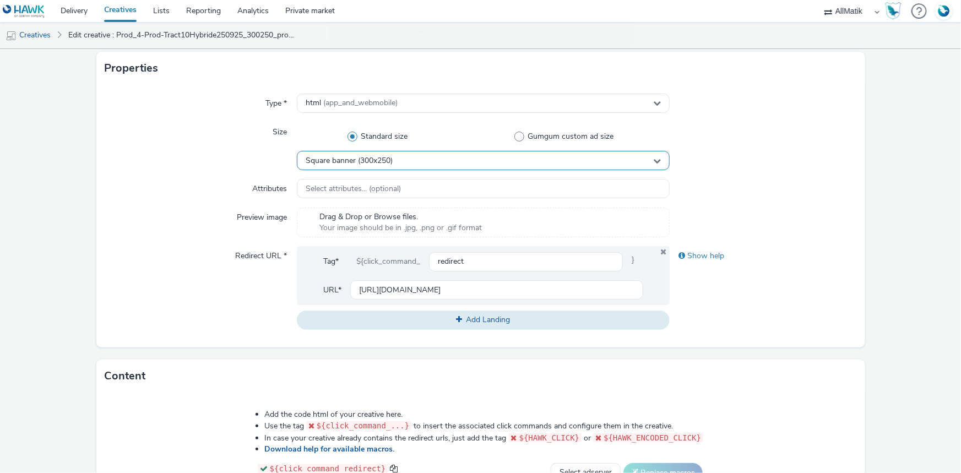
click at [388, 169] on div "Square banner (300x250)" at bounding box center [483, 160] width 373 height 19
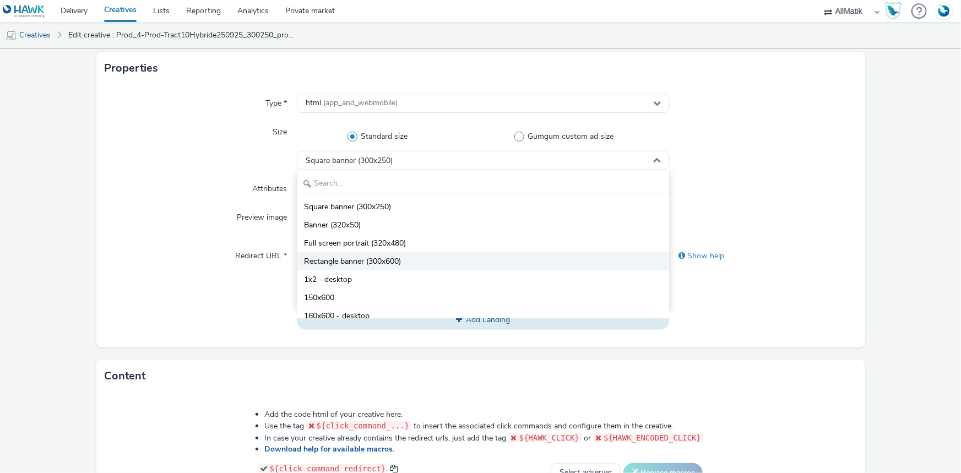
click at [401, 256] on li "Rectangle banner (300x600)" at bounding box center [483, 261] width 372 height 18
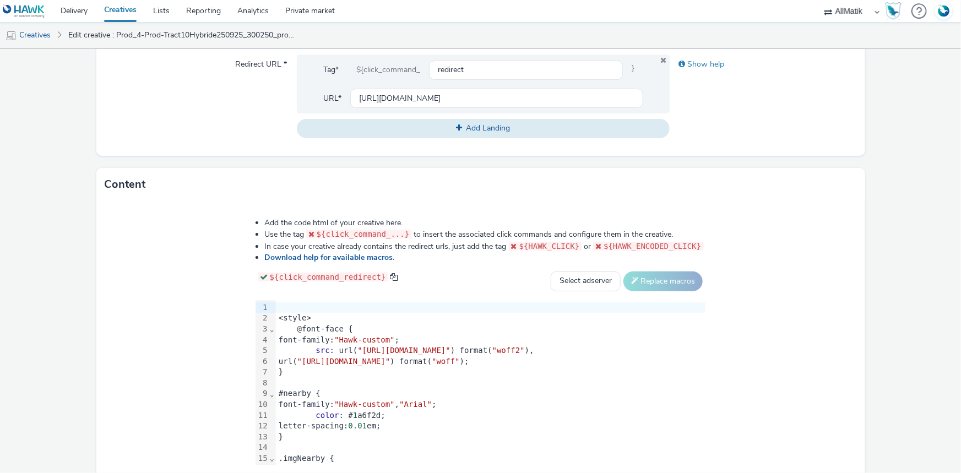
scroll to position [507, 0]
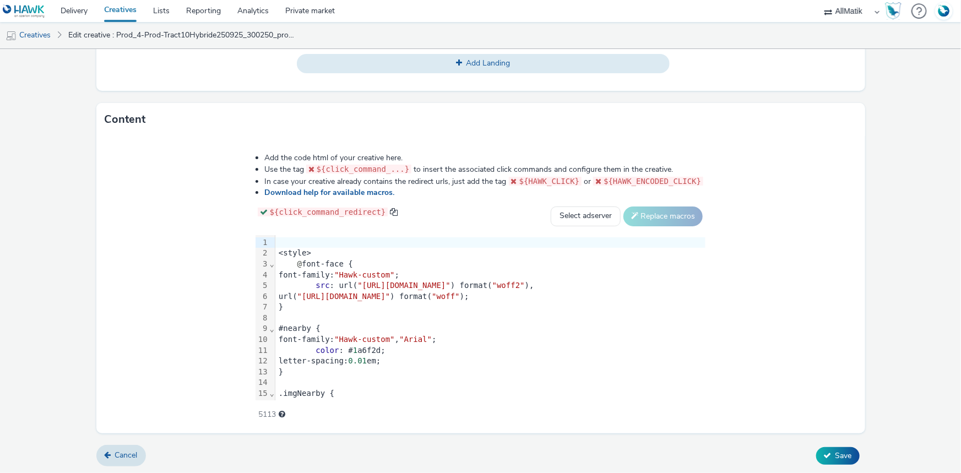
click at [417, 369] on div "}" at bounding box center [490, 372] width 430 height 11
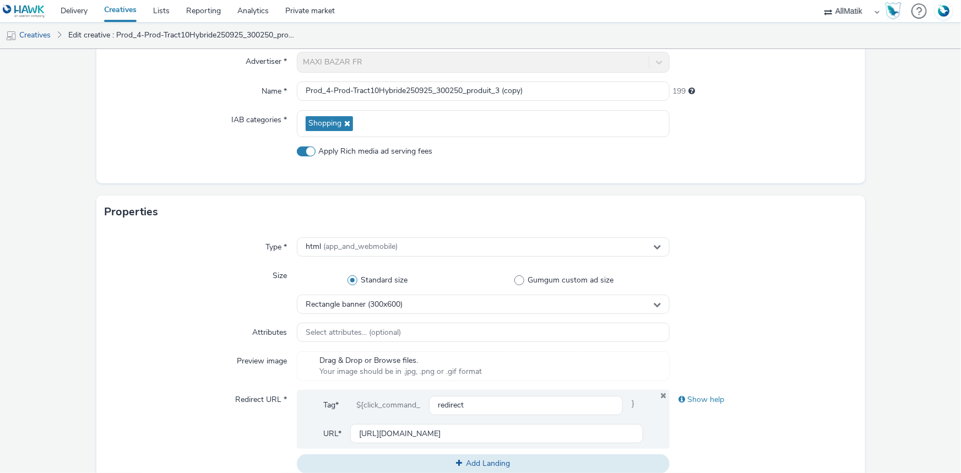
scroll to position [106, 0]
click at [375, 99] on input "Prod_4-Prod-Tract10Hybride250925_300250_produit_3 (copy)" at bounding box center [483, 91] width 373 height 19
paste input "Prod_1-Prod-Tract10Hybride250925_300600_catalogue"
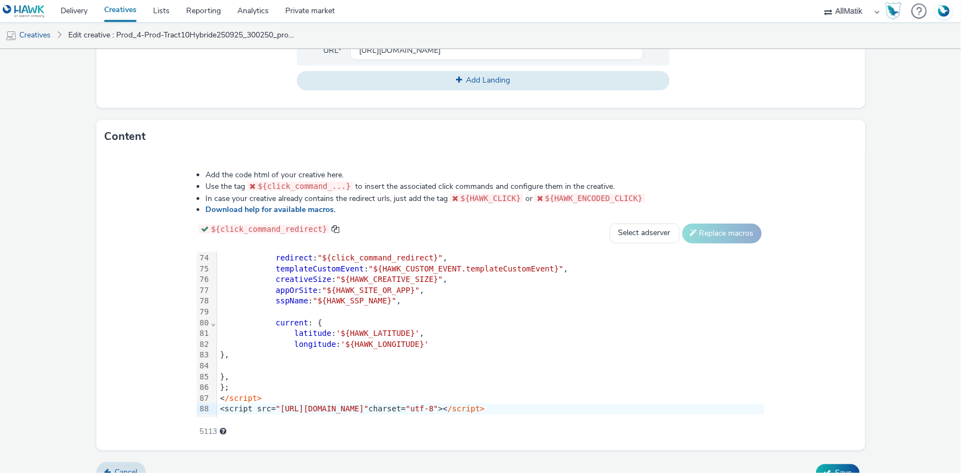
scroll to position [507, 0]
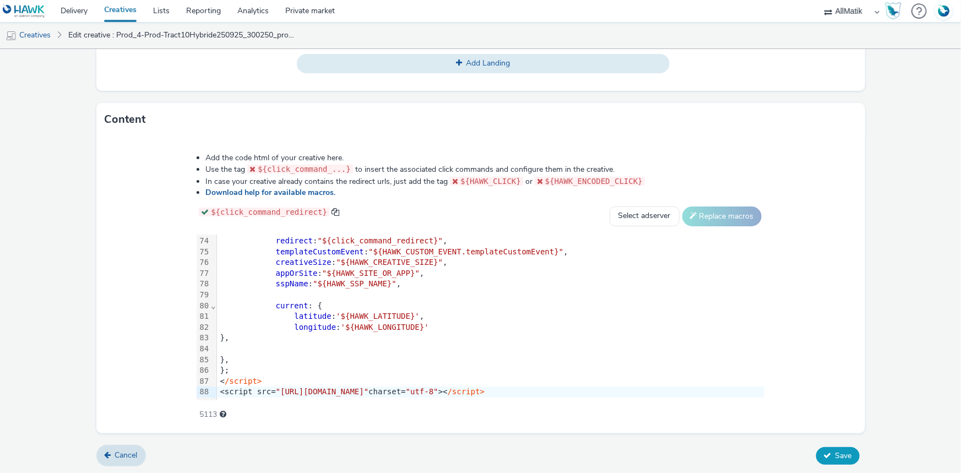
type input "Prod_1-Prod-Tract10Hybride250925_300600_catalogue"
click at [837, 451] on span "Save" at bounding box center [844, 456] width 17 height 10
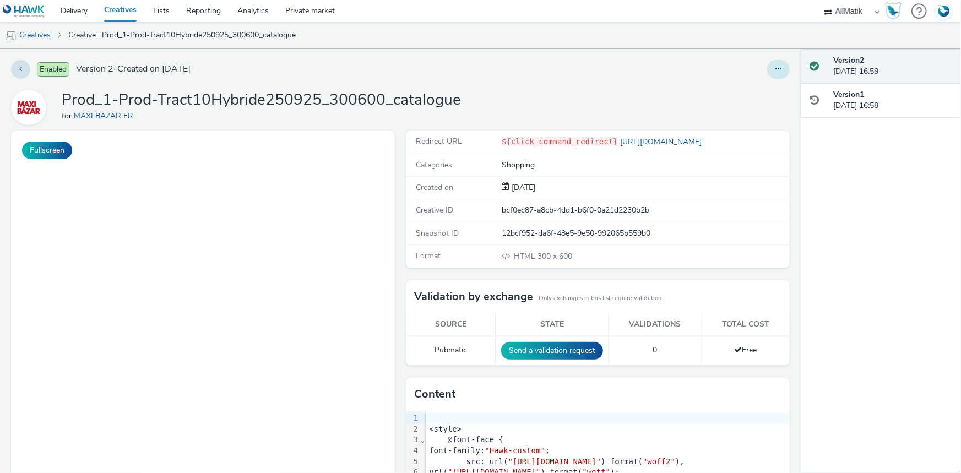
drag, startPoint x: 774, startPoint y: 66, endPoint x: 771, endPoint y: 78, distance: 12.6
click at [776, 66] on icon at bounding box center [779, 69] width 6 height 8
click at [755, 109] on link "Duplicate" at bounding box center [748, 113] width 83 height 22
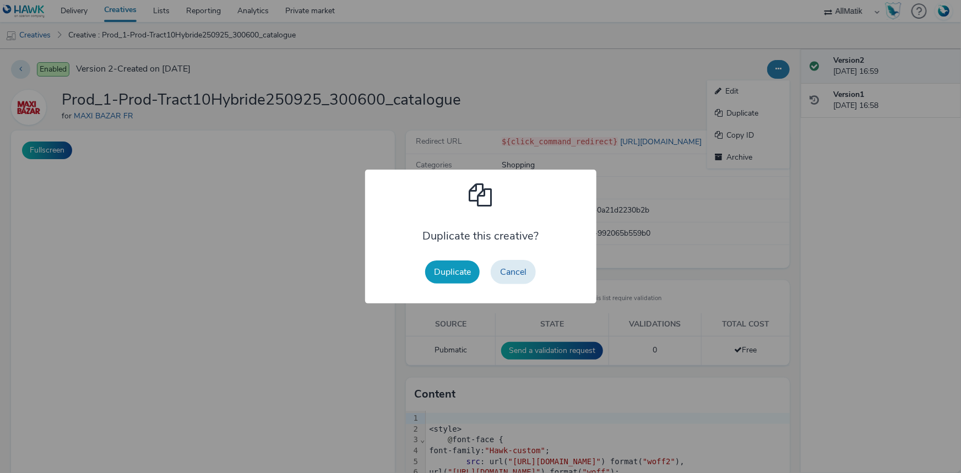
click at [449, 268] on button "Duplicate" at bounding box center [452, 272] width 55 height 23
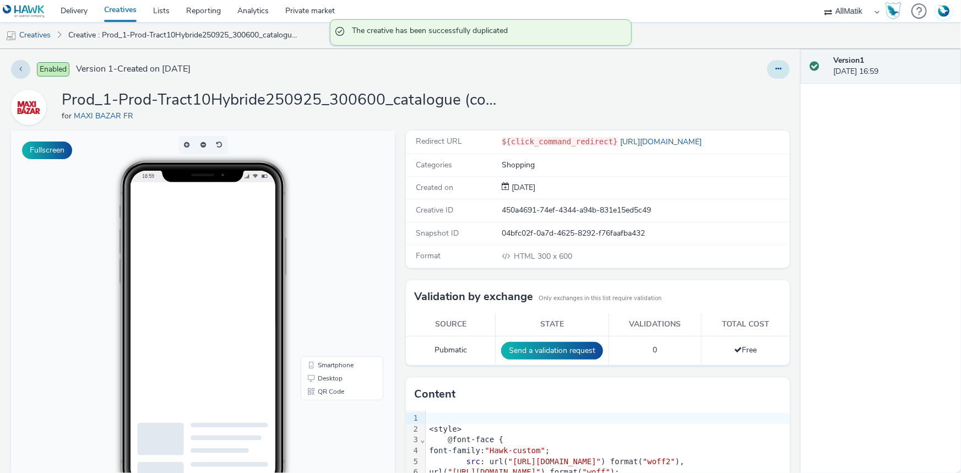
click at [767, 71] on button at bounding box center [778, 69] width 23 height 19
click at [760, 80] on link "Edit" at bounding box center [748, 91] width 83 height 22
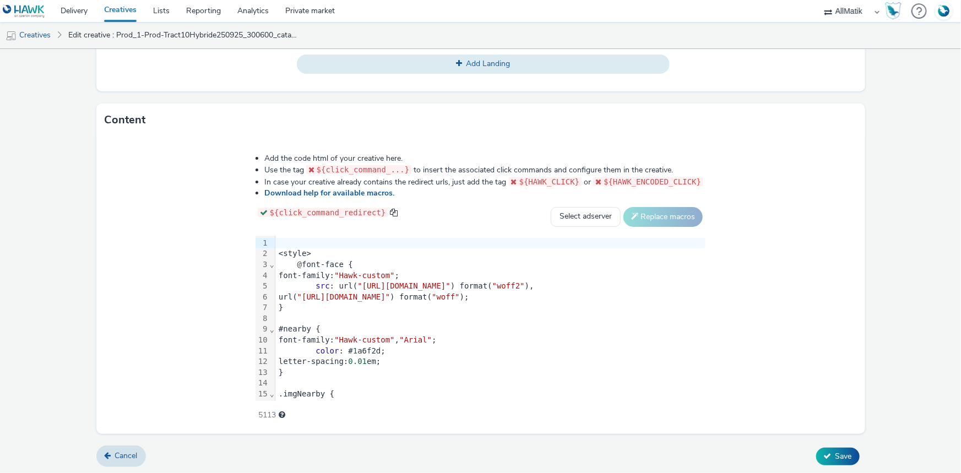
scroll to position [507, 0]
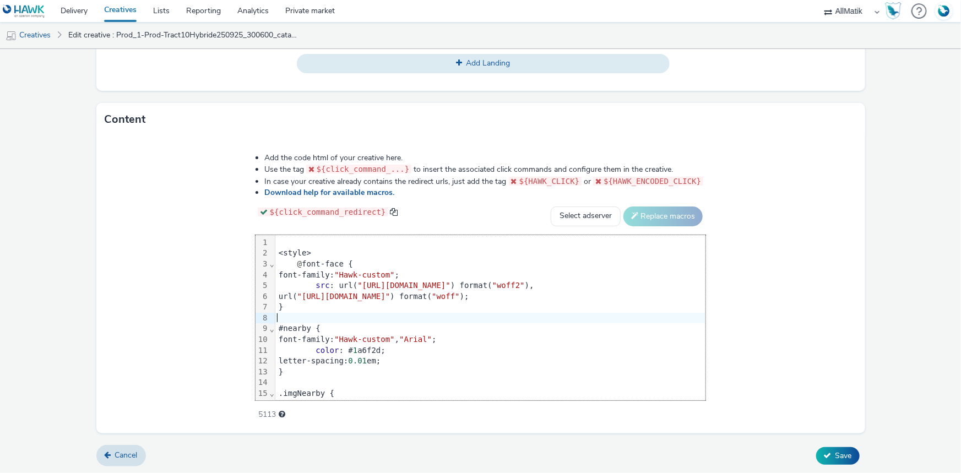
click at [426, 316] on div at bounding box center [490, 318] width 430 height 11
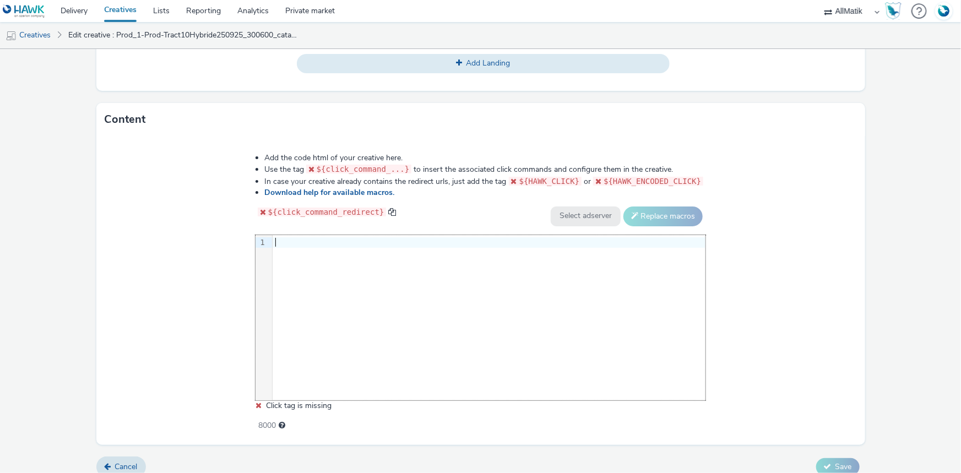
scroll to position [796, 0]
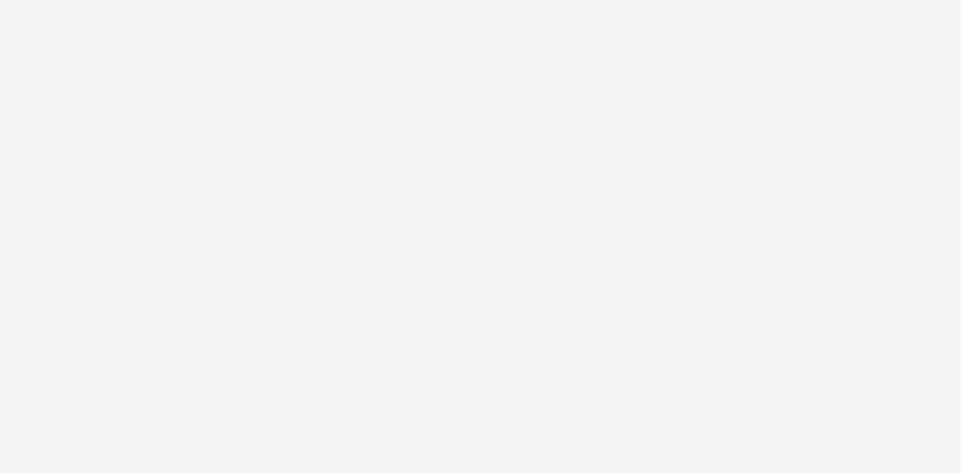
select select "24a55a22-8aa5-41c4-a59c-f152ca3b36a1"
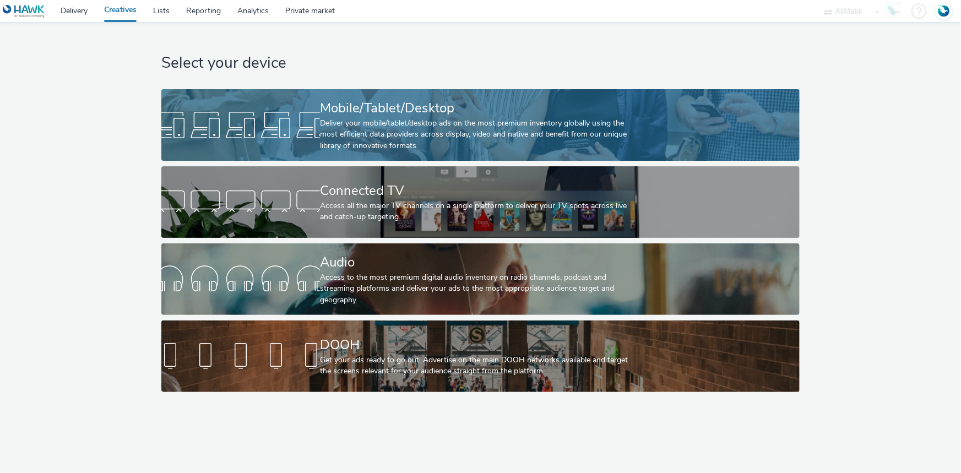
click at [407, 115] on div "Mobile/Tablet/Desktop" at bounding box center [478, 108] width 317 height 19
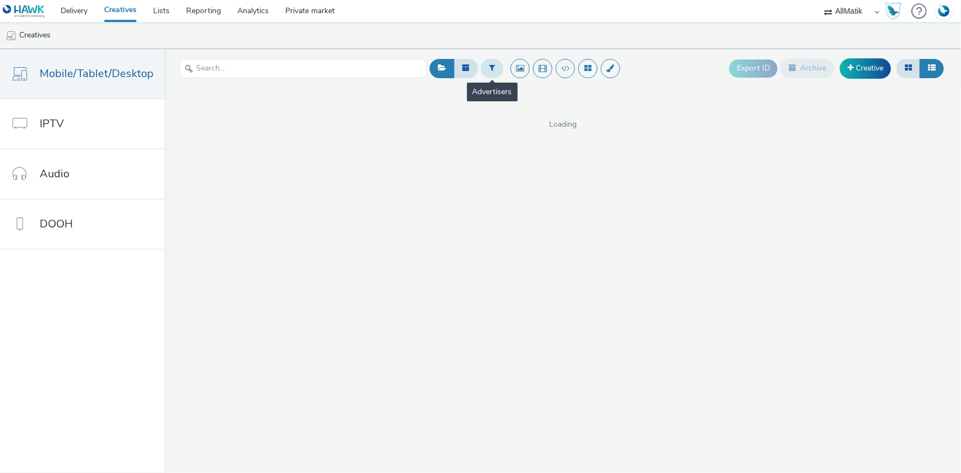
click at [483, 67] on button at bounding box center [492, 68] width 23 height 19
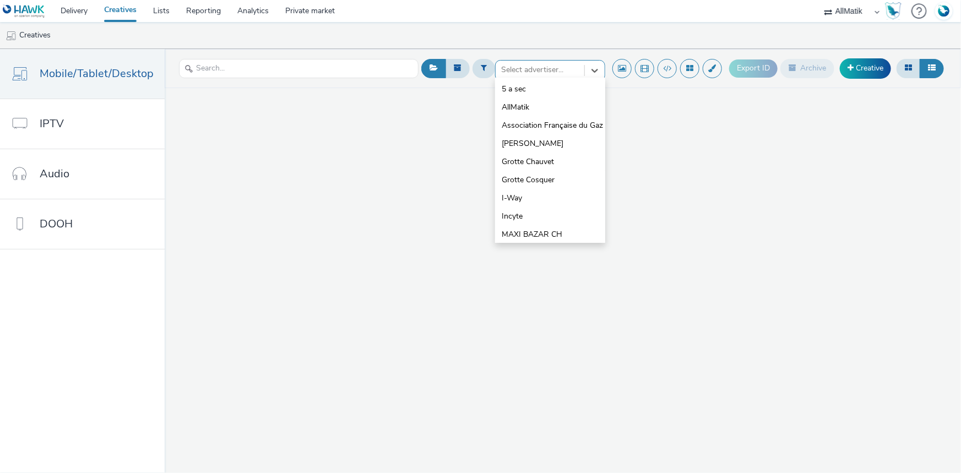
click at [529, 69] on div at bounding box center [540, 69] width 78 height 13
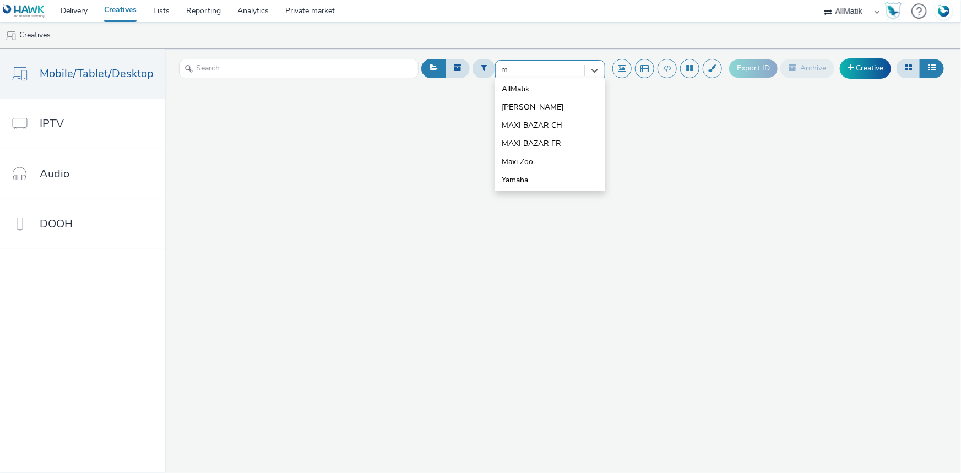
type input "ma"
click at [530, 142] on span "Maxi Zoo" at bounding box center [517, 143] width 31 height 11
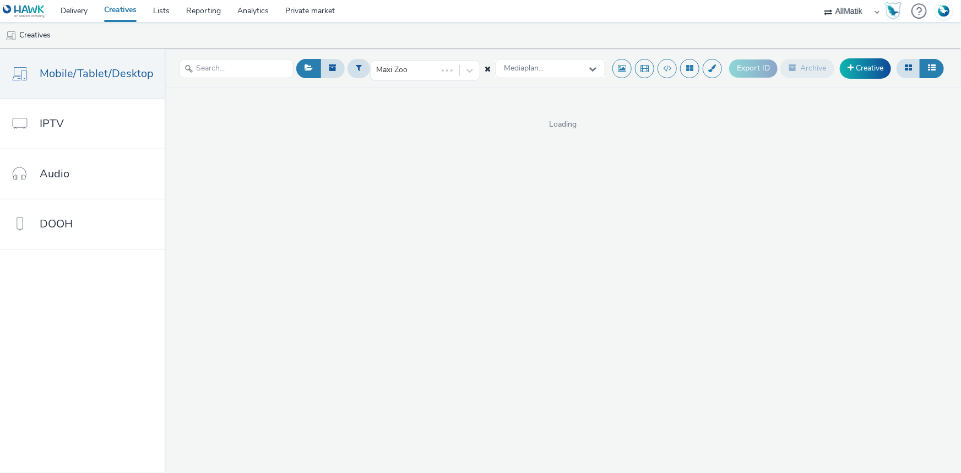
click at [485, 132] on div "Maxi Zoo Mediaplan... Export ID Archive Creative Loading" at bounding box center [563, 261] width 797 height 424
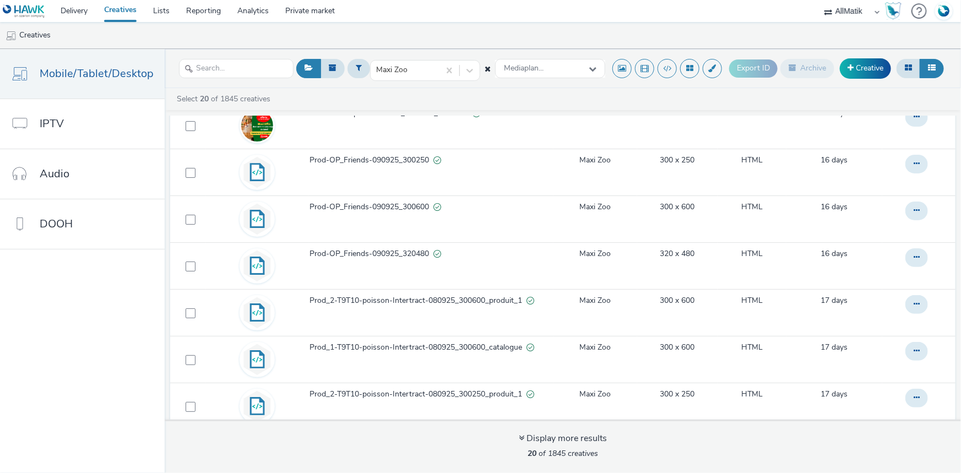
scroll to position [660, 0]
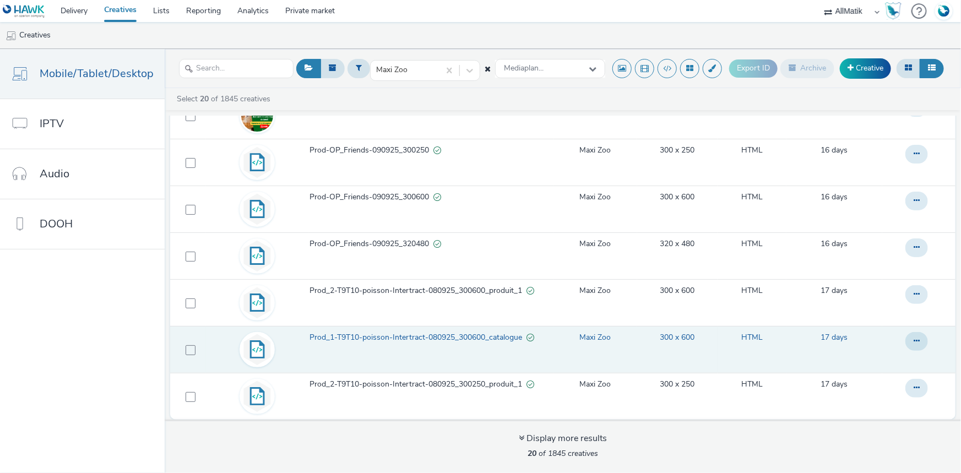
click at [485, 335] on span "Prod_1-T9T10-poisson-Intertract-080925_300600_catalogue" at bounding box center [418, 337] width 217 height 11
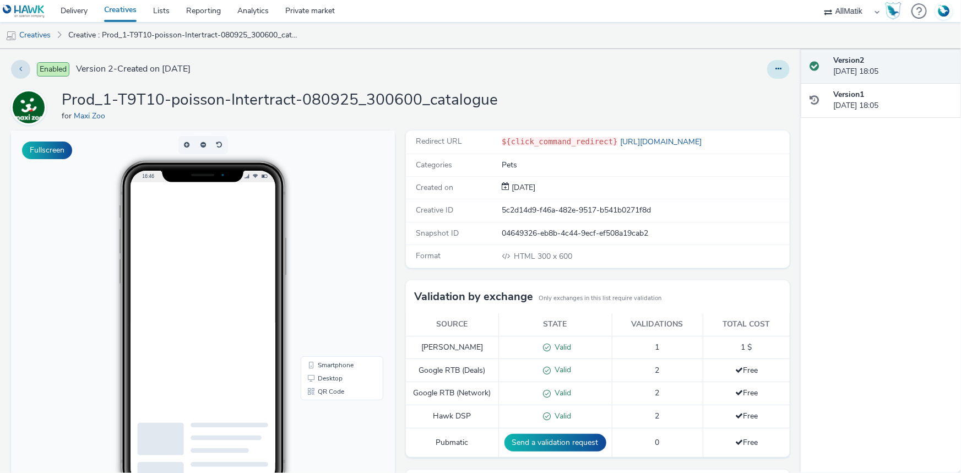
click at [776, 63] on button at bounding box center [778, 69] width 23 height 19
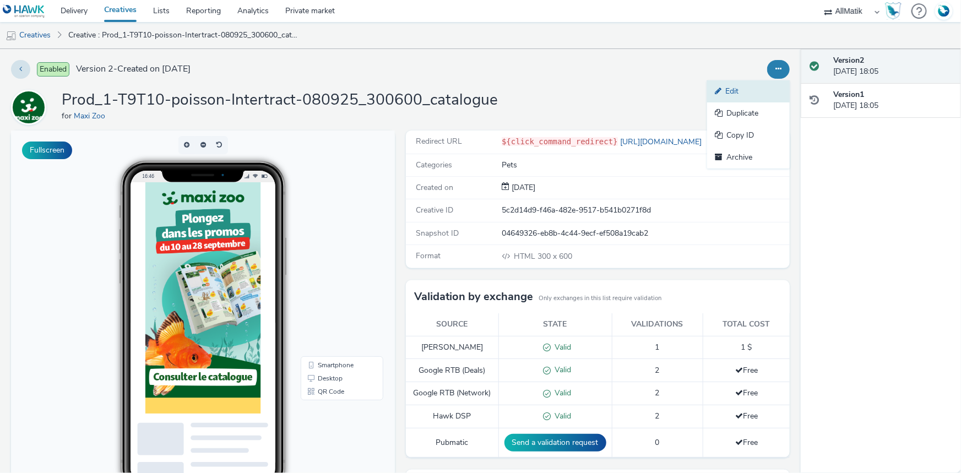
click at [722, 83] on link "Edit" at bounding box center [748, 91] width 83 height 22
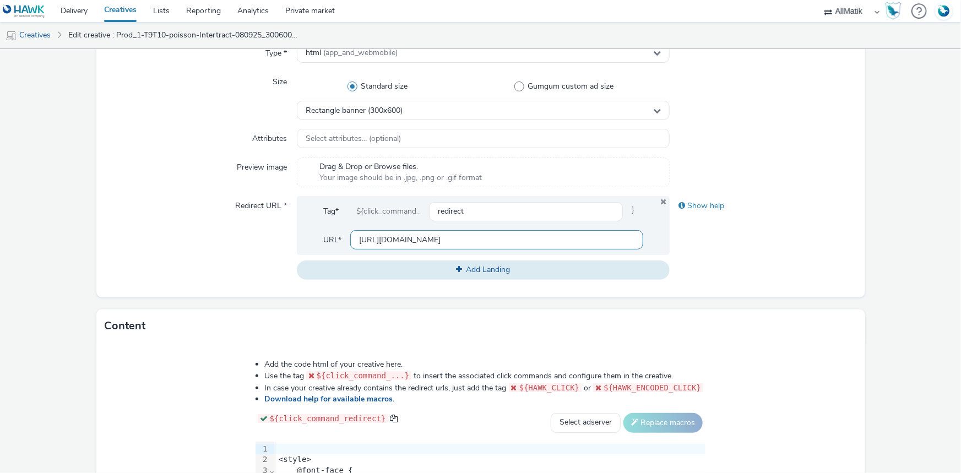
drag, startPoint x: 448, startPoint y: 238, endPoint x: 328, endPoint y: 247, distance: 120.5
click at [328, 247] on div "URL* https://maxizoo.fr" at bounding box center [483, 239] width 320 height 19
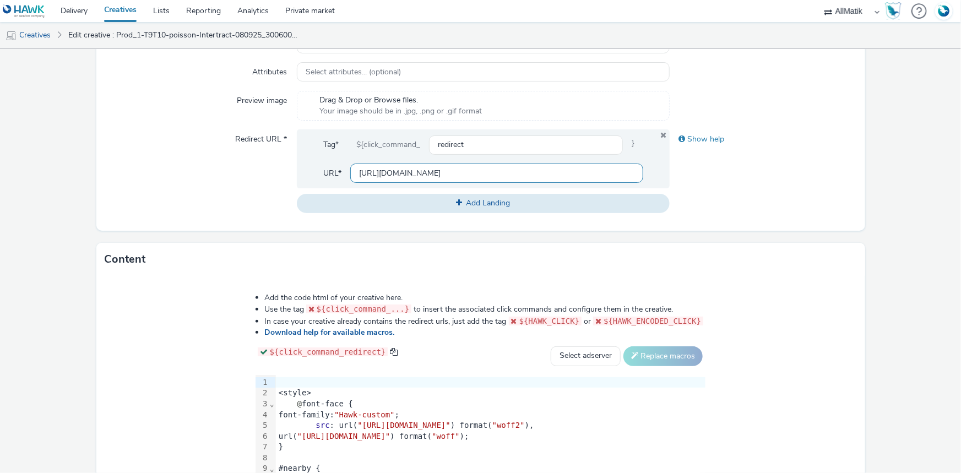
scroll to position [507, 0]
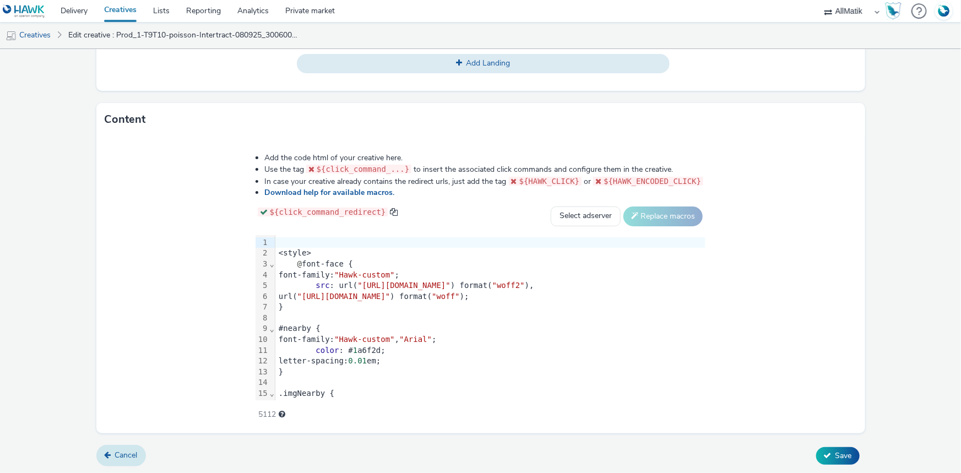
click at [129, 450] on span "Cancel" at bounding box center [126, 455] width 23 height 10
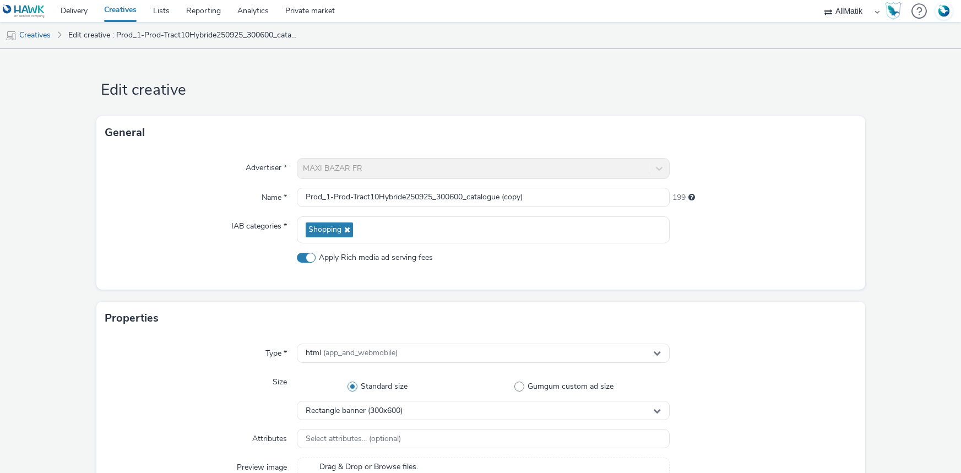
select select "24a55a22-8aa5-41c4-a59c-f152ca3b36a1"
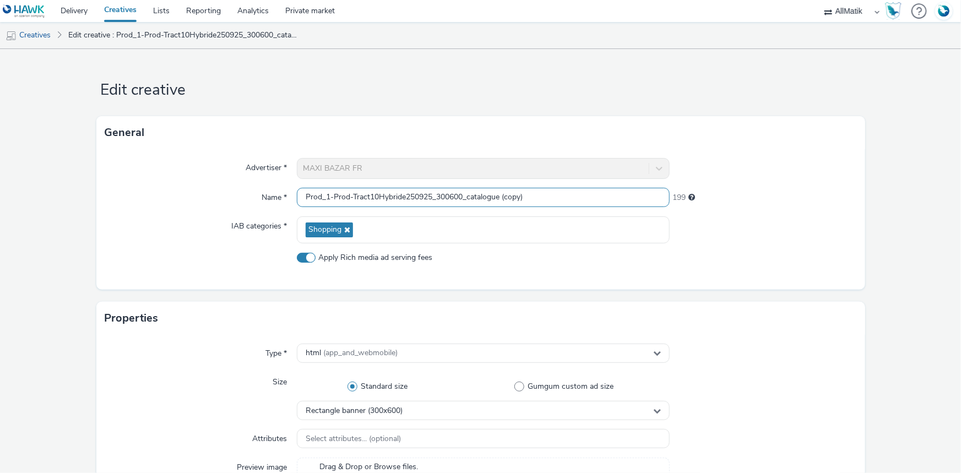
click at [372, 199] on input "Prod_1-Prod-Tract10Hybride250925_300600_catalogue (copy)" at bounding box center [483, 197] width 373 height 19
paste input "Prod_2-Prod-Tract10Hybride250925_300600_produit_1"
type input "Prod_2-Prod-Tract10Hybride250925_300600_produit_1"
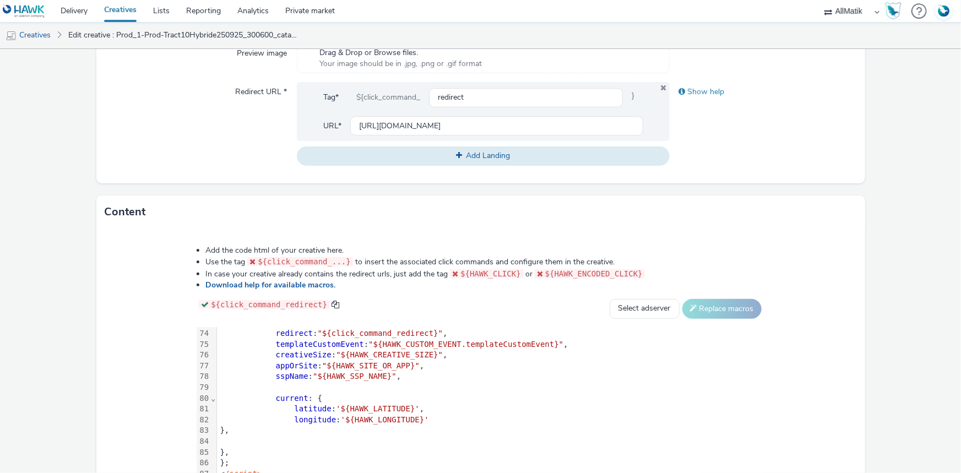
scroll to position [507, 0]
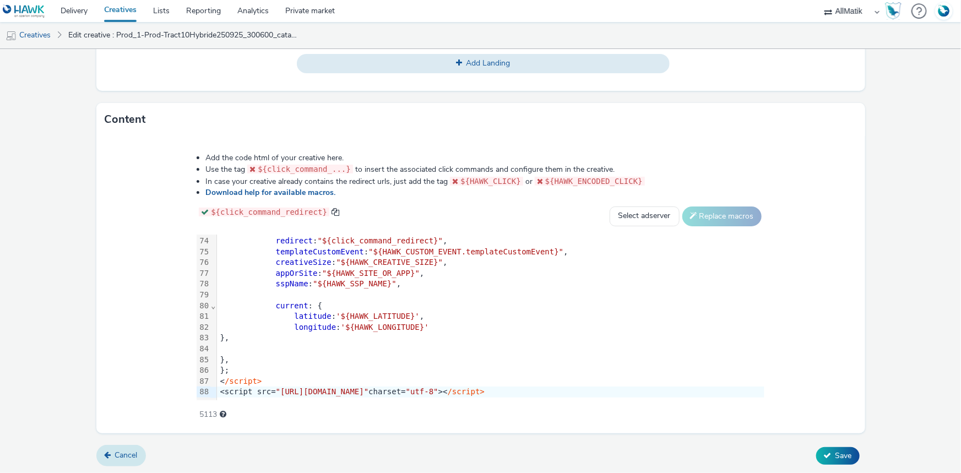
click at [121, 450] on span "Cancel" at bounding box center [126, 455] width 23 height 10
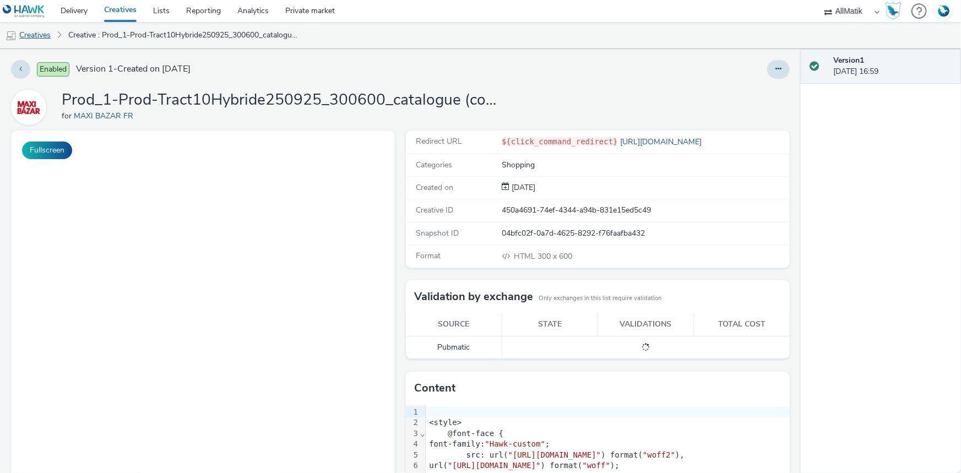
click at [37, 34] on link "Creatives" at bounding box center [28, 35] width 56 height 26
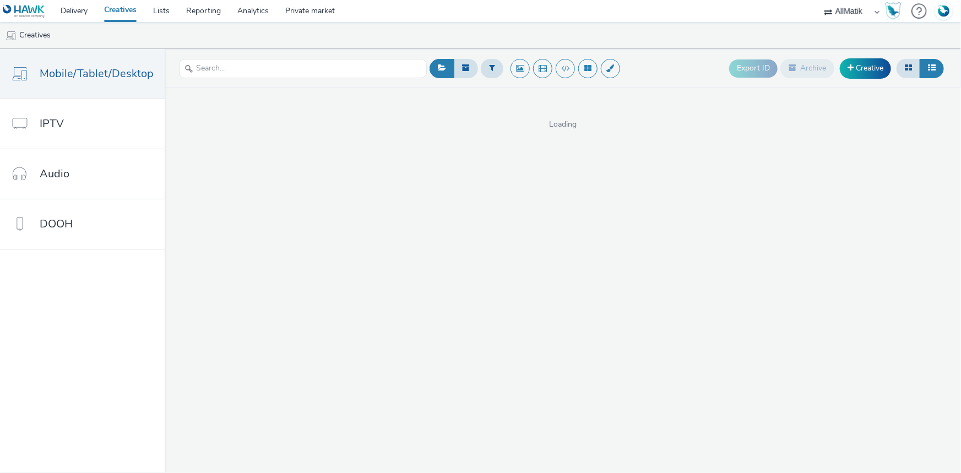
click at [431, 46] on ul "Creatives" at bounding box center [480, 35] width 961 height 26
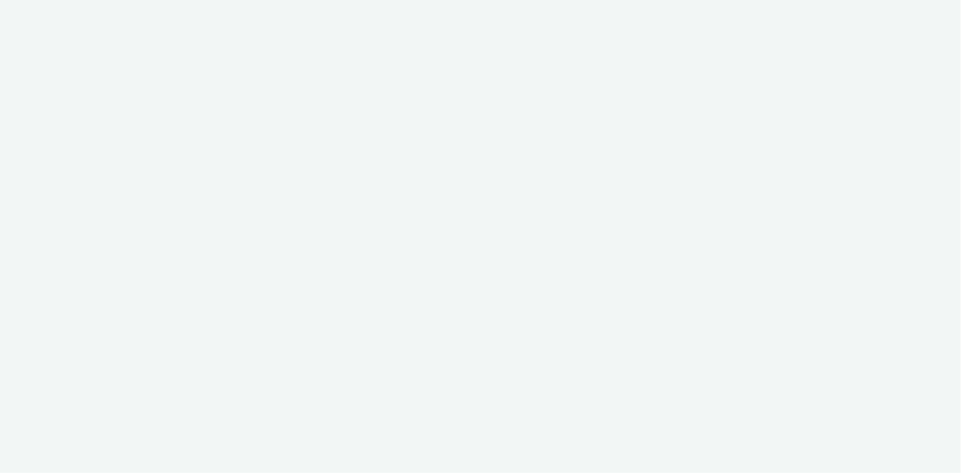
select select "24a55a22-8aa5-41c4-a59c-f152ca3b36a1"
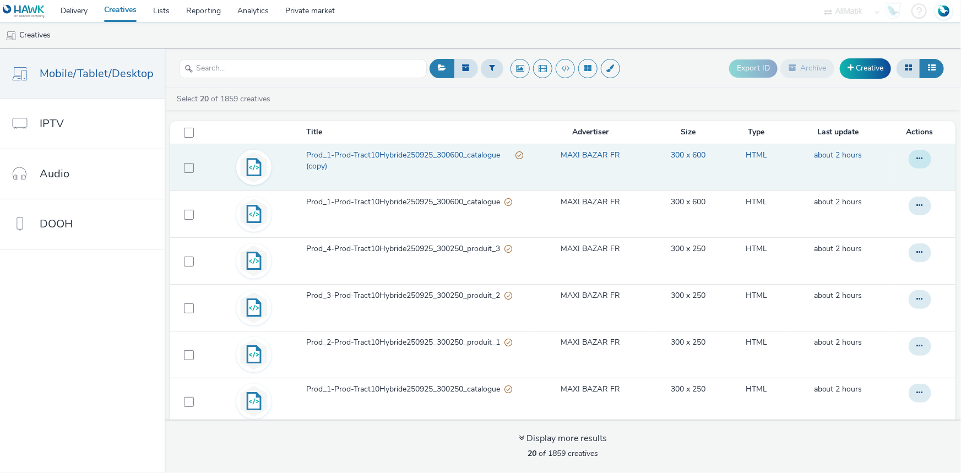
click at [917, 160] on icon at bounding box center [920, 159] width 6 height 8
click at [858, 174] on link "Edit" at bounding box center [890, 181] width 83 height 22
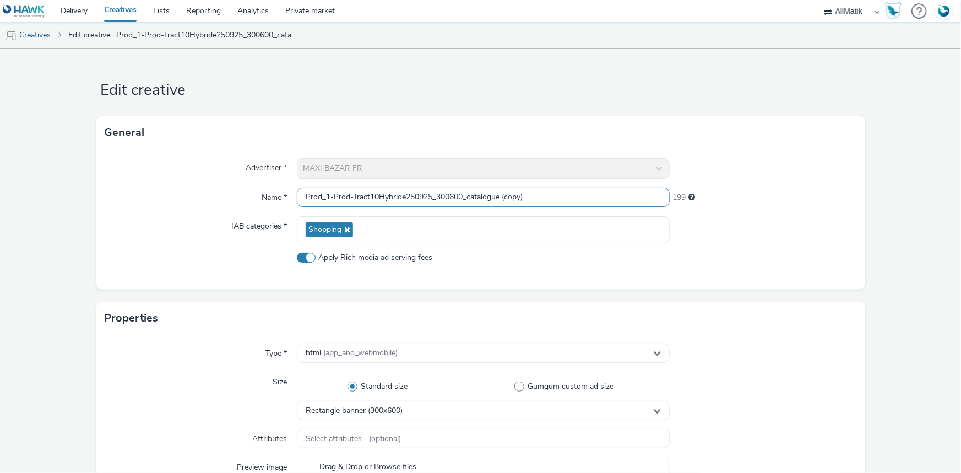
drag, startPoint x: 541, startPoint y: 196, endPoint x: 313, endPoint y: 189, distance: 228.2
click at [313, 189] on input "Prod_1-Prod-Tract10Hybride250925_300600_catalogue (copy)" at bounding box center [483, 197] width 373 height 19
type input "P"
paste input "Prod_2-Prod-Tract10Hybride250925_300600_produit_1"
type input "Prod_2-Prod-Tract10Hybride250925_300600_produit_1"
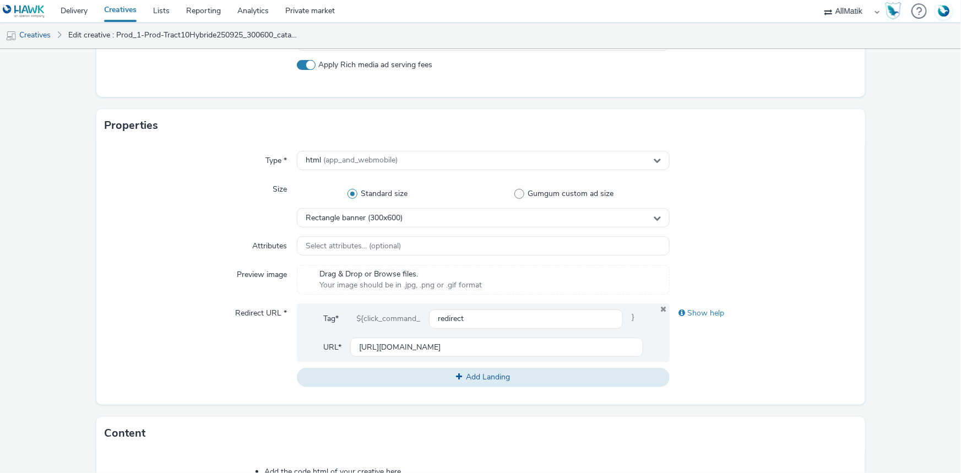
scroll to position [400, 0]
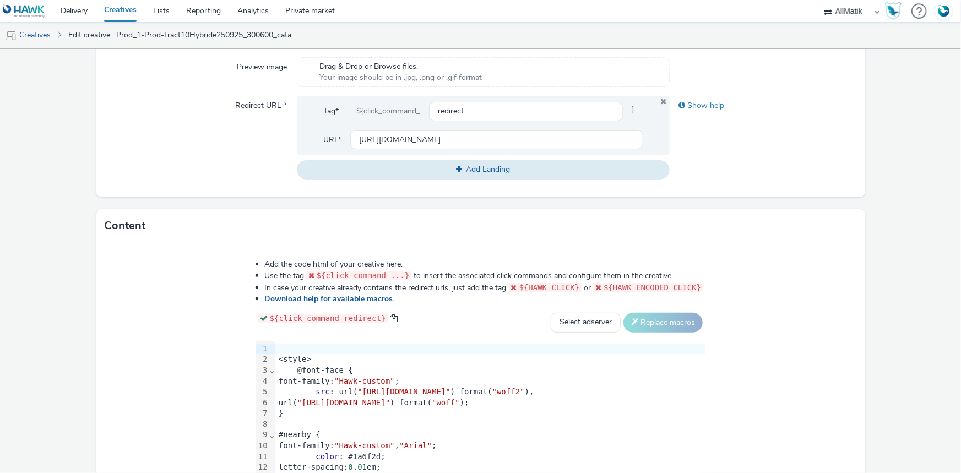
click at [341, 404] on span ""[URL][DOMAIN_NAME]"" at bounding box center [343, 402] width 93 height 9
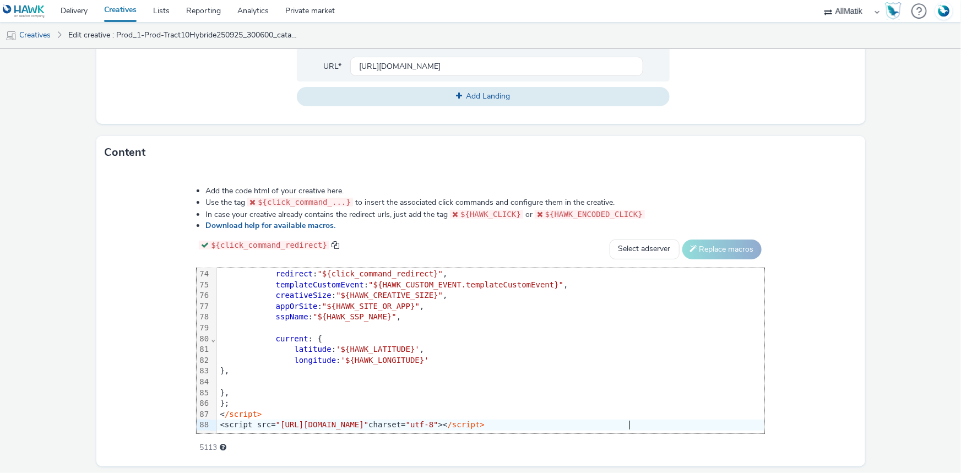
scroll to position [507, 0]
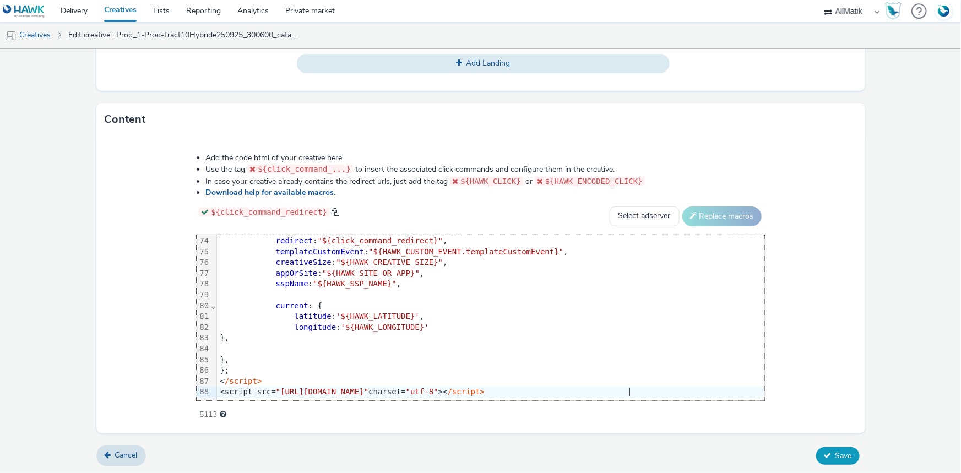
click at [847, 451] on button "Save" at bounding box center [838, 456] width 44 height 18
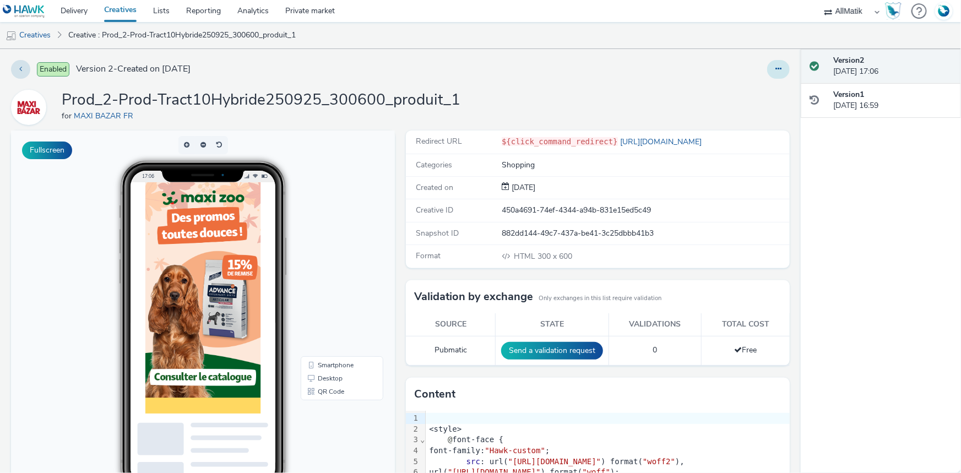
click at [769, 63] on button at bounding box center [778, 69] width 23 height 19
click at [738, 110] on link "Duplicate" at bounding box center [748, 113] width 83 height 22
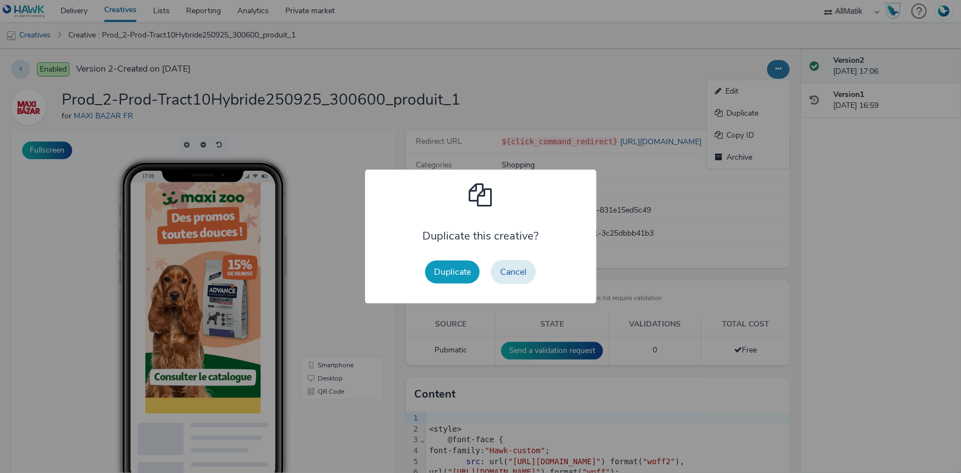
click at [465, 281] on button "Duplicate" at bounding box center [452, 272] width 55 height 23
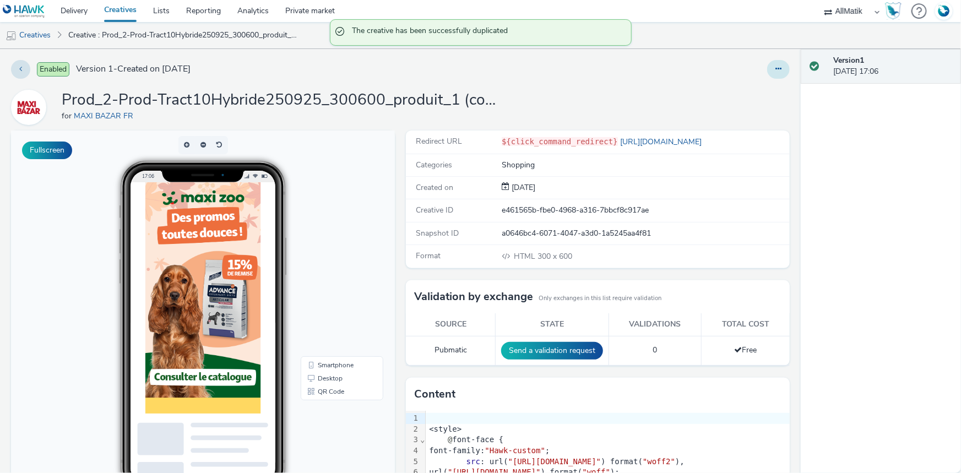
click at [767, 67] on button at bounding box center [778, 69] width 23 height 19
click at [741, 91] on link "Edit" at bounding box center [748, 91] width 83 height 22
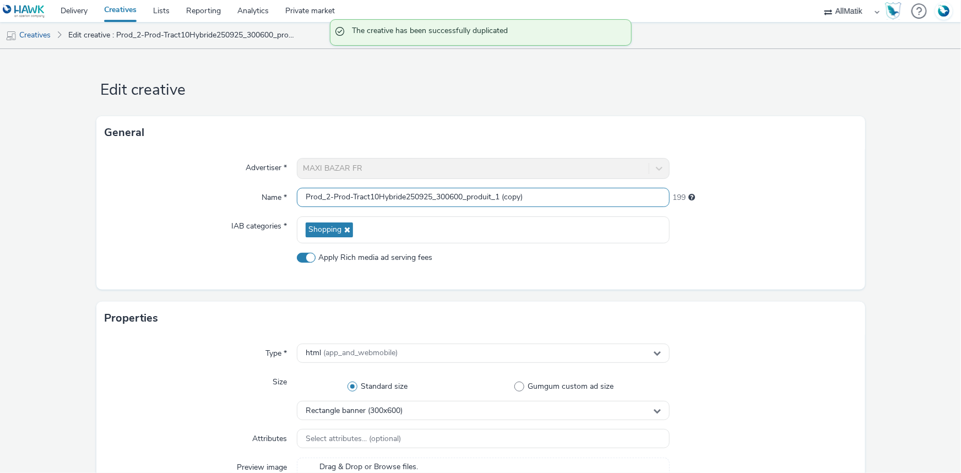
drag, startPoint x: 315, startPoint y: 229, endPoint x: 262, endPoint y: 229, distance: 53.4
click at [262, 229] on div "Advertiser * MAXI BAZAR FR Name * Prod_2-Prod-Tract10Hybride250925_300600_produ…" at bounding box center [480, 219] width 769 height 140
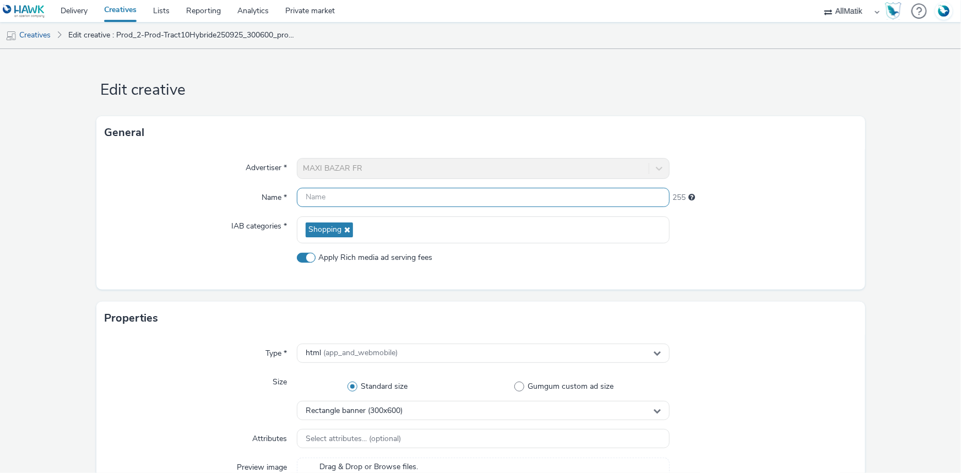
paste input "Prod_3-Prod-Tract10Hybride250925_300600_produit_2"
type input "Prod_3-Prod-Tract10Hybride250925_300600_produit_2"
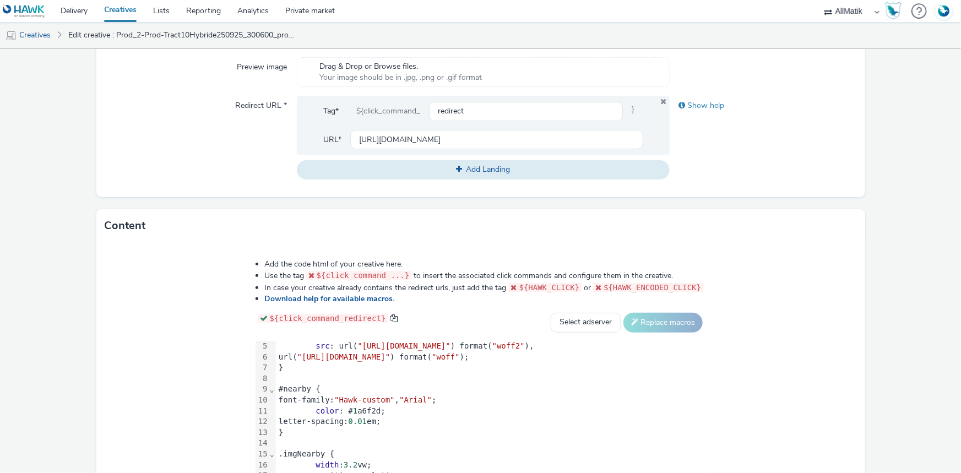
scroll to position [350, 0]
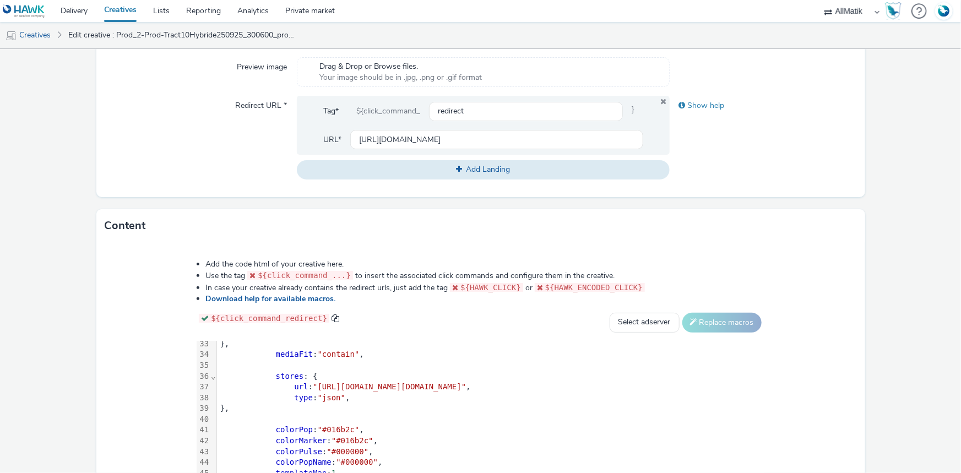
click at [250, 369] on div at bounding box center [491, 365] width 548 height 11
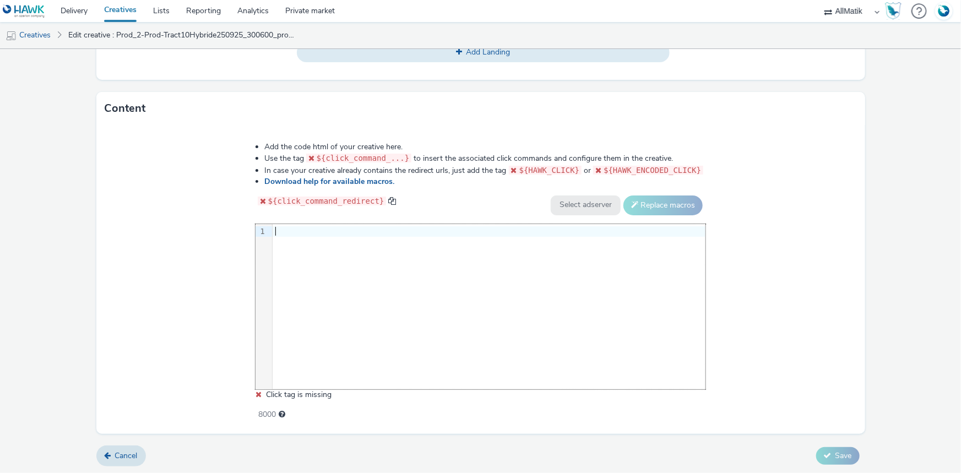
scroll to position [796, 0]
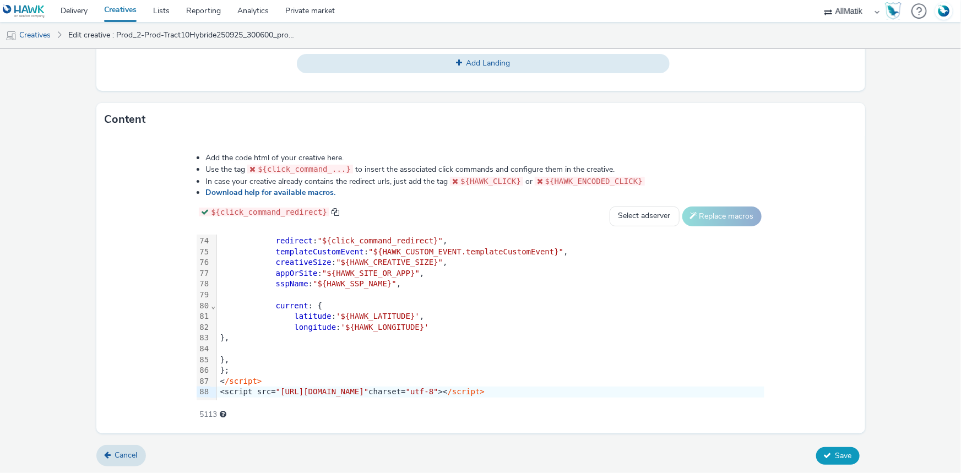
click at [838, 452] on span "Save" at bounding box center [844, 456] width 17 height 10
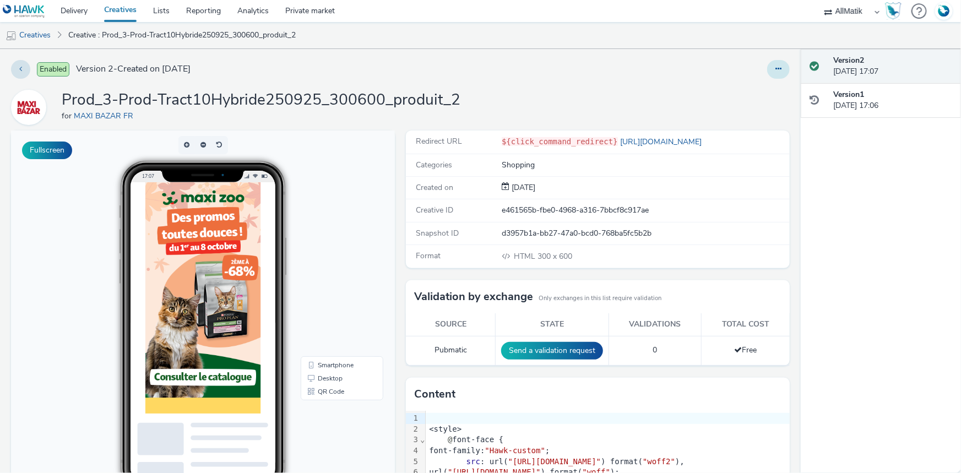
click at [775, 68] on button at bounding box center [778, 69] width 23 height 19
click at [733, 110] on link "Duplicate" at bounding box center [748, 113] width 83 height 22
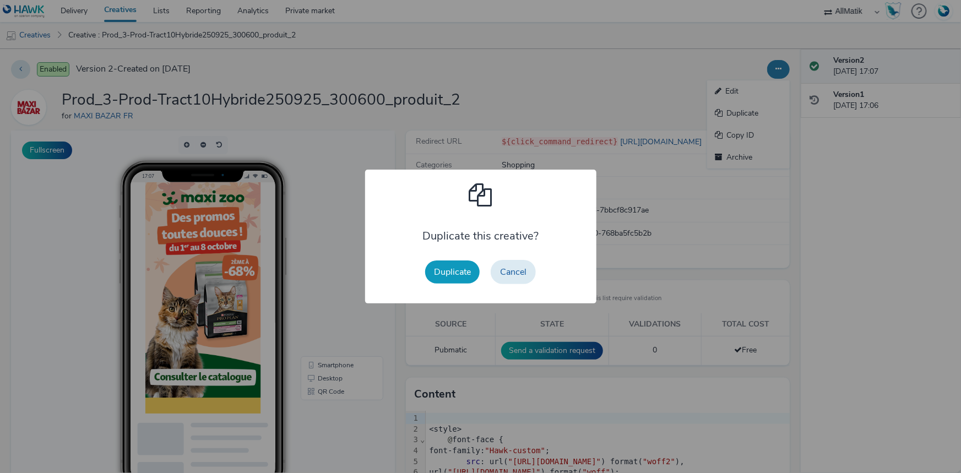
click at [456, 266] on button "Duplicate" at bounding box center [452, 272] width 55 height 23
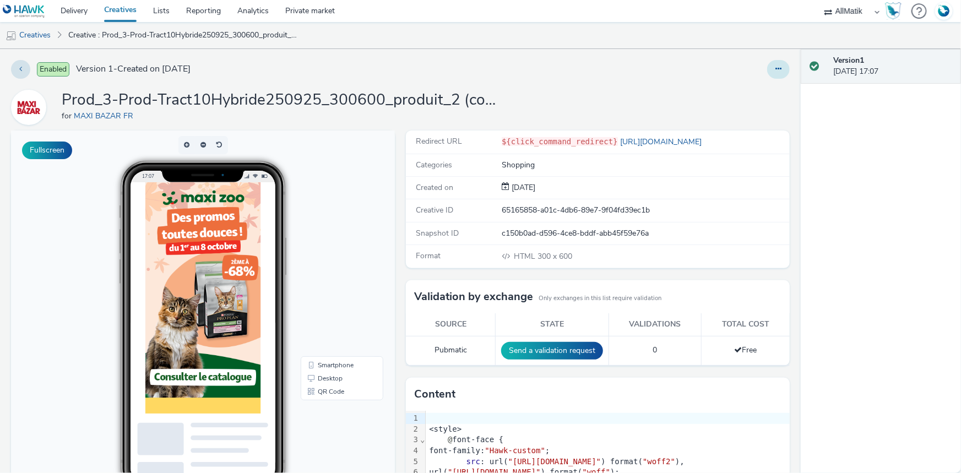
click at [777, 62] on button at bounding box center [778, 69] width 23 height 19
click at [737, 93] on link "Edit" at bounding box center [748, 91] width 83 height 22
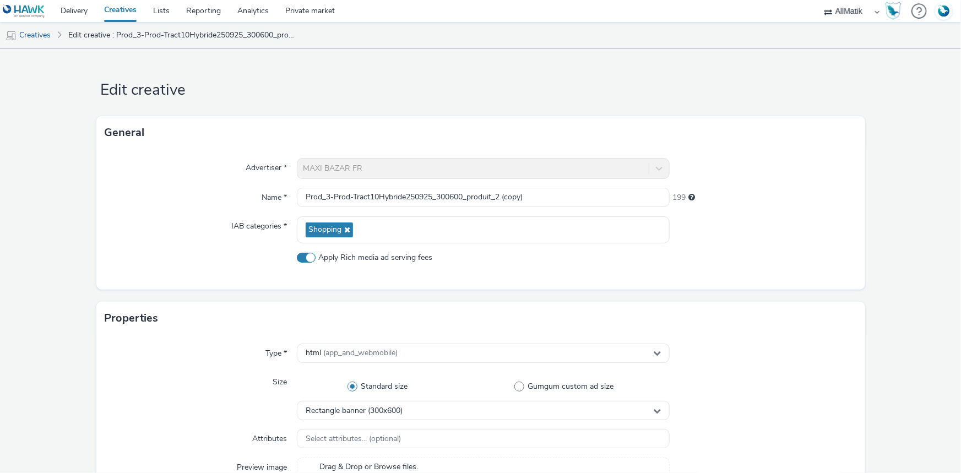
click at [549, 209] on div "Advertiser * MAXI BAZAR FR Name * Prod_3-Prod-Tract10Hybride250925_300600_produ…" at bounding box center [480, 219] width 769 height 140
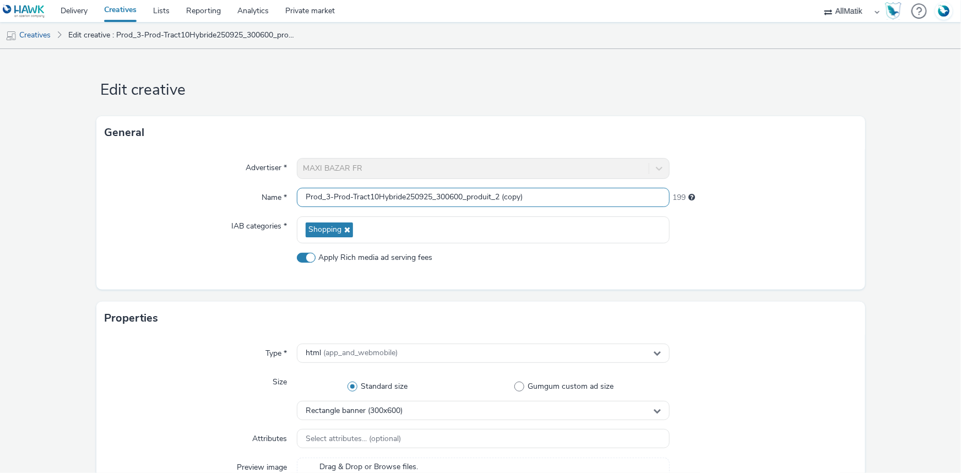
drag, startPoint x: 541, startPoint y: 199, endPoint x: 358, endPoint y: 202, distance: 182.9
click at [539, 199] on input "Prod_3-Prod-Tract10Hybride250925_300600_produit_2 (copy)" at bounding box center [483, 197] width 373 height 19
drag, startPoint x: 358, startPoint y: 202, endPoint x: 350, endPoint y: 203, distance: 8.3
click at [350, 203] on input "Prod_3-Prod-Tract10Hybride250925_300600_produit_2 (copy)" at bounding box center [483, 197] width 373 height 19
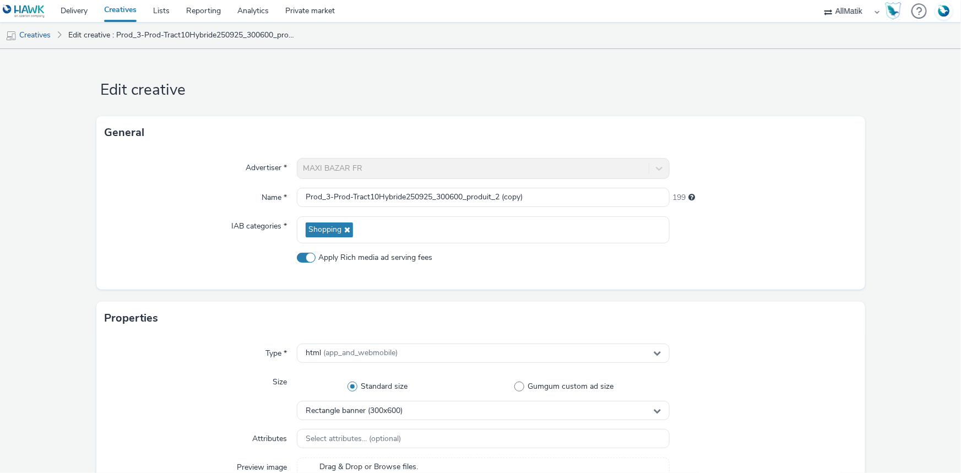
click at [572, 180] on div "Advertiser * MAXI BAZAR FR Name * Prod_3-Prod-Tract10Hybride250925_300600_produ…" at bounding box center [480, 219] width 769 height 140
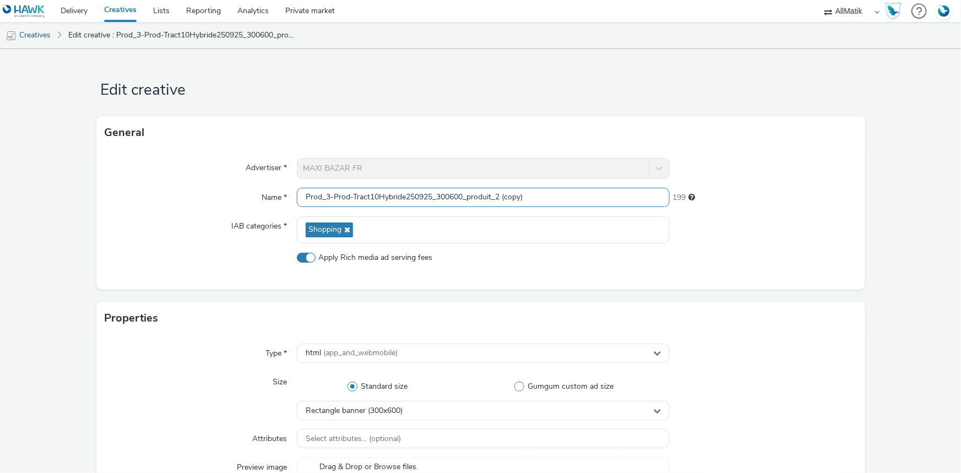
click at [561, 191] on input "Prod_3-Prod-Tract10Hybride250925_300600_produit_2 (copy)" at bounding box center [483, 197] width 373 height 19
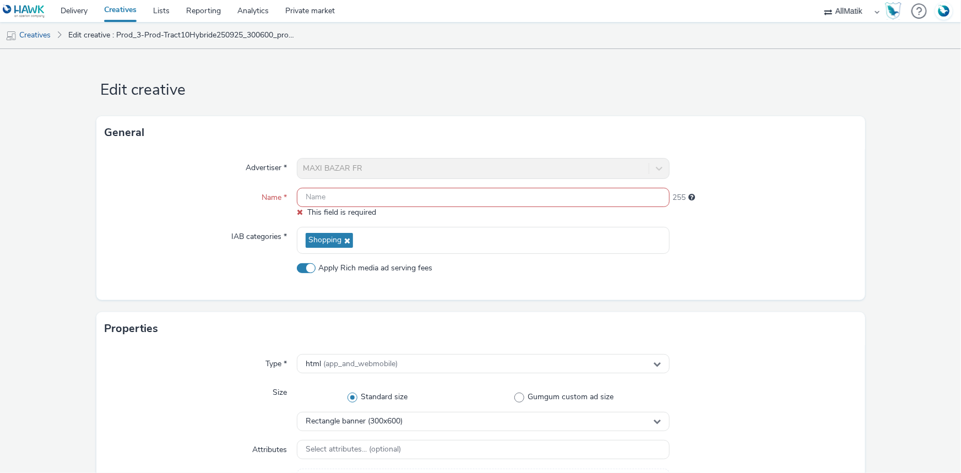
click at [499, 195] on input "text" at bounding box center [483, 197] width 373 height 19
paste input "Prod_3-Prod-Tract10Hybride250925_300600_produit_2"
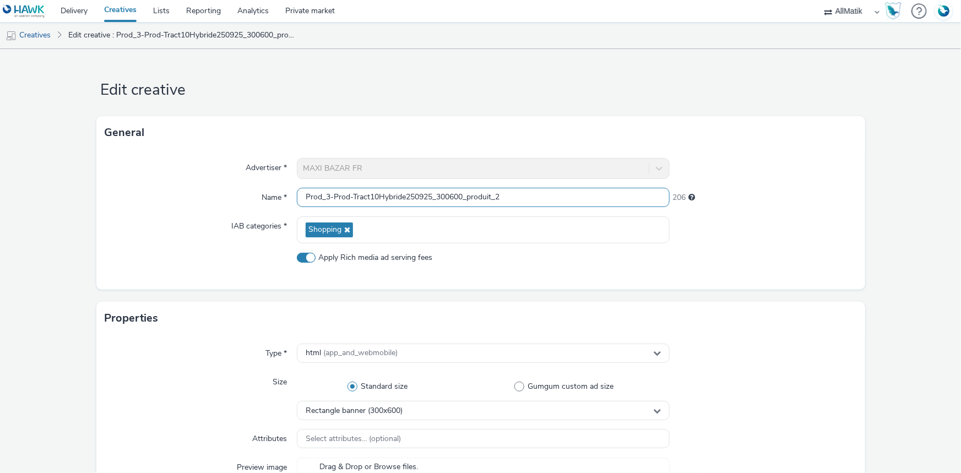
type input "Prod_3-Prod-Tract10Hybride250925_300600_produit_2"
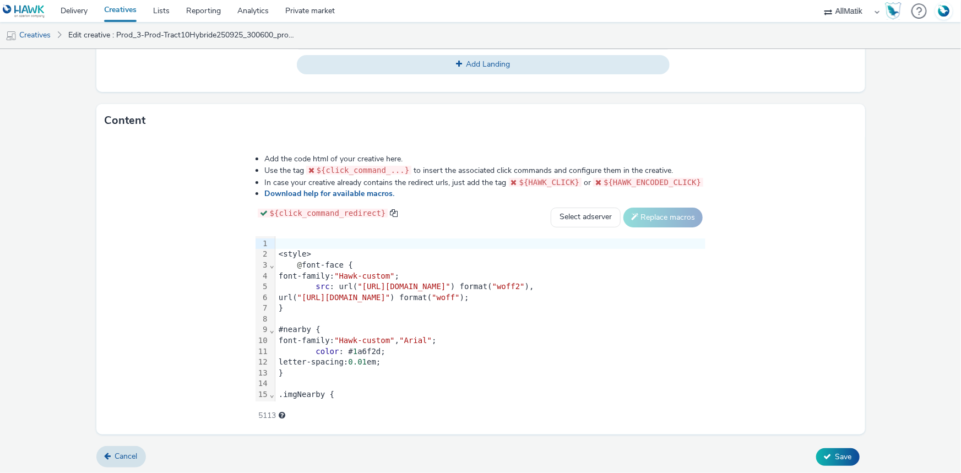
scroll to position [507, 0]
click at [279, 346] on div "color : # 1 a6f2d;" at bounding box center [490, 350] width 430 height 11
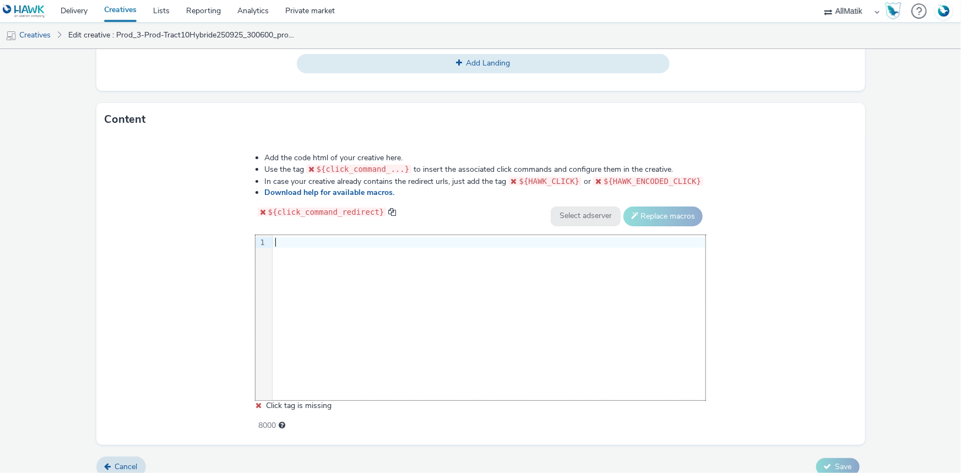
scroll to position [796, 0]
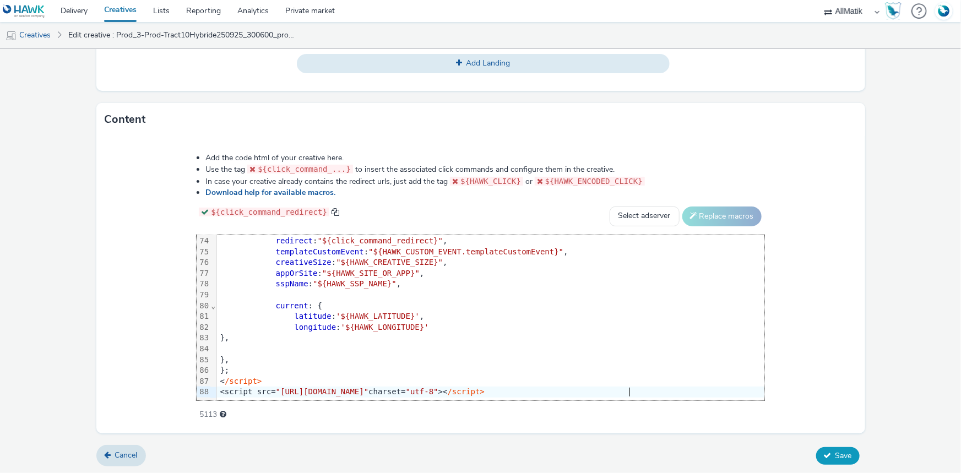
click at [824, 448] on button "Save" at bounding box center [838, 456] width 44 height 18
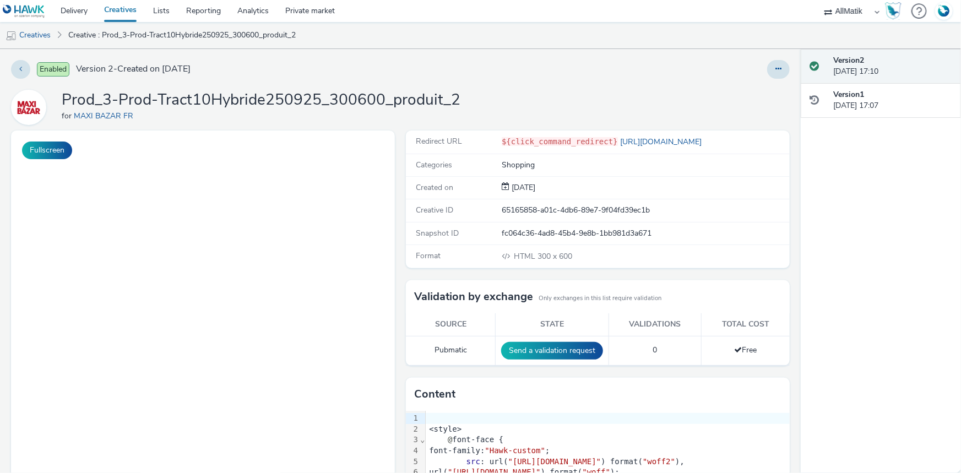
drag, startPoint x: 777, startPoint y: 70, endPoint x: 775, endPoint y: 78, distance: 8.6
click at [777, 70] on button at bounding box center [778, 69] width 23 height 19
click at [755, 115] on link "Duplicate" at bounding box center [748, 113] width 83 height 22
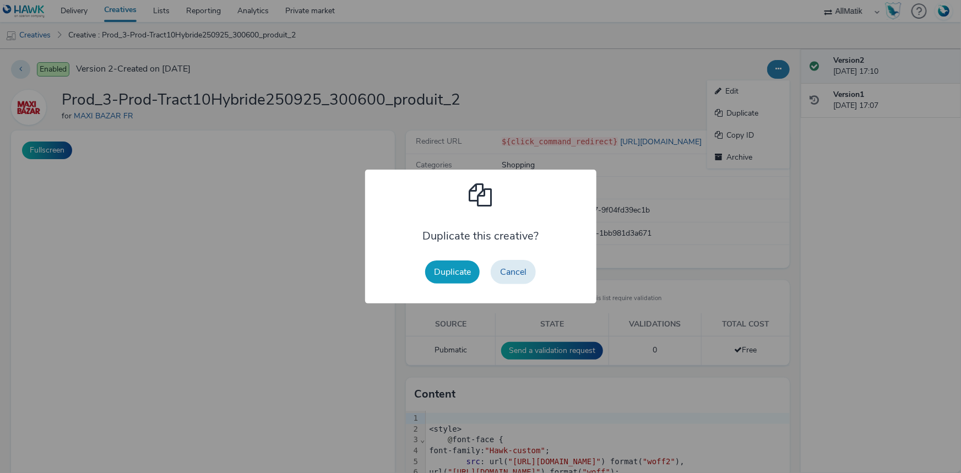
click at [447, 273] on button "Duplicate" at bounding box center [452, 272] width 55 height 23
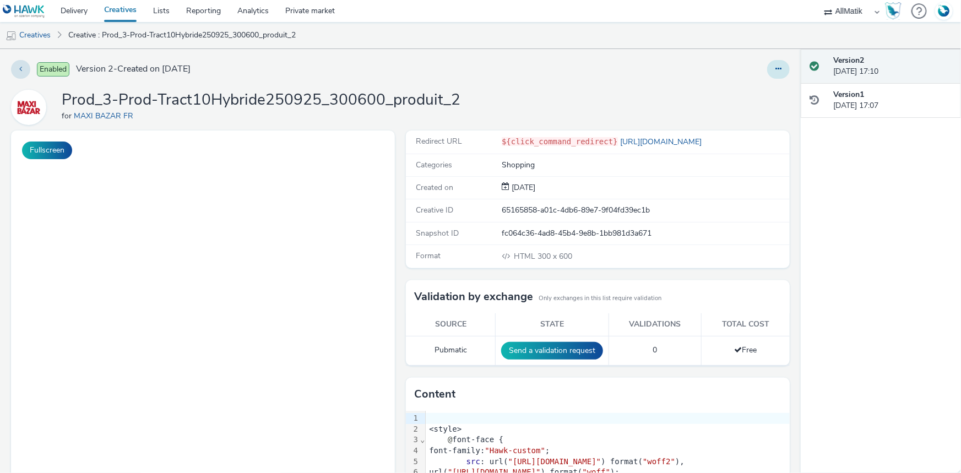
click at [767, 71] on button at bounding box center [778, 69] width 23 height 19
click at [29, 37] on link "Creatives" at bounding box center [28, 35] width 56 height 26
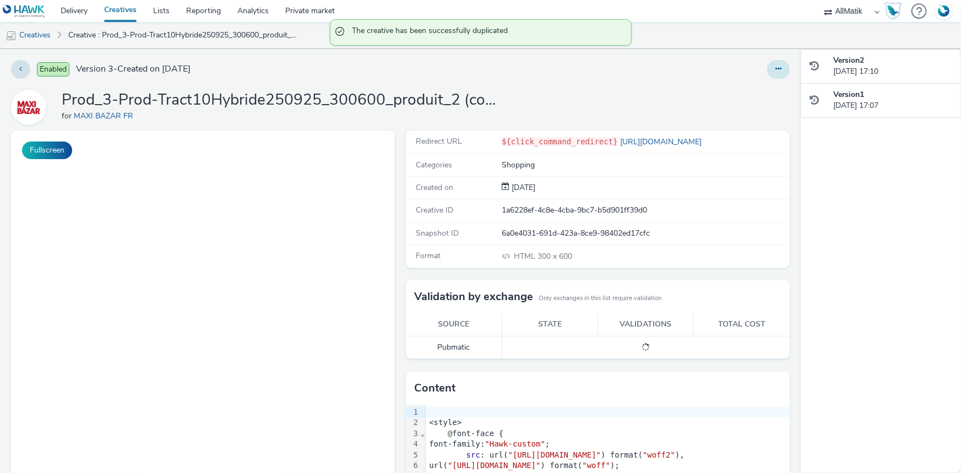
click at [776, 69] on icon at bounding box center [779, 69] width 6 height 8
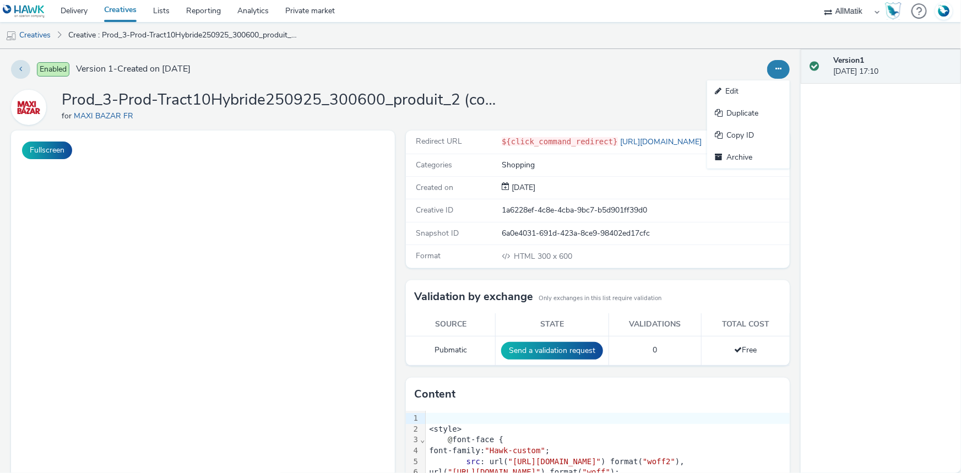
click at [723, 94] on link "Edit" at bounding box center [748, 91] width 83 height 22
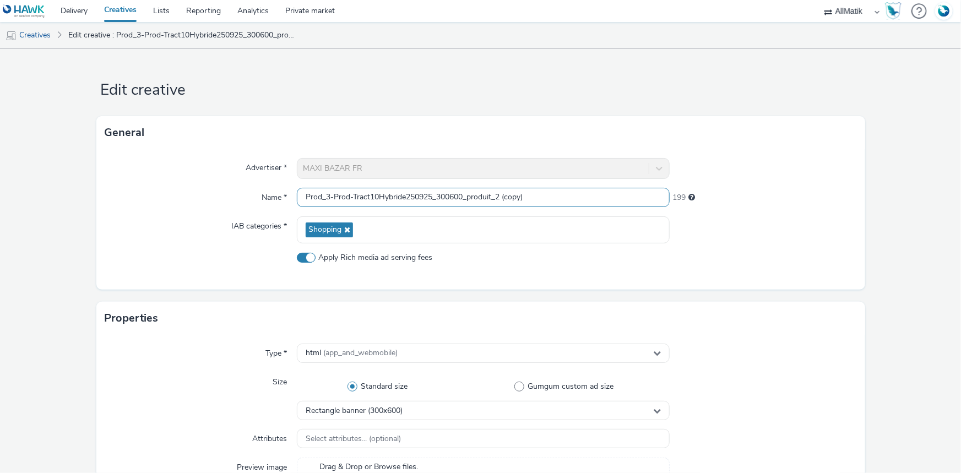
click at [560, 198] on input "Prod_3-Prod-Tract10Hybride250925_300600_produit_2 (copy)" at bounding box center [483, 197] width 373 height 19
paste input "Prod_4-Prod-Tract10Hybride250925_300600_produit_4"
type input "Prod_4-Prod-Tract10Hybride250925_300600_produit_4"
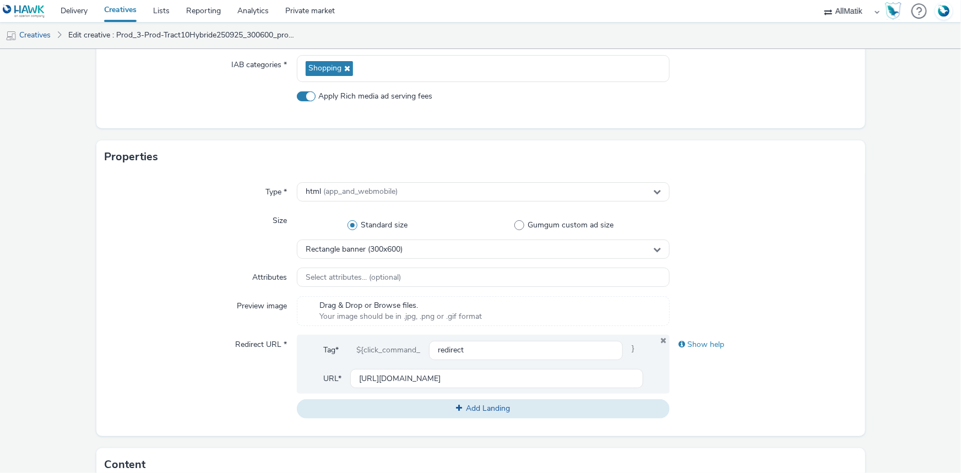
scroll to position [400, 0]
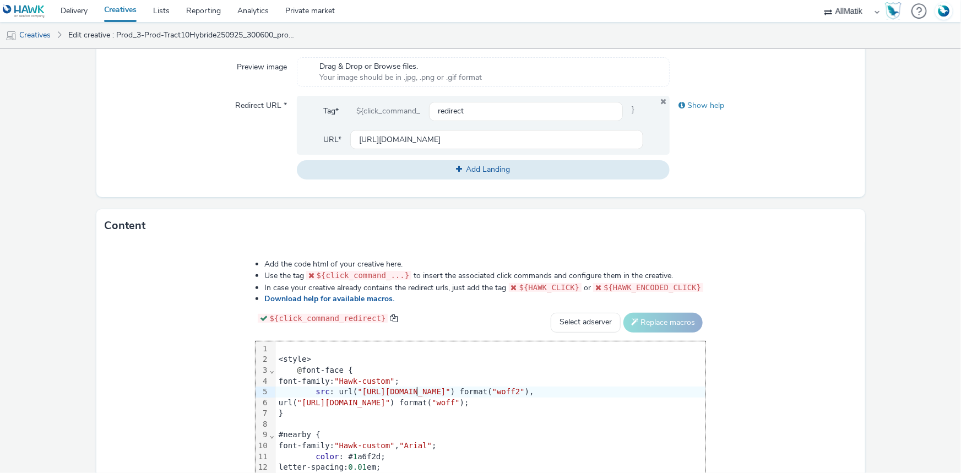
click at [358, 389] on span ""[URL][DOMAIN_NAME]"" at bounding box center [404, 391] width 93 height 9
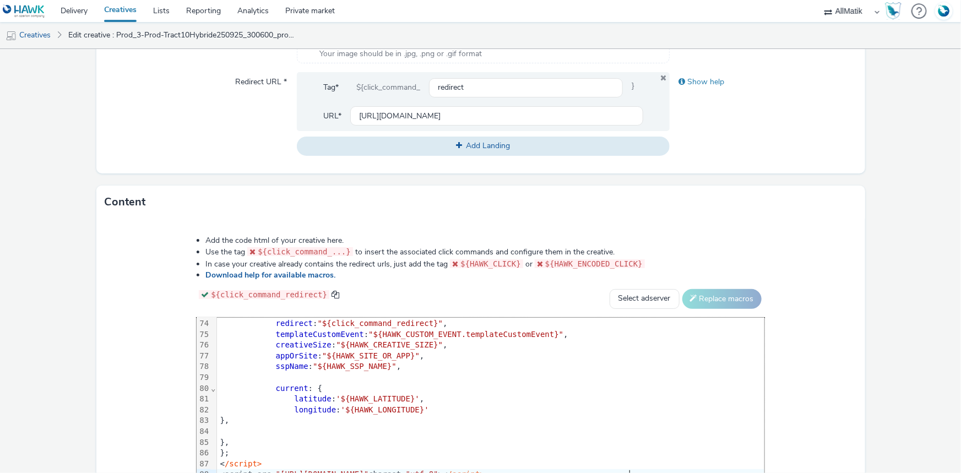
scroll to position [507, 0]
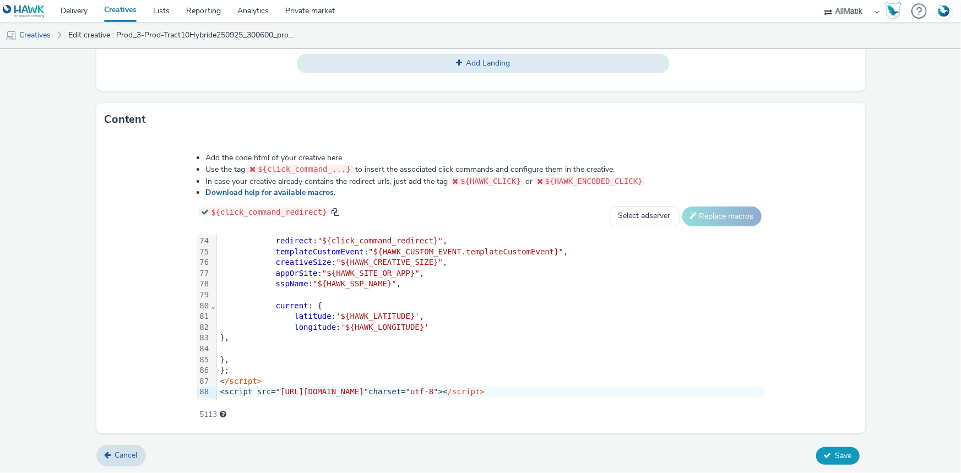
click at [830, 462] on button "Save" at bounding box center [838, 456] width 44 height 18
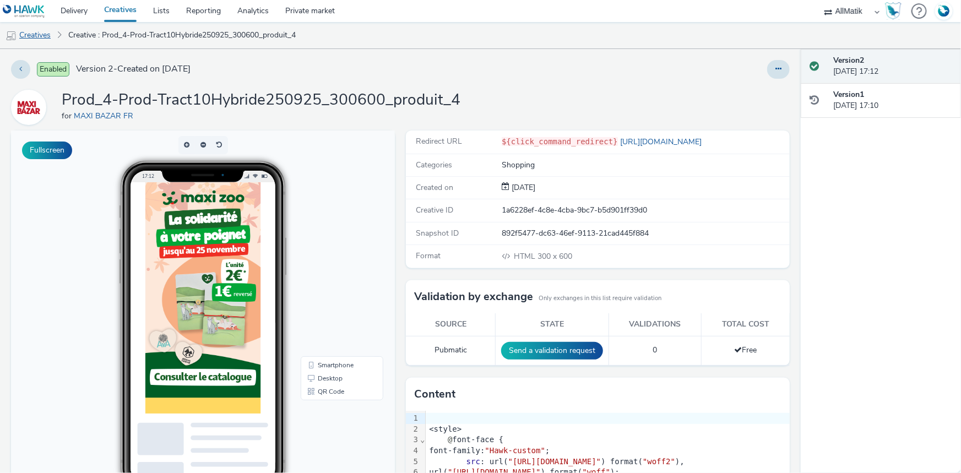
click at [28, 38] on link "Creatives" at bounding box center [28, 35] width 56 height 26
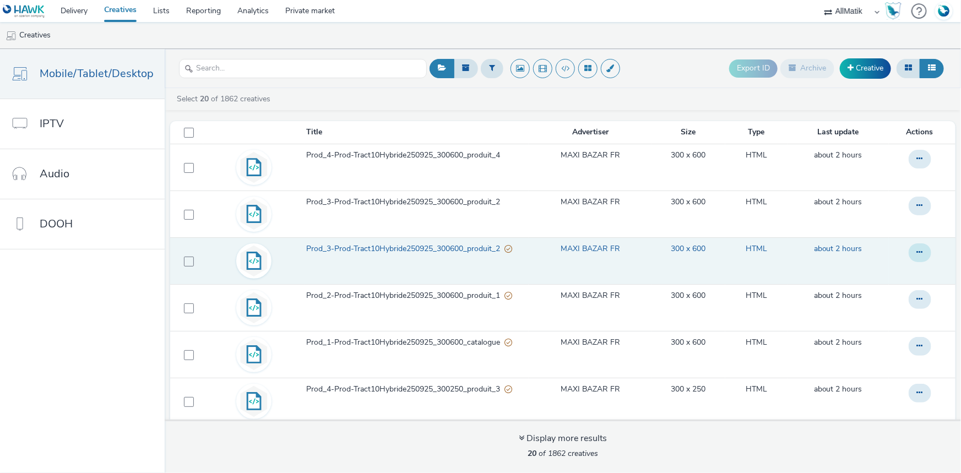
click at [909, 248] on button at bounding box center [920, 252] width 23 height 19
click at [867, 343] on link "Archive" at bounding box center [890, 341] width 83 height 22
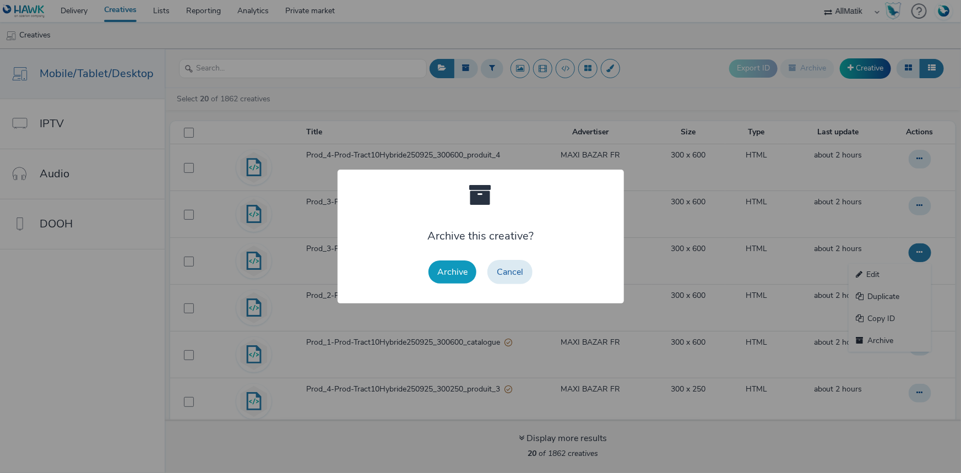
click at [440, 272] on button "Archive" at bounding box center [453, 272] width 48 height 23
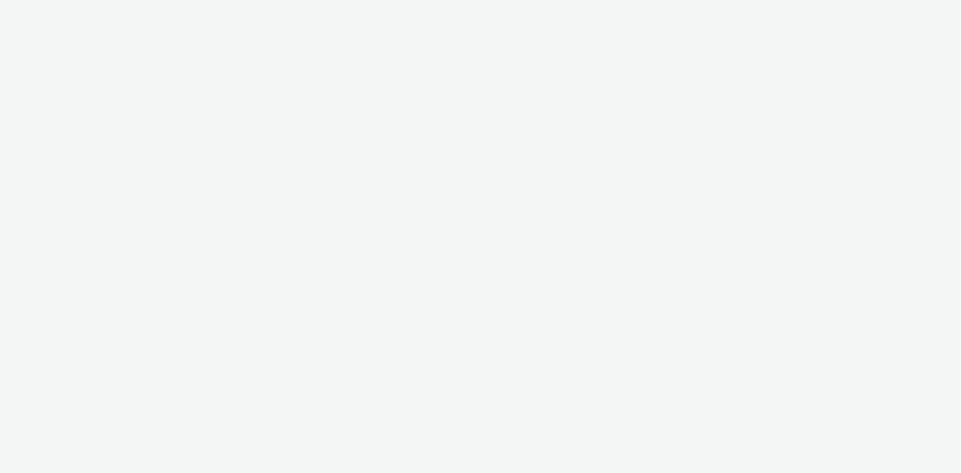
select select "24a55a22-8aa5-41c4-a59c-f152ca3b36a1"
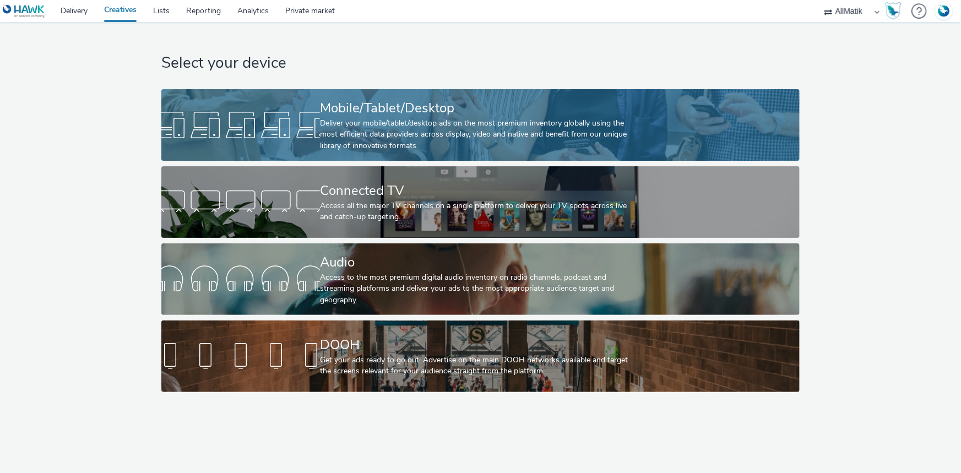
click at [542, 115] on div "Mobile/Tablet/Desktop" at bounding box center [478, 108] width 317 height 19
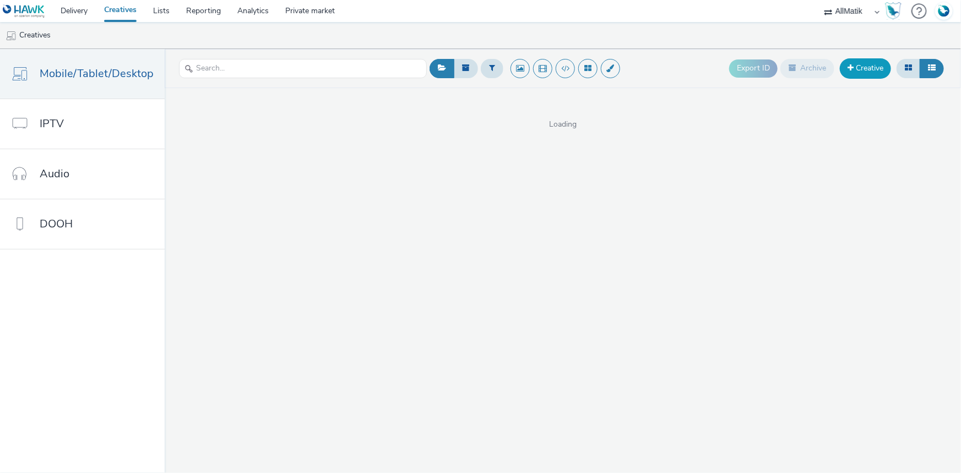
click at [867, 61] on link "Creative" at bounding box center [865, 68] width 51 height 20
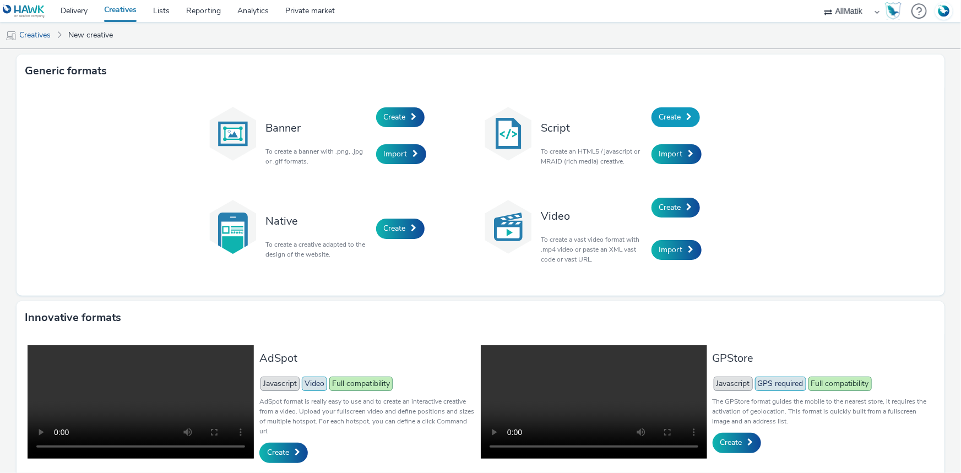
click at [667, 114] on span "Create" at bounding box center [670, 117] width 22 height 10
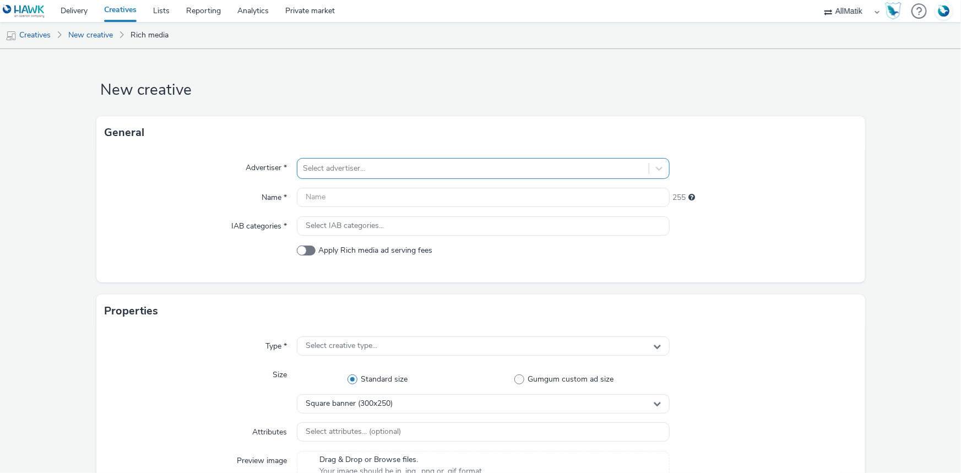
click at [392, 169] on div at bounding box center [473, 168] width 340 height 13
click at [25, 33] on link "Creatives" at bounding box center [28, 35] width 56 height 26
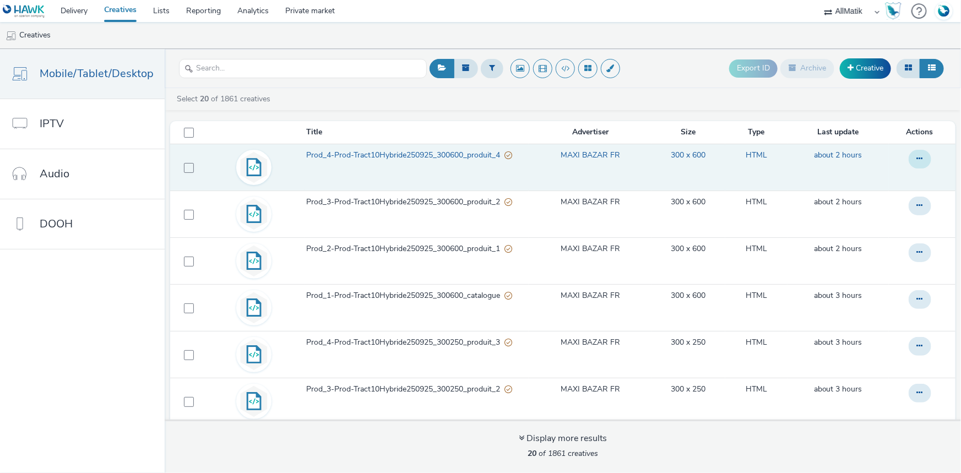
click at [917, 156] on icon at bounding box center [920, 159] width 6 height 8
click at [868, 192] on link "Duplicate" at bounding box center [890, 203] width 83 height 22
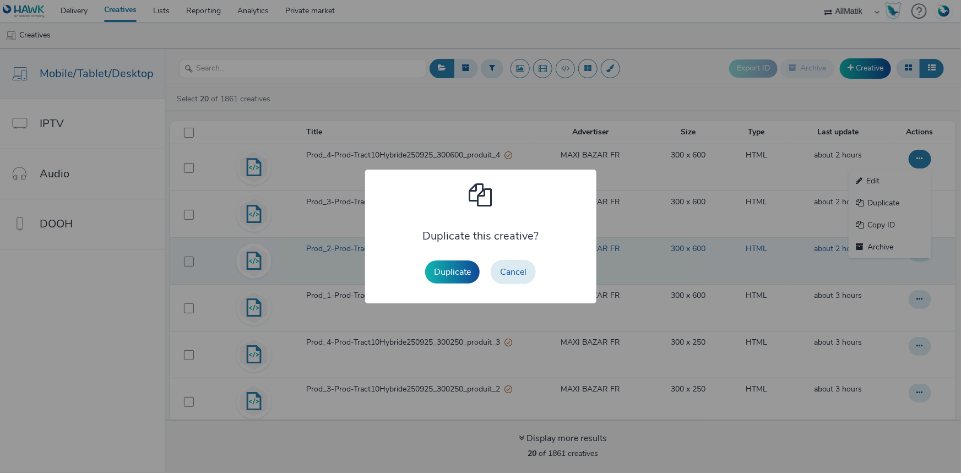
click at [451, 271] on button "Duplicate" at bounding box center [452, 272] width 55 height 23
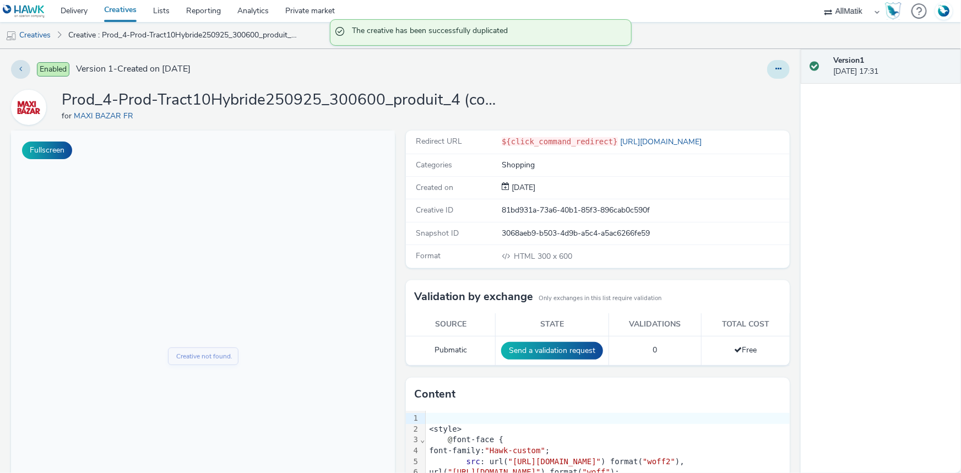
click at [769, 64] on button at bounding box center [778, 69] width 23 height 19
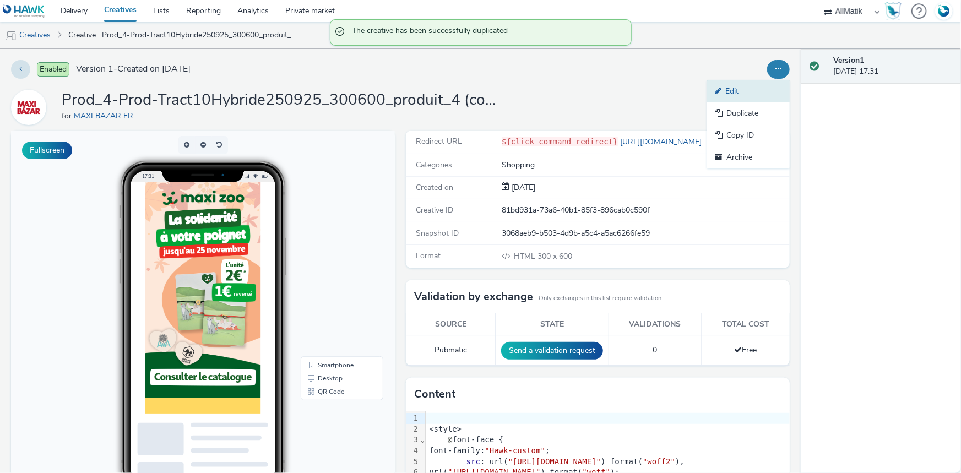
click at [750, 85] on link "Edit" at bounding box center [748, 91] width 83 height 22
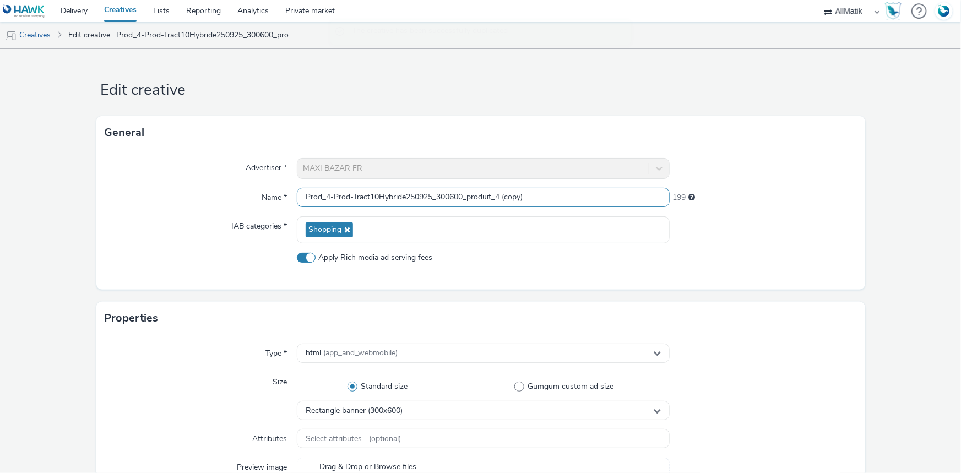
drag, startPoint x: 580, startPoint y: 192, endPoint x: 272, endPoint y: 197, distance: 307.4
click at [272, 197] on div "Name * Prod_4-Prod-Tract10Hybride250925_300600_produit_4 (copy) 199" at bounding box center [480, 198] width 751 height 20
paste input "Prod-Tract10Hybride250925_320480_slider"
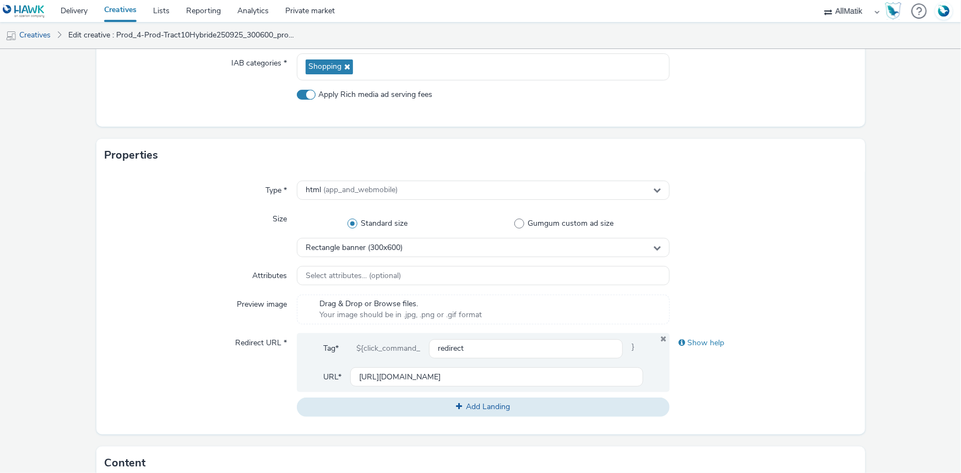
scroll to position [250, 0]
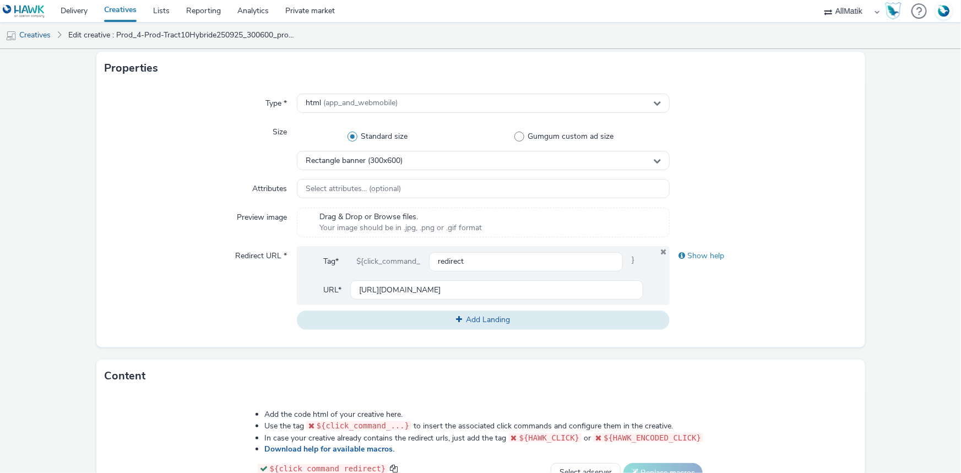
type input "Prod-Tract10Hybride250925_320480_slider"
click at [401, 172] on div "Type * html (app_and_webmobile) Size Standard size Gumgum custom ad size Rectan…" at bounding box center [480, 216] width 769 height 263
click at [400, 162] on span "Rectangle banner (300x600)" at bounding box center [354, 160] width 97 height 9
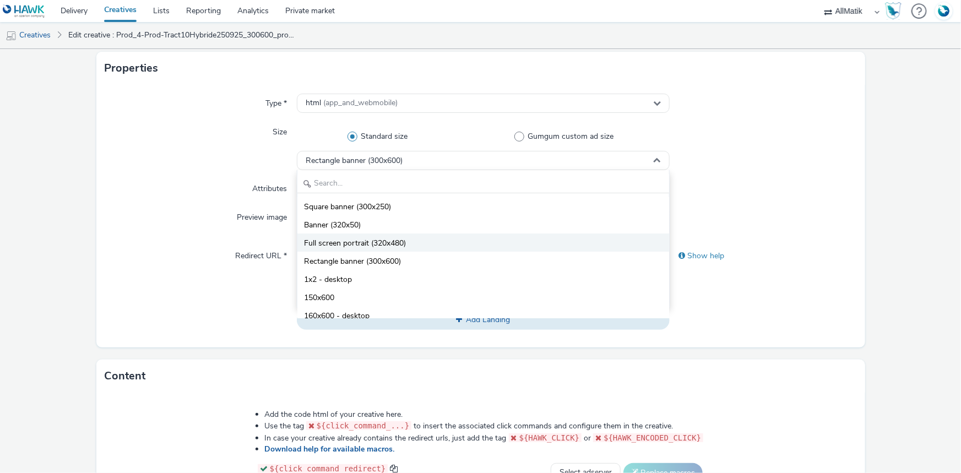
click at [403, 243] on span "Full screen portrait (320x480)" at bounding box center [355, 243] width 102 height 11
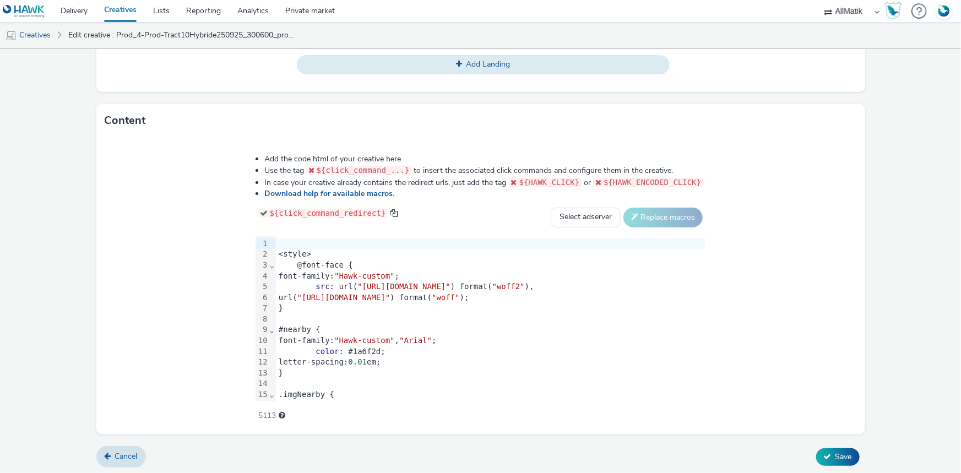
scroll to position [507, 0]
click at [844, 451] on span "Save" at bounding box center [844, 456] width 17 height 10
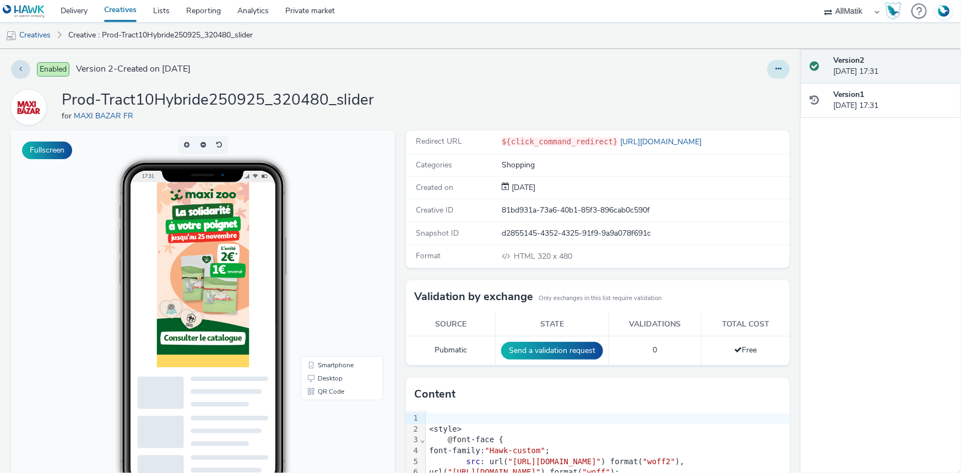
click at [770, 64] on button at bounding box center [778, 69] width 23 height 19
click at [763, 89] on link "Edit" at bounding box center [748, 91] width 83 height 22
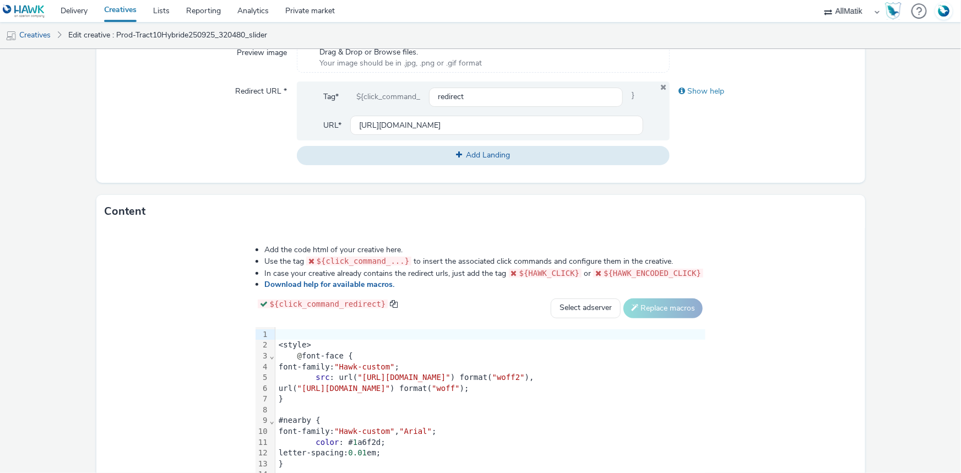
scroll to position [507, 0]
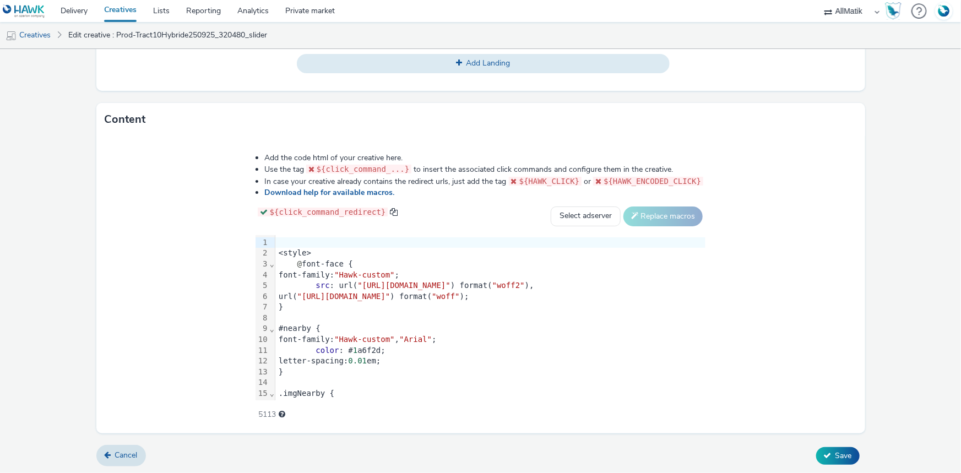
click at [335, 345] on div "color : # 1 a6f2d;" at bounding box center [490, 350] width 430 height 11
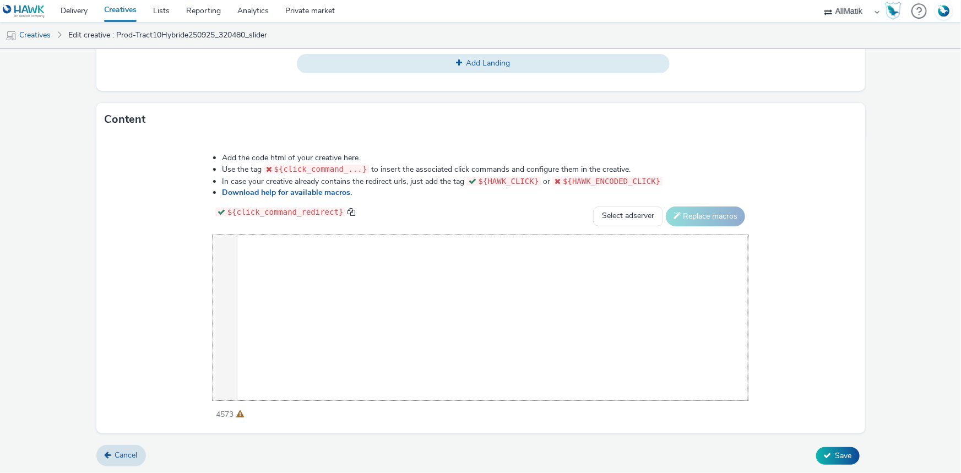
scroll to position [1195, 0]
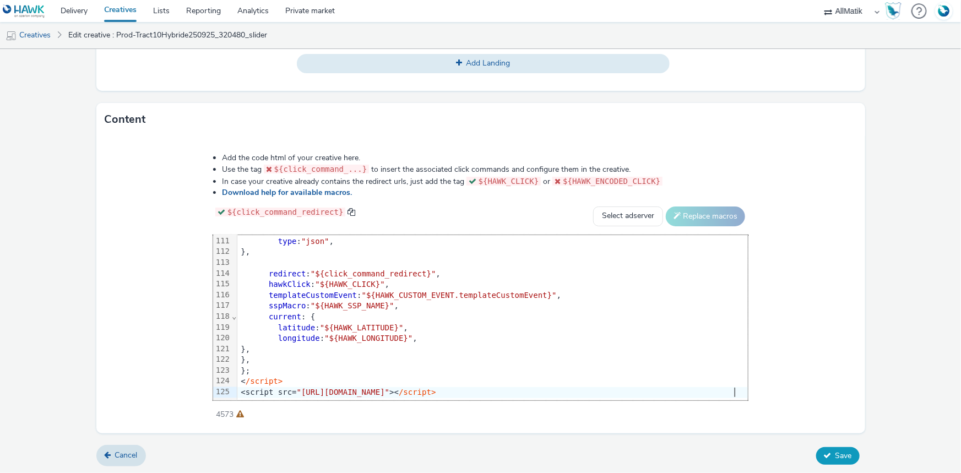
click at [836, 451] on span "Save" at bounding box center [844, 456] width 17 height 10
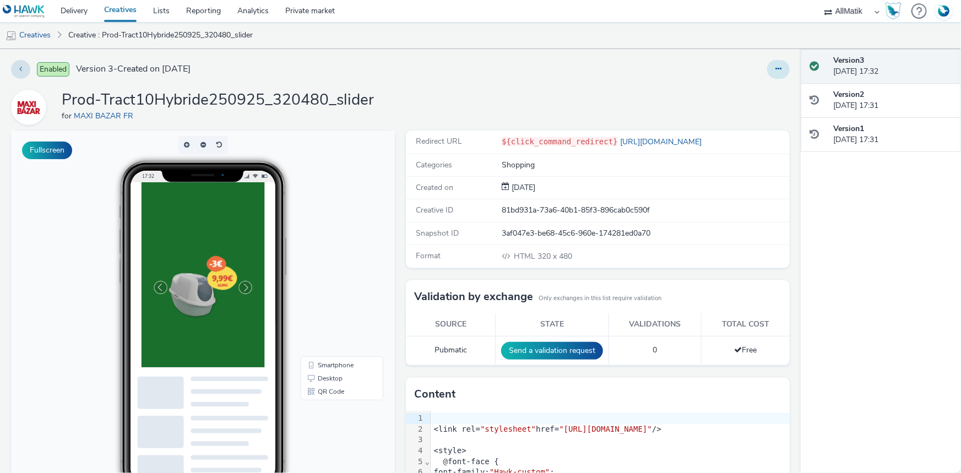
click at [767, 68] on button at bounding box center [778, 69] width 23 height 19
click at [730, 105] on link "Duplicate" at bounding box center [748, 113] width 83 height 22
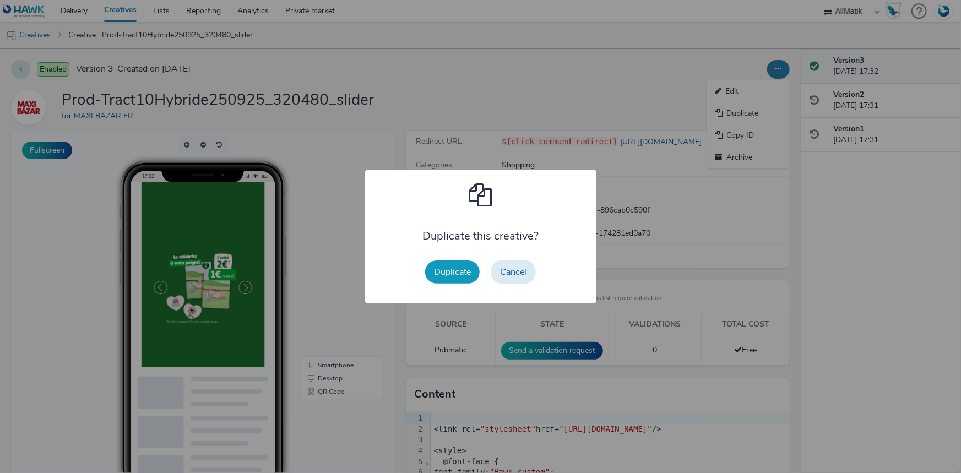
click at [445, 282] on button "Duplicate" at bounding box center [452, 272] width 55 height 23
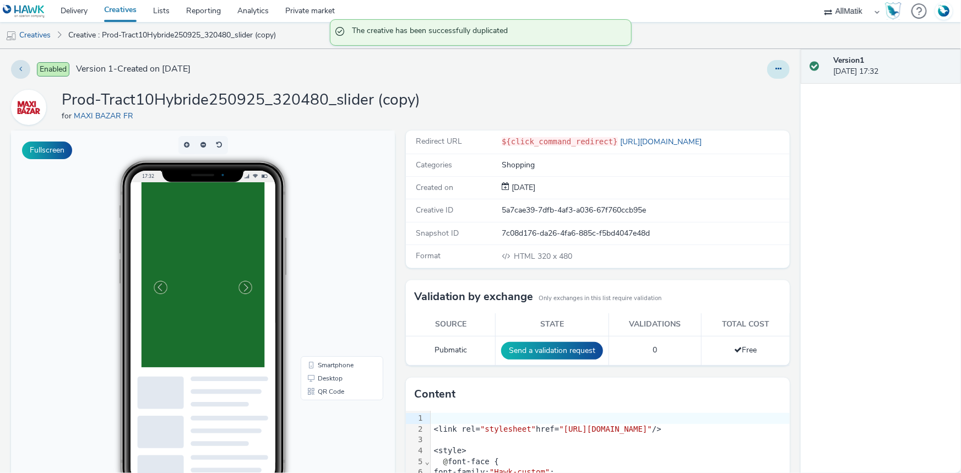
click at [767, 66] on button at bounding box center [778, 69] width 23 height 19
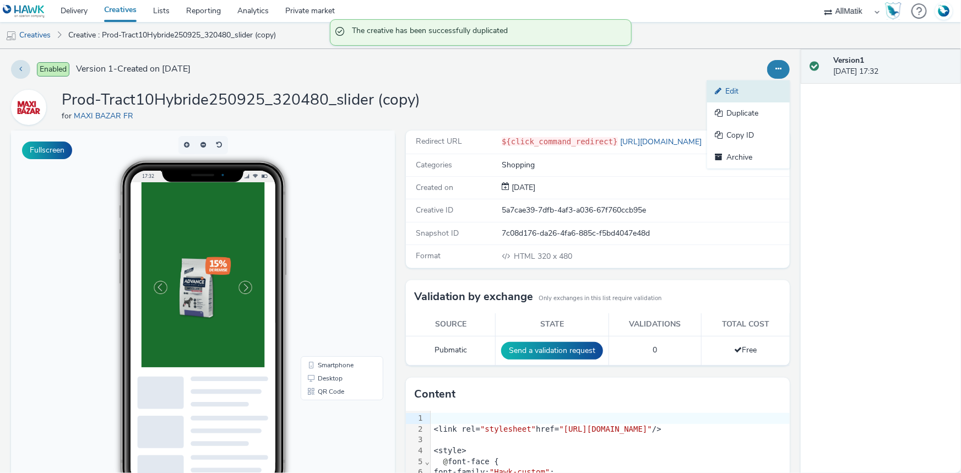
click at [732, 90] on link "Edit" at bounding box center [748, 91] width 83 height 22
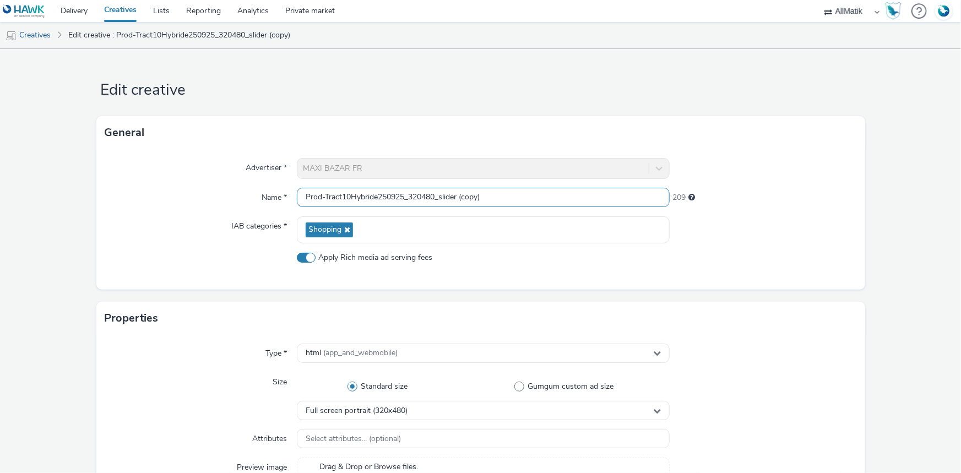
click at [427, 193] on input "Prod-Tract10Hybride250925_320480_slider (copy)" at bounding box center [483, 197] width 373 height 19
paste input "Prod-Tract10Digital250925_320480_slider"
type input "Prod-Tract10Digital250925_320480_slider"
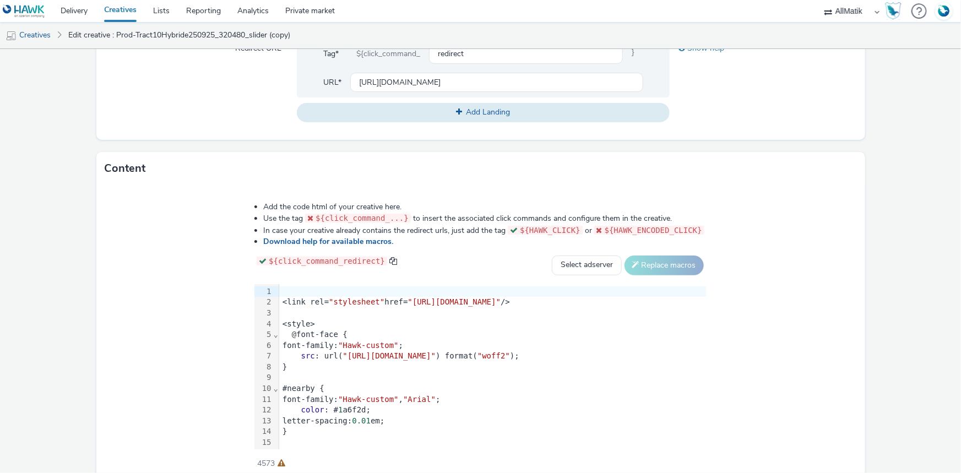
scroll to position [507, 0]
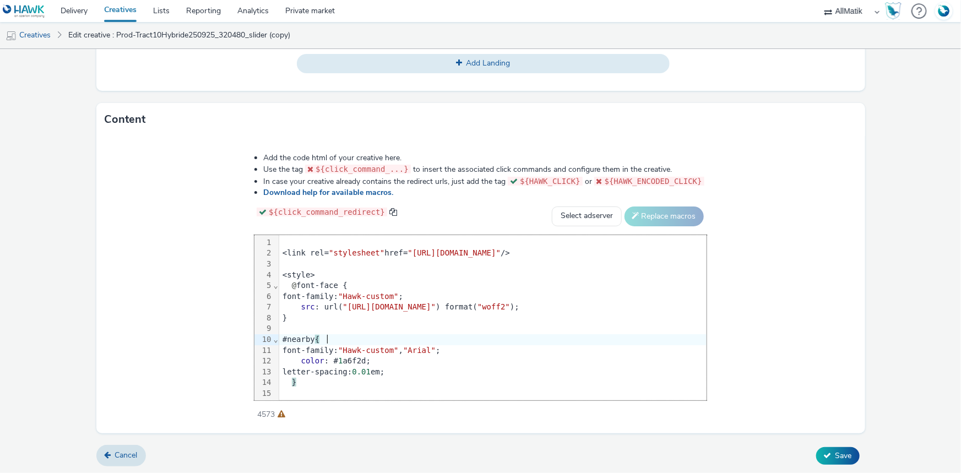
click at [345, 334] on div "#nearby {" at bounding box center [492, 339] width 427 height 11
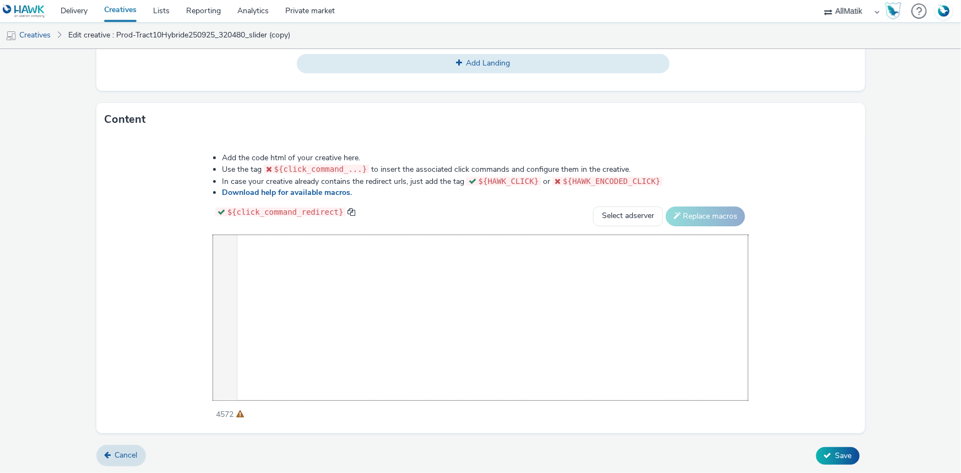
scroll to position [1206, 0]
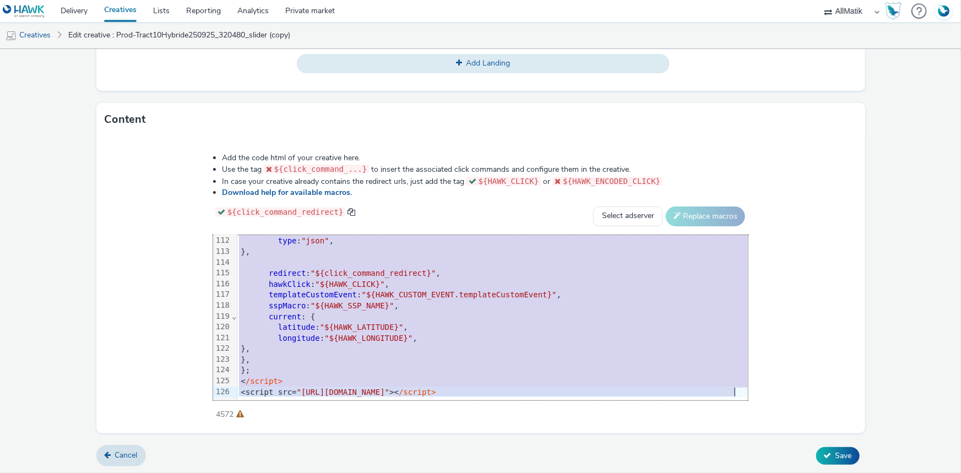
click at [478, 279] on div "hawkClick : "${HAWK_CLICK}" ," at bounding box center [612, 284] width 751 height 11
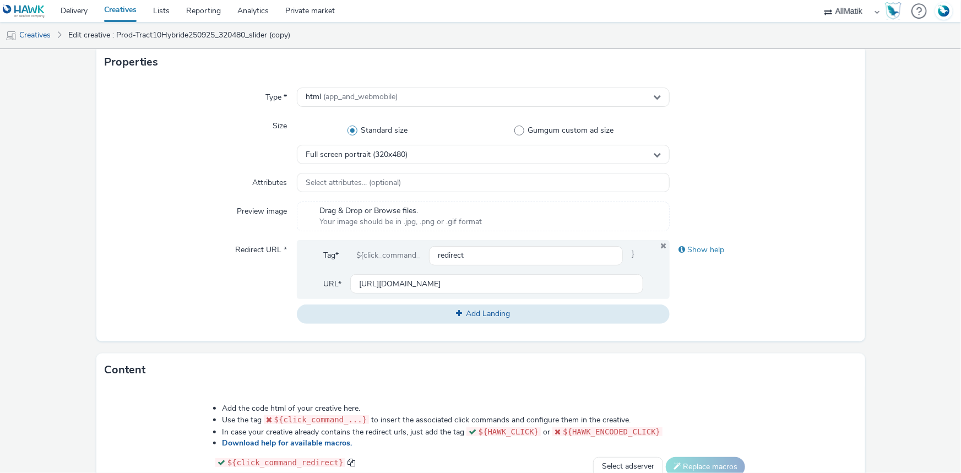
scroll to position [507, 0]
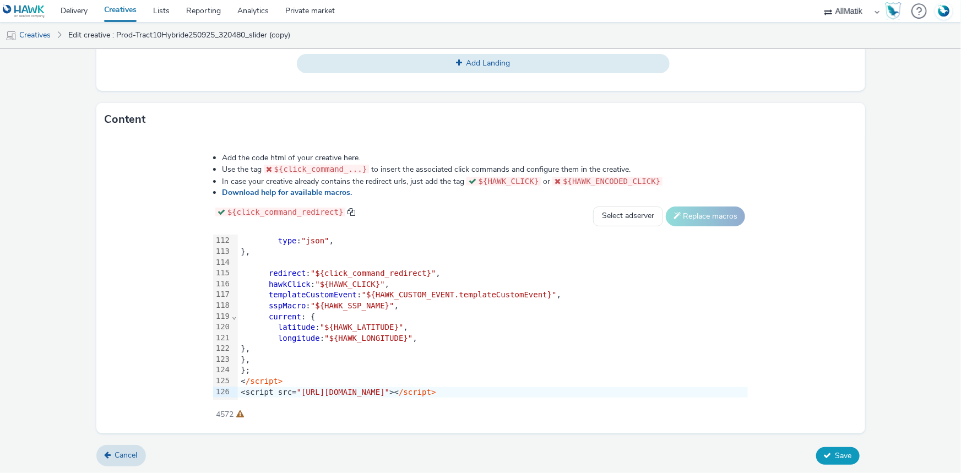
click at [842, 455] on span "Save" at bounding box center [844, 456] width 17 height 10
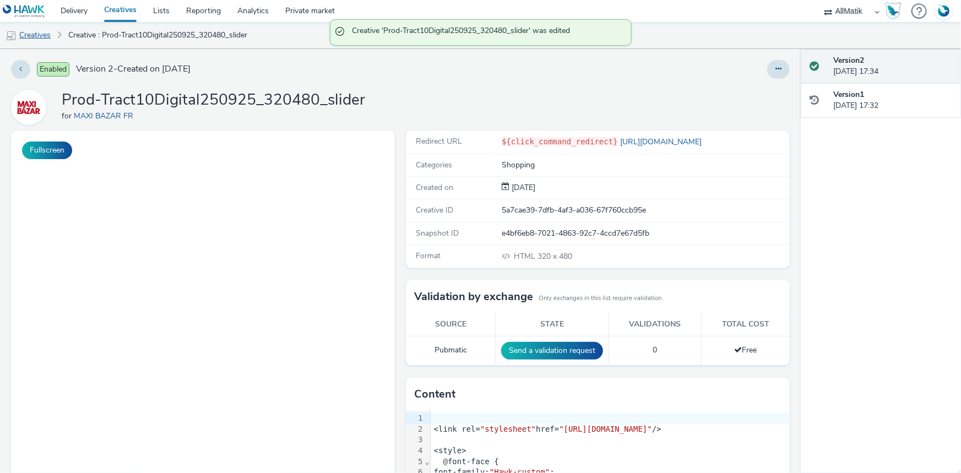
click at [39, 36] on link "Creatives" at bounding box center [28, 35] width 56 height 26
